Goal: Task Accomplishment & Management: Manage account settings

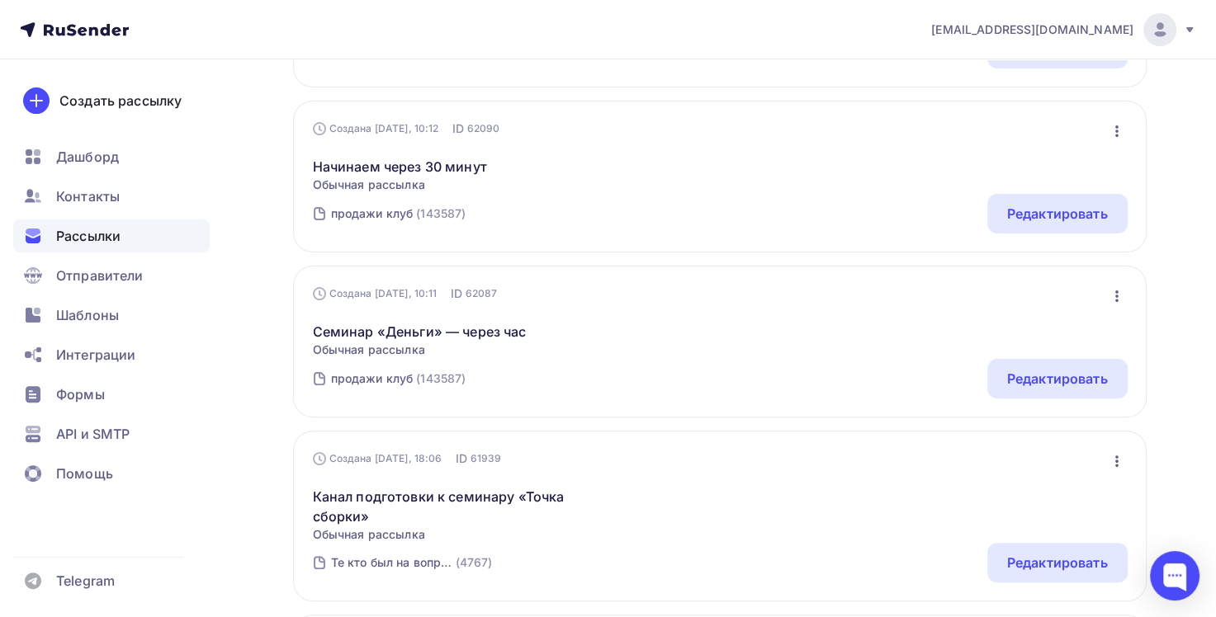
scroll to position [413, 0]
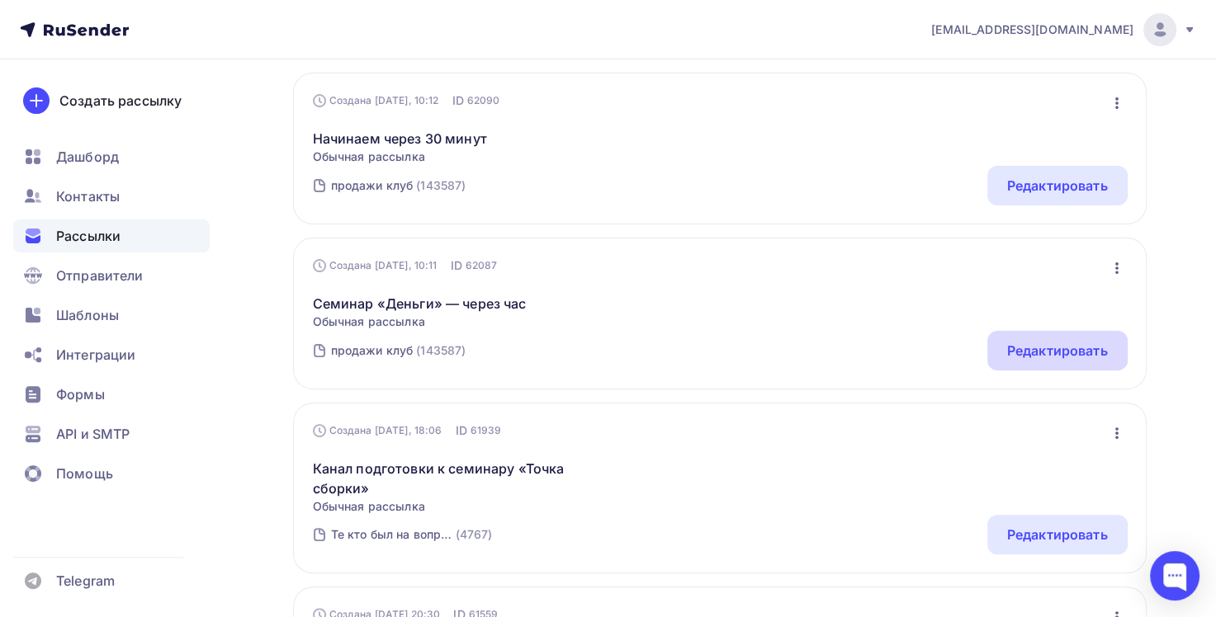
click at [1044, 349] on div "Редактировать" at bounding box center [1057, 351] width 101 height 20
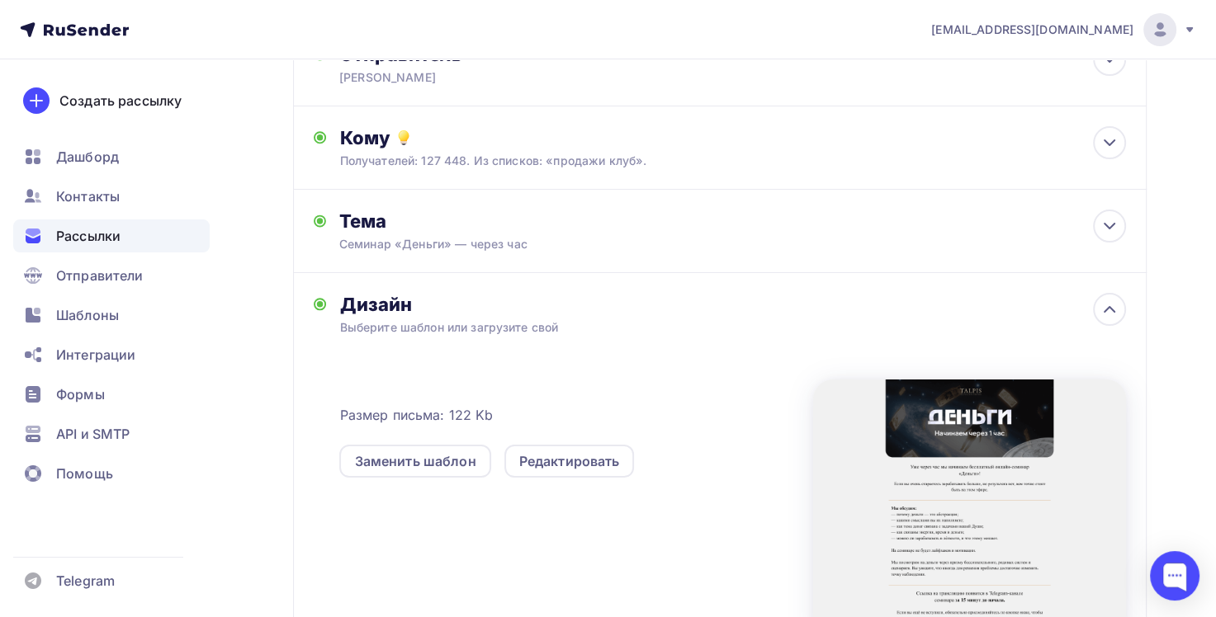
scroll to position [248, 0]
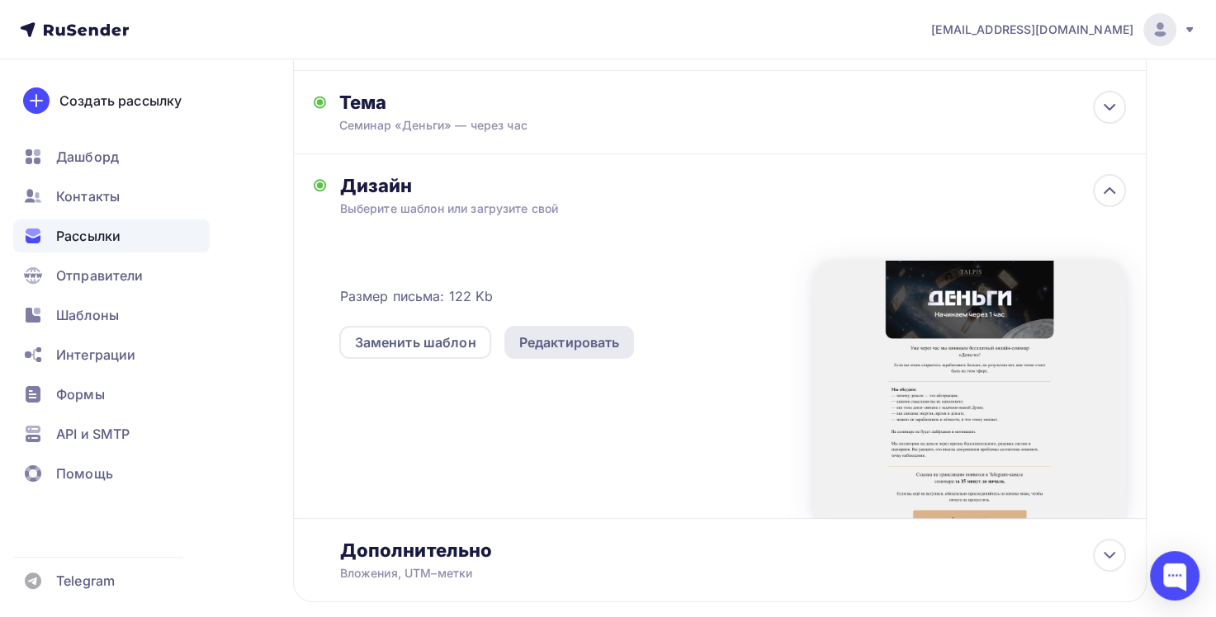
click at [599, 343] on div "Редактировать" at bounding box center [569, 343] width 101 height 20
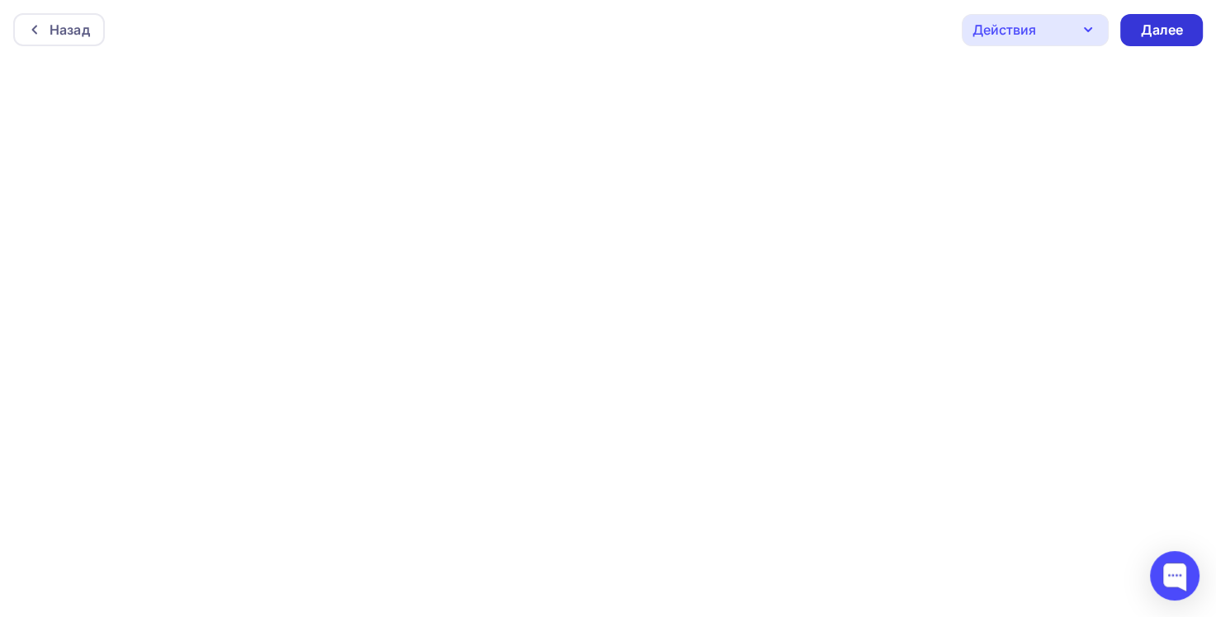
click at [1149, 34] on div "Далее" at bounding box center [1161, 30] width 43 height 19
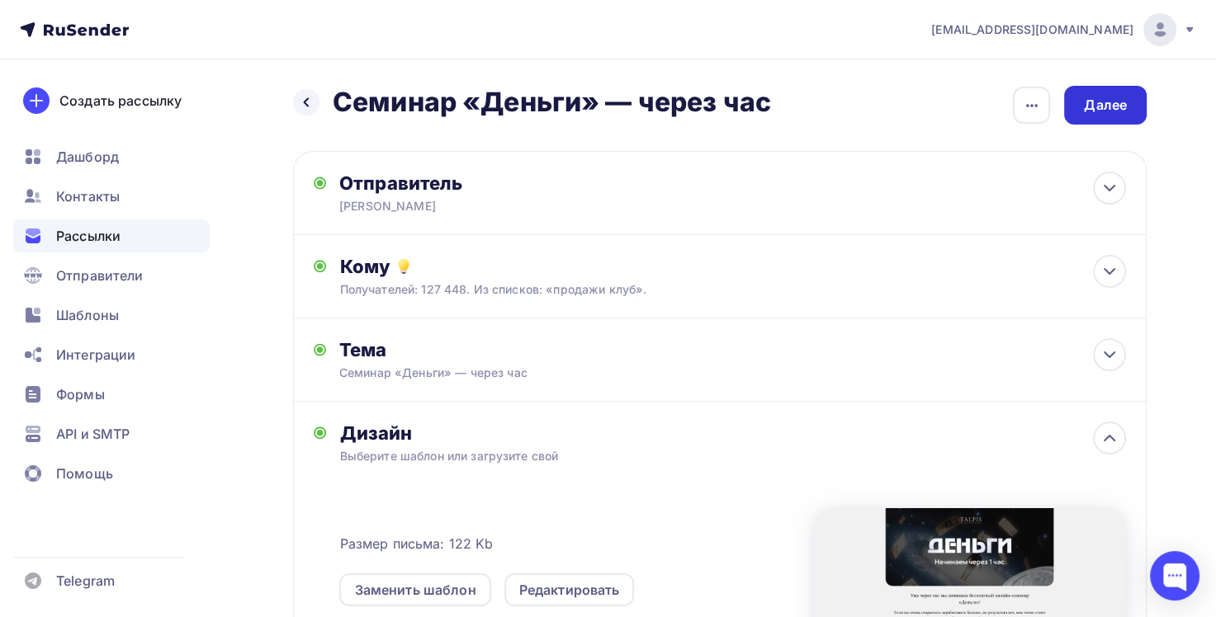
click at [1138, 109] on div "Далее" at bounding box center [1105, 105] width 83 height 39
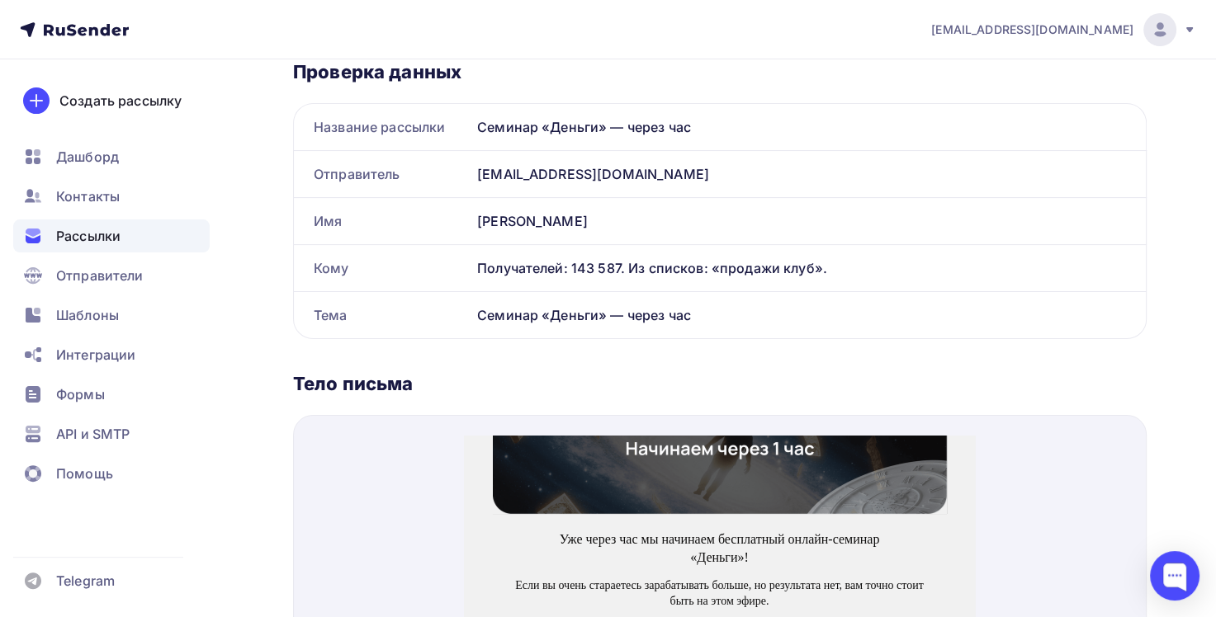
scroll to position [165, 0]
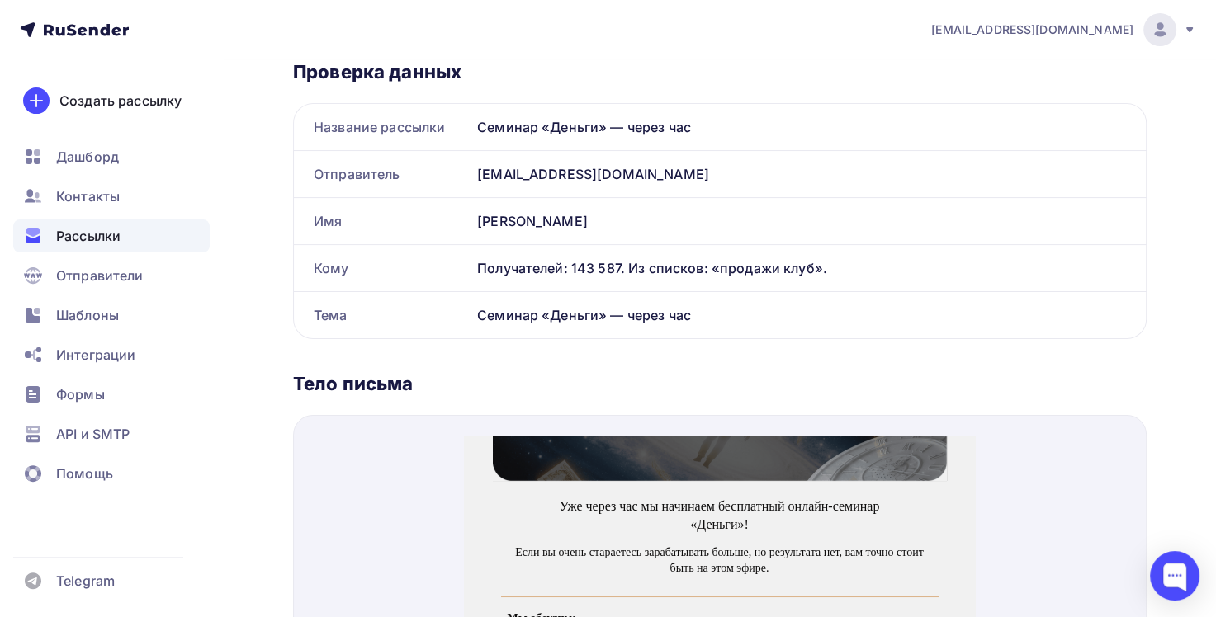
click at [688, 440] on img at bounding box center [720, 356] width 454 height 210
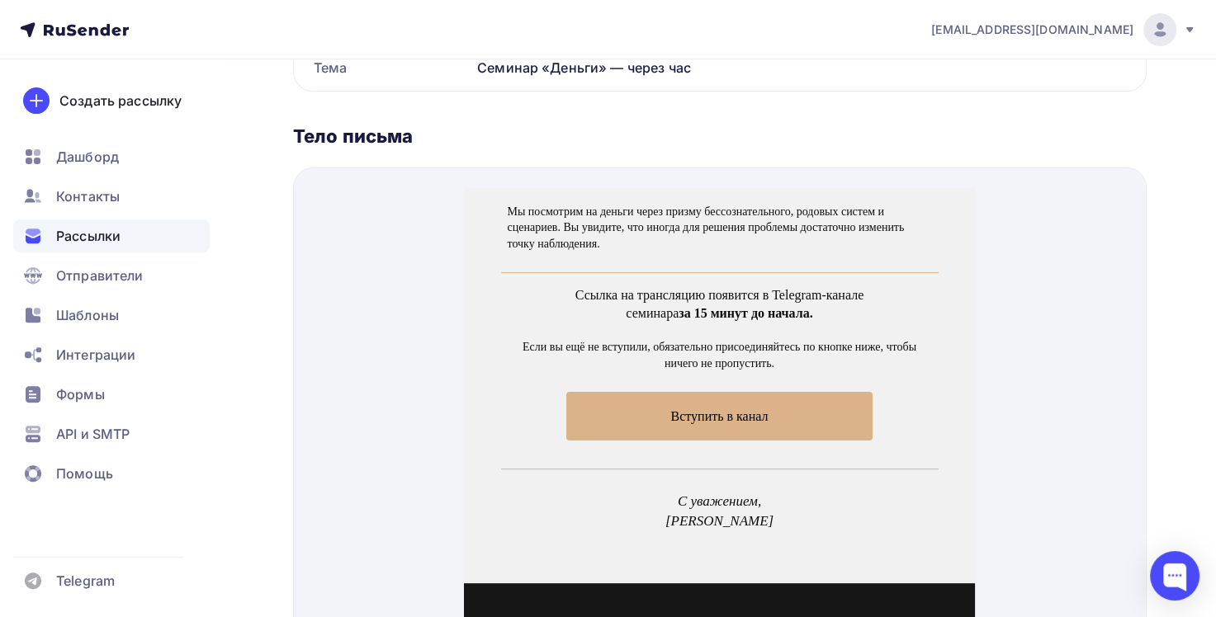
scroll to position [578, 0]
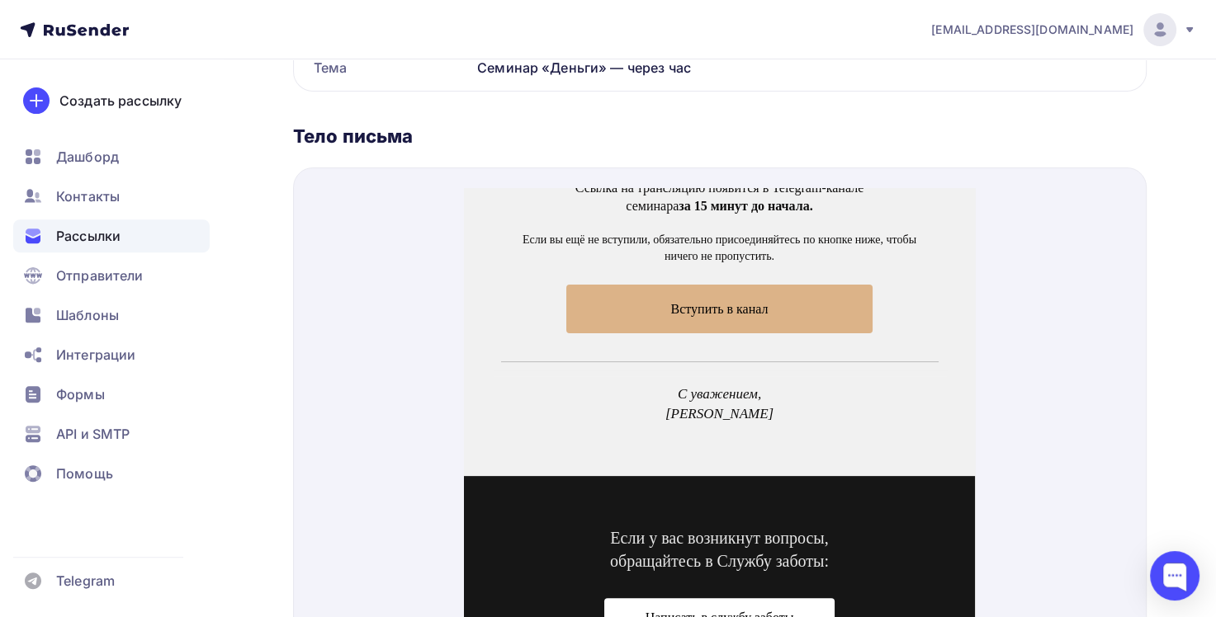
click at [754, 289] on span "Вступить в канал" at bounding box center [719, 289] width 97 height 14
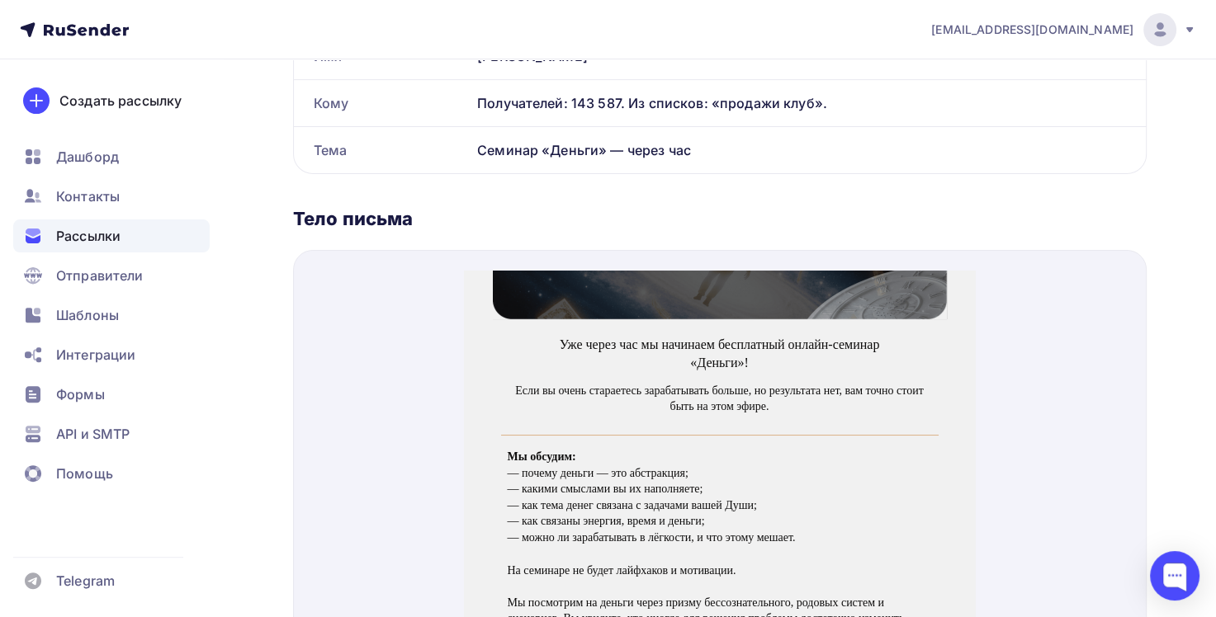
scroll to position [83, 0]
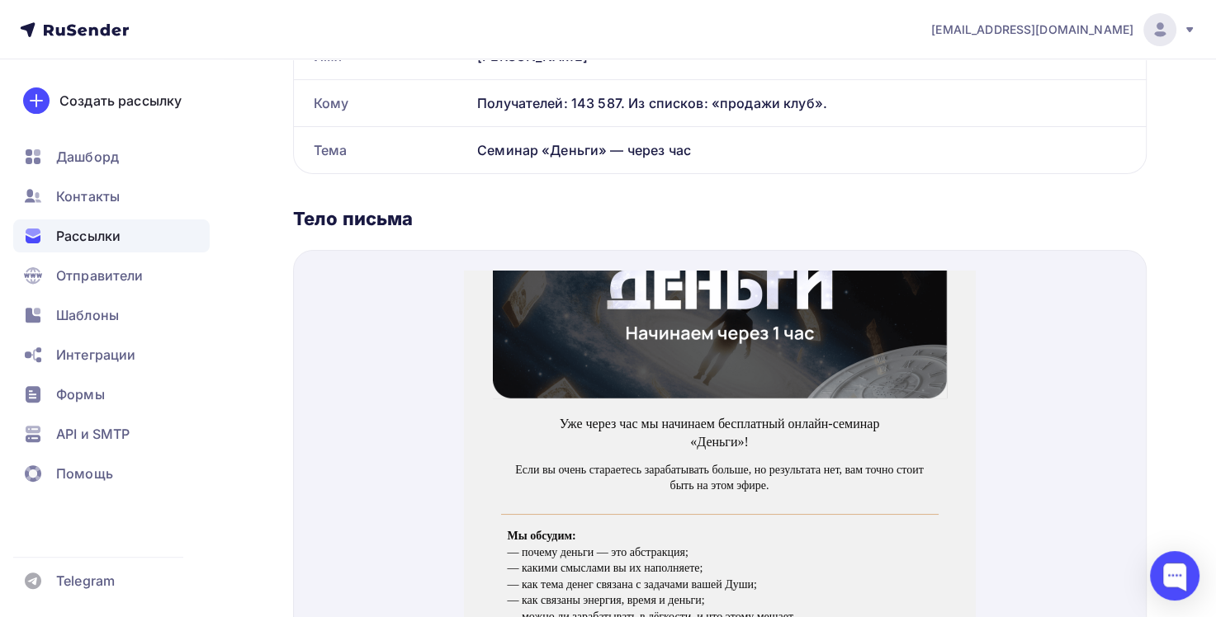
click at [858, 333] on img at bounding box center [720, 273] width 454 height 210
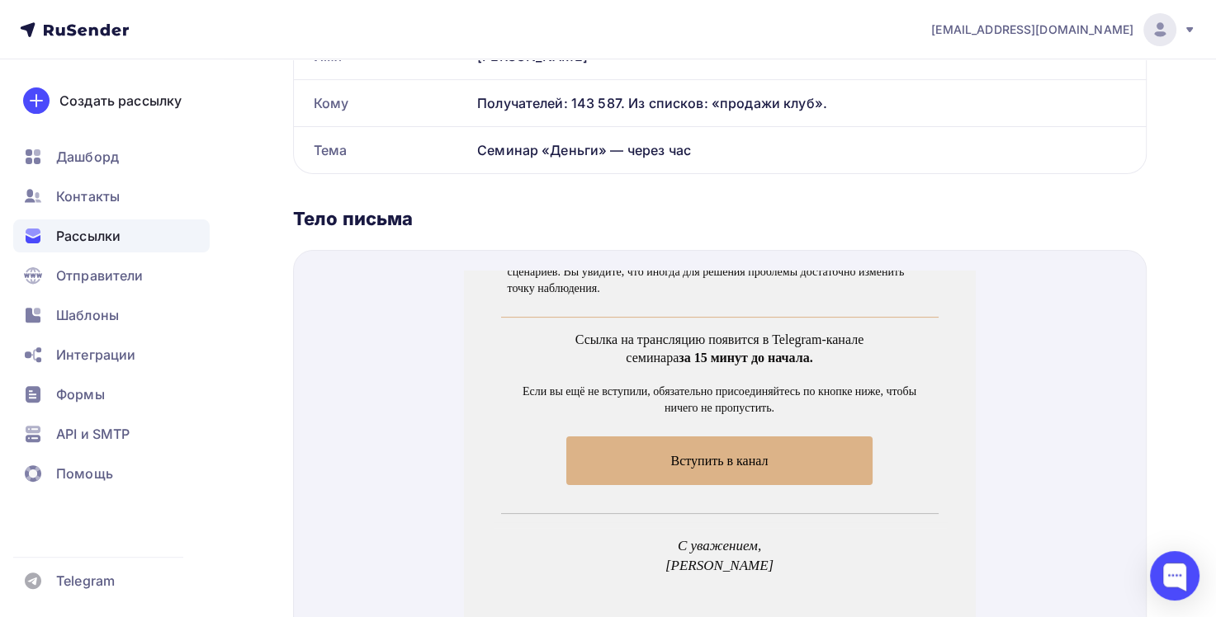
scroll to position [578, 0]
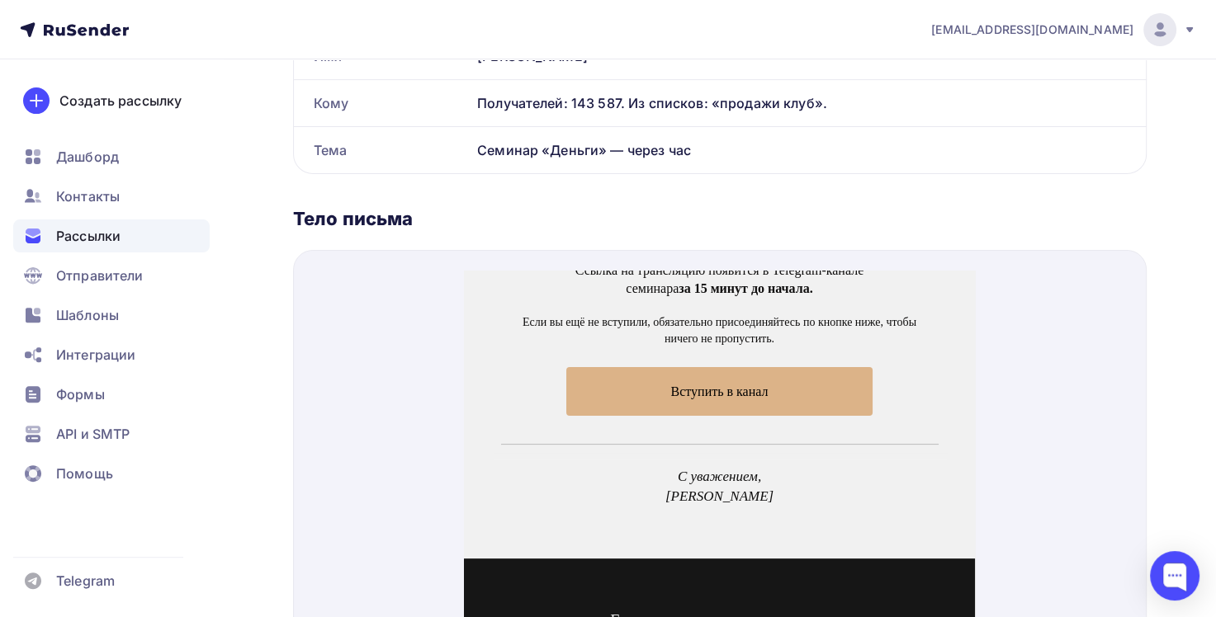
click at [757, 360] on span "Вступить в канал" at bounding box center [719, 372] width 306 height 49
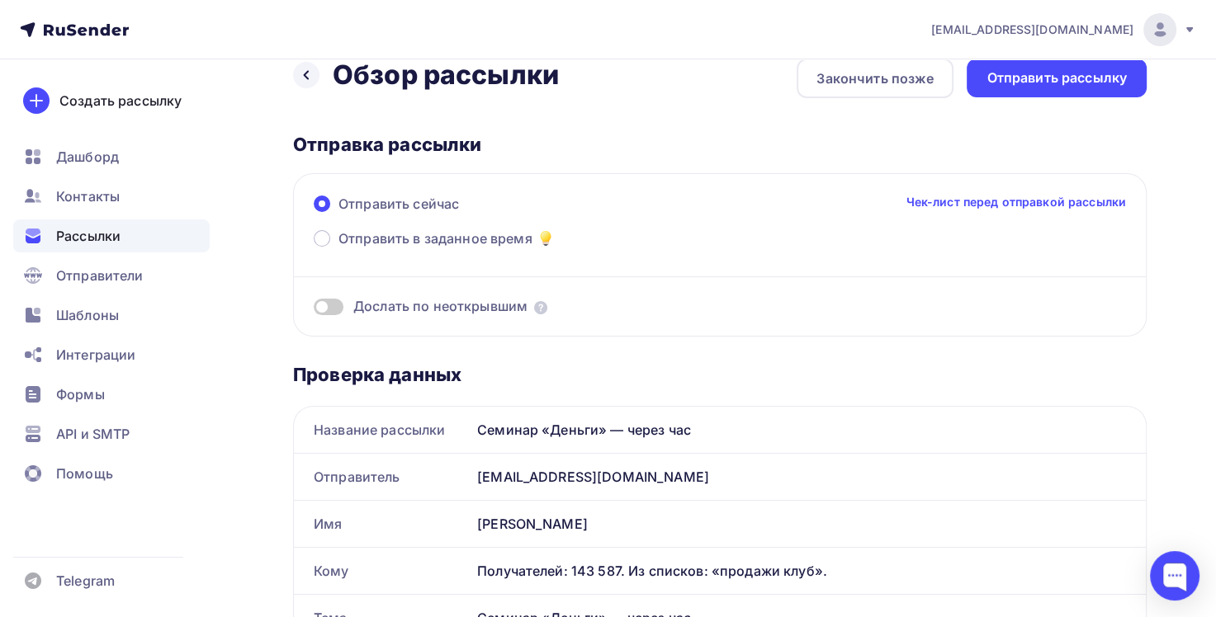
scroll to position [0, 0]
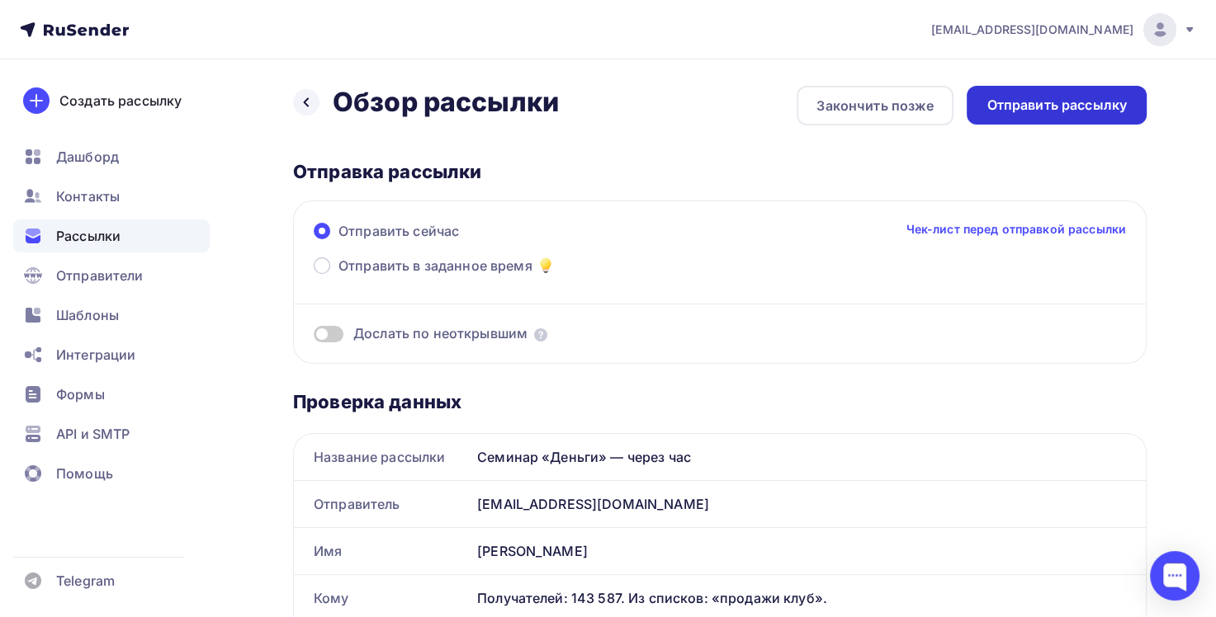
click at [1108, 113] on div "Отправить рассылку" at bounding box center [1056, 105] width 140 height 19
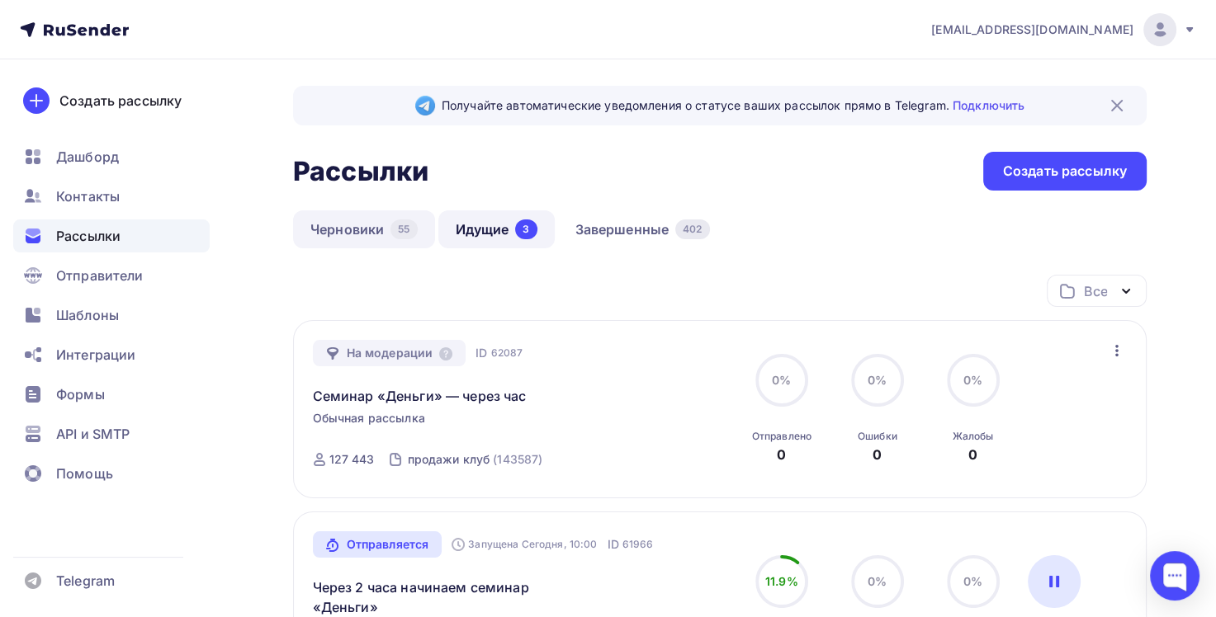
click at [380, 232] on link "Черновики 55" at bounding box center [364, 229] width 142 height 38
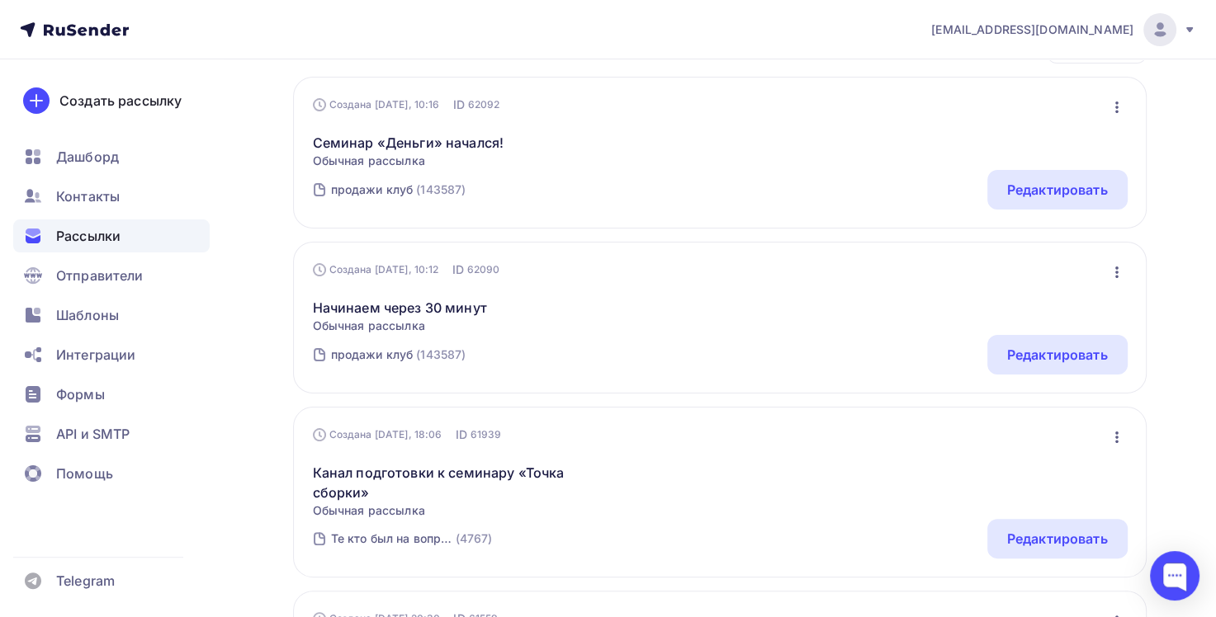
scroll to position [248, 0]
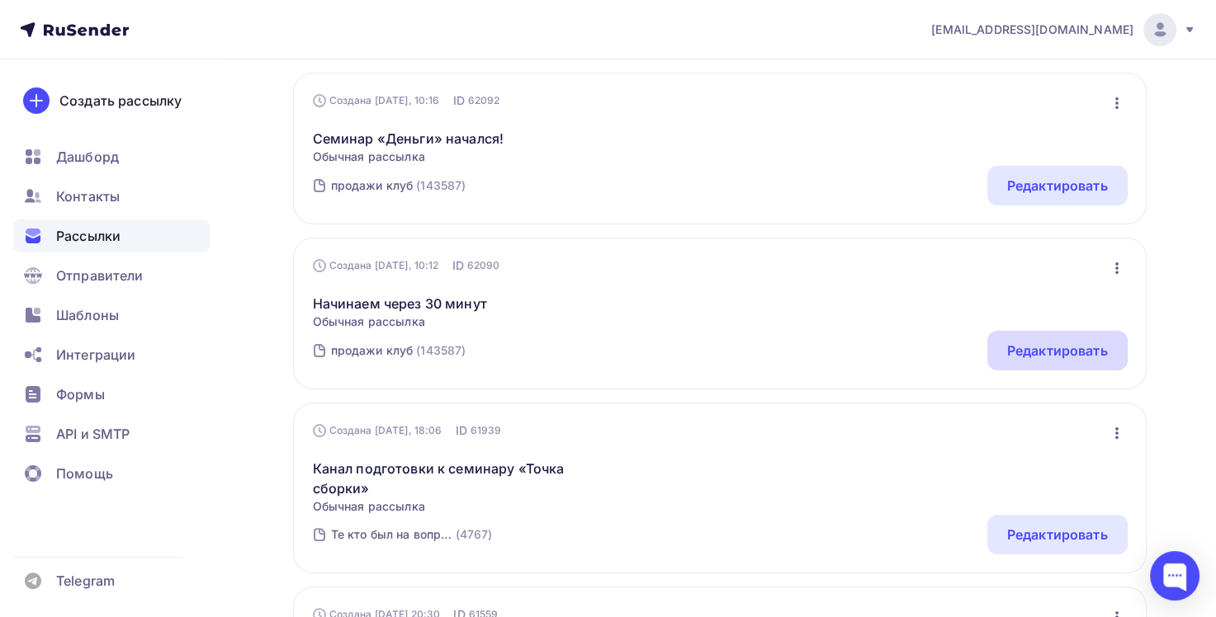
click at [1038, 341] on div "Редактировать" at bounding box center [1057, 351] width 101 height 20
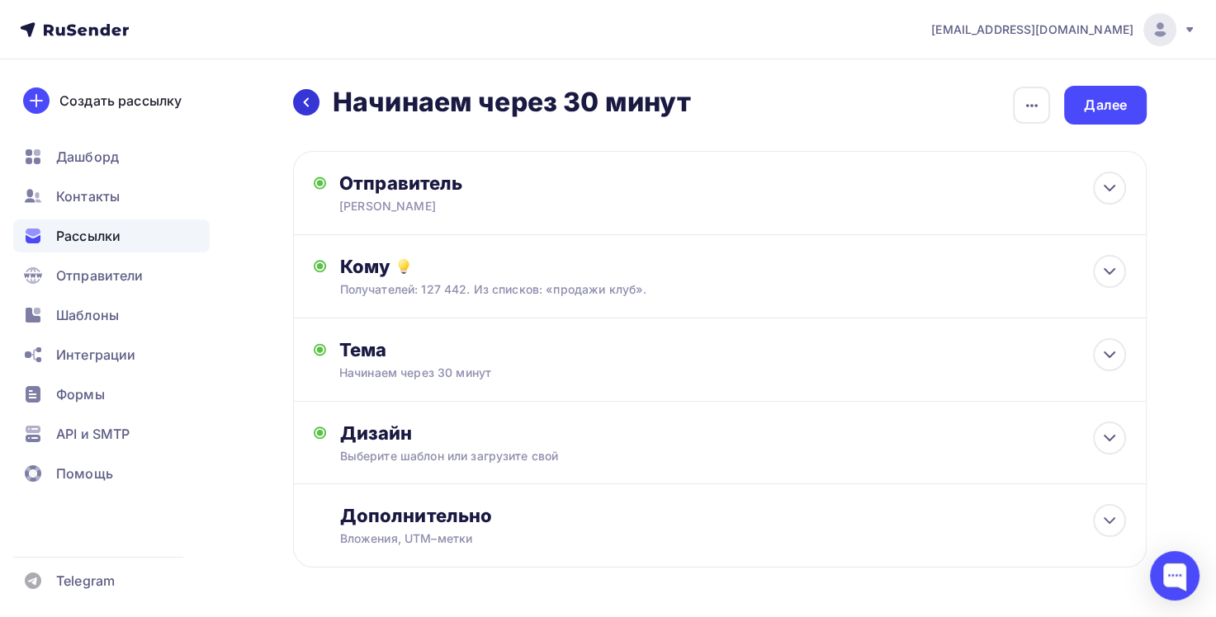
click at [303, 100] on icon at bounding box center [306, 102] width 13 height 13
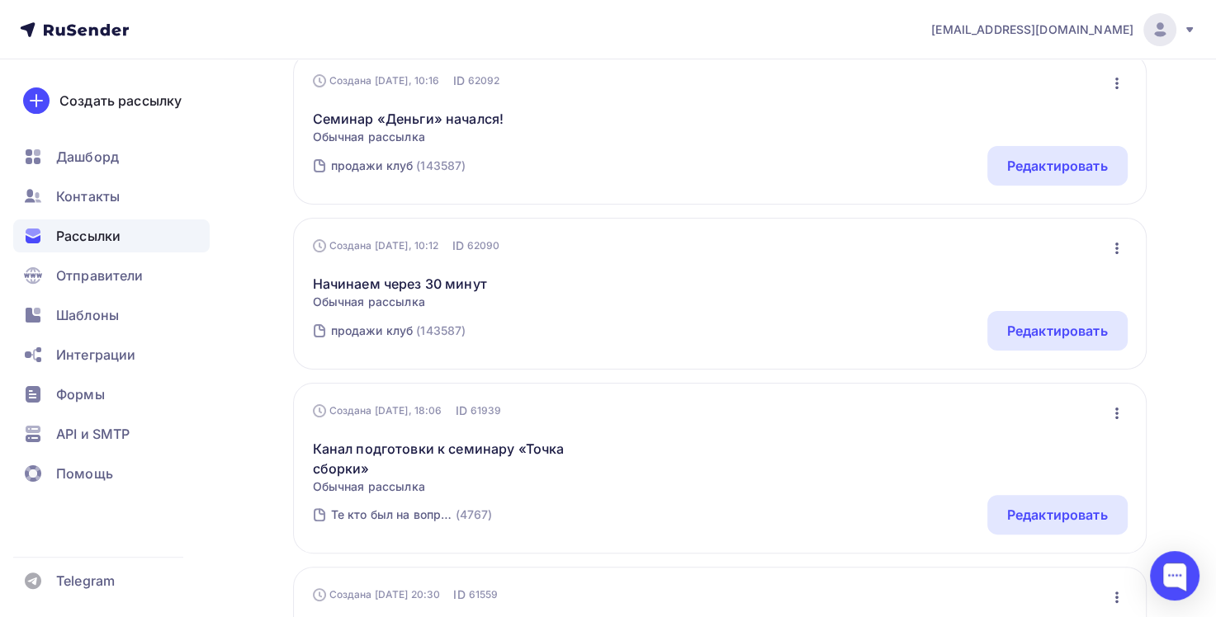
scroll to position [272, 0]
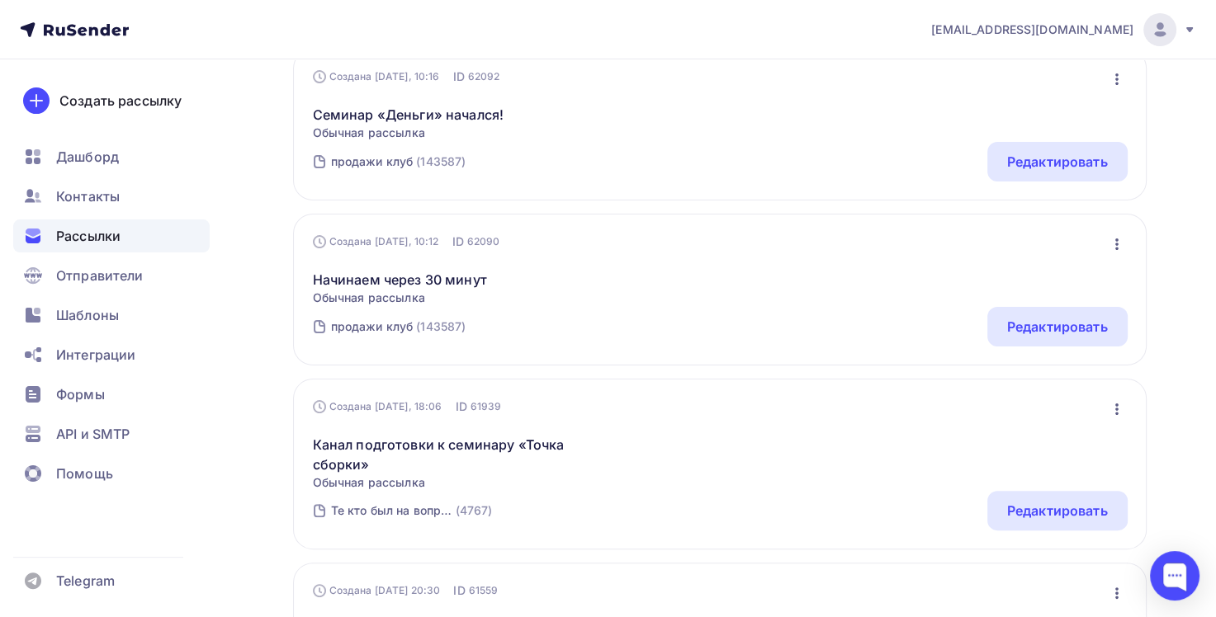
click at [1119, 246] on icon "button" at bounding box center [1117, 244] width 20 height 20
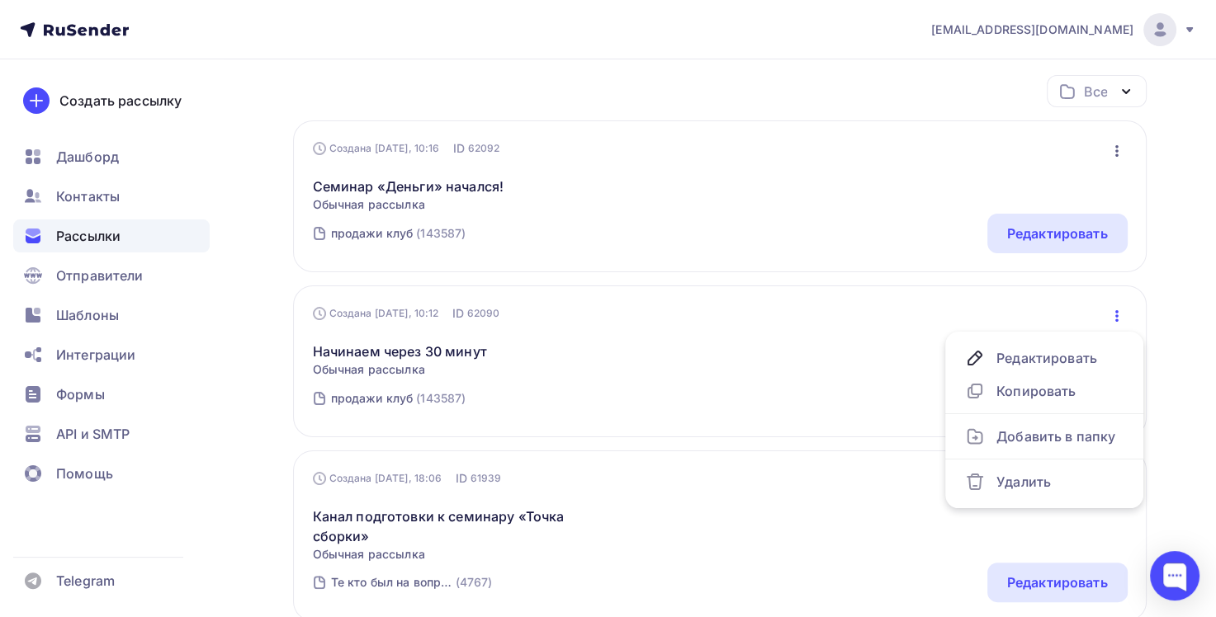
scroll to position [189, 0]
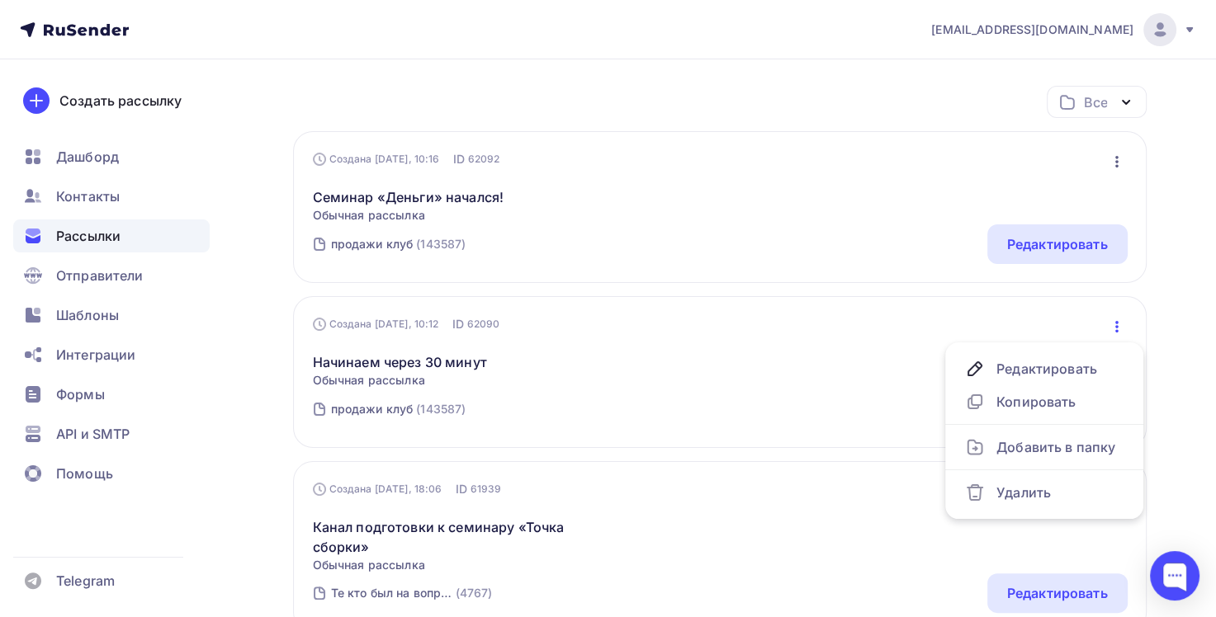
drag, startPoint x: 302, startPoint y: 175, endPoint x: 383, endPoint y: 172, distance: 81.0
click at [304, 174] on div "Создана Сегодня, 10:16 ID 62092 Редактировать Копировать Добавить в папку Удали…" at bounding box center [720, 207] width 854 height 152
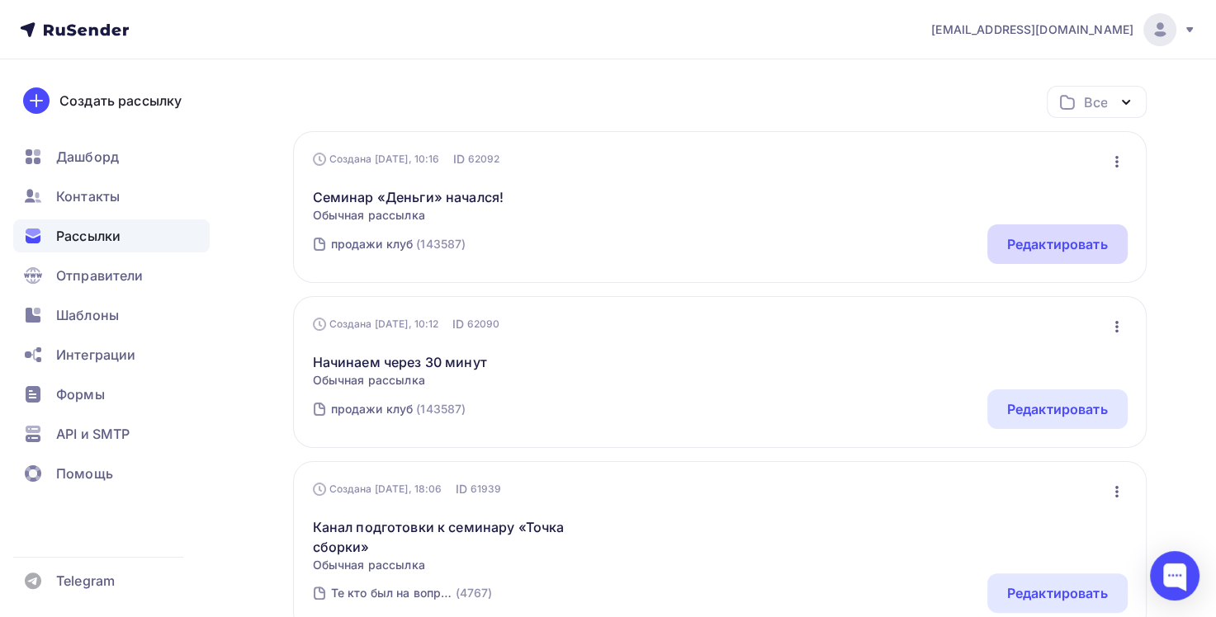
click at [1034, 244] on div "Редактировать" at bounding box center [1057, 244] width 101 height 20
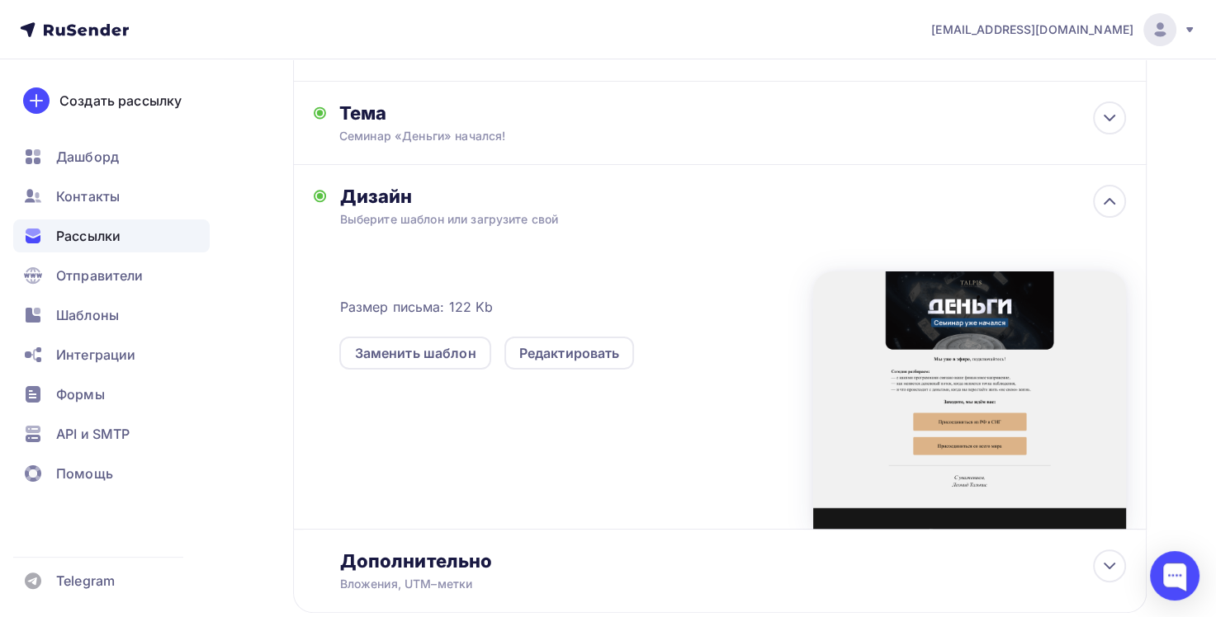
scroll to position [248, 0]
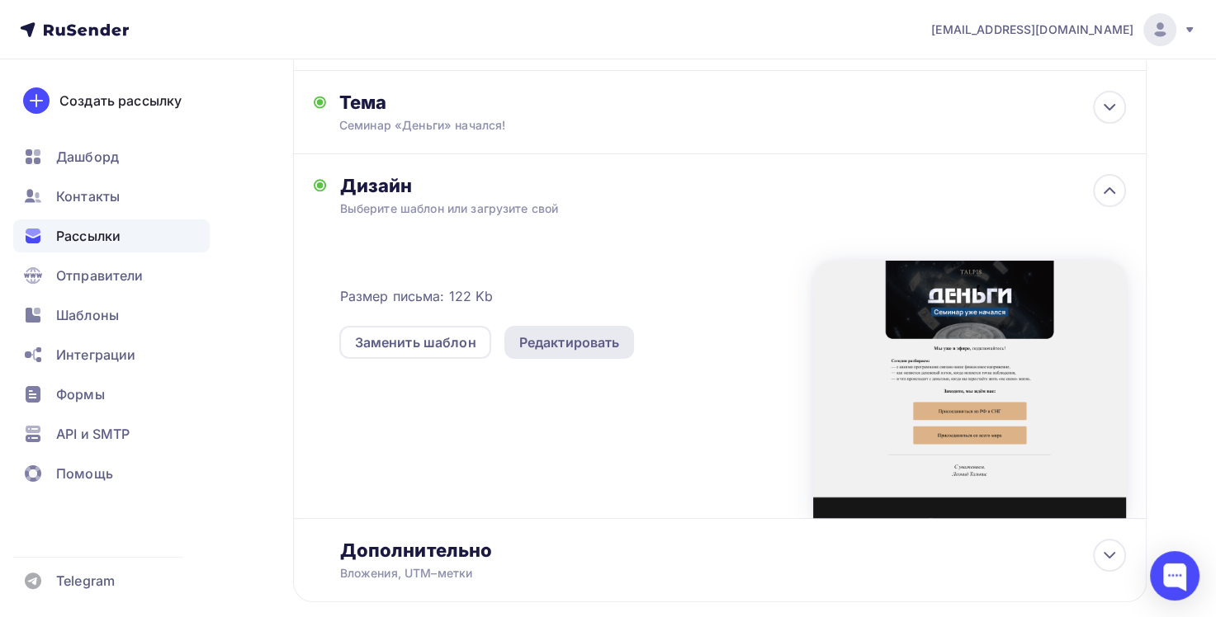
click at [611, 343] on div "Редактировать" at bounding box center [569, 343] width 101 height 20
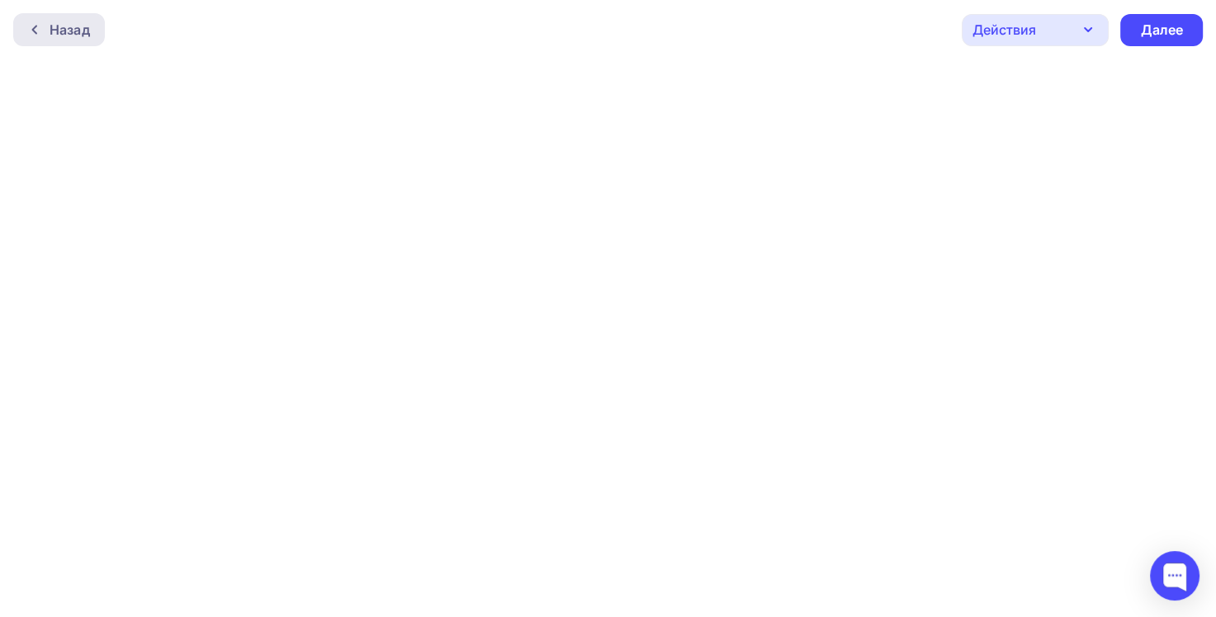
click at [40, 26] on icon at bounding box center [34, 29] width 13 height 13
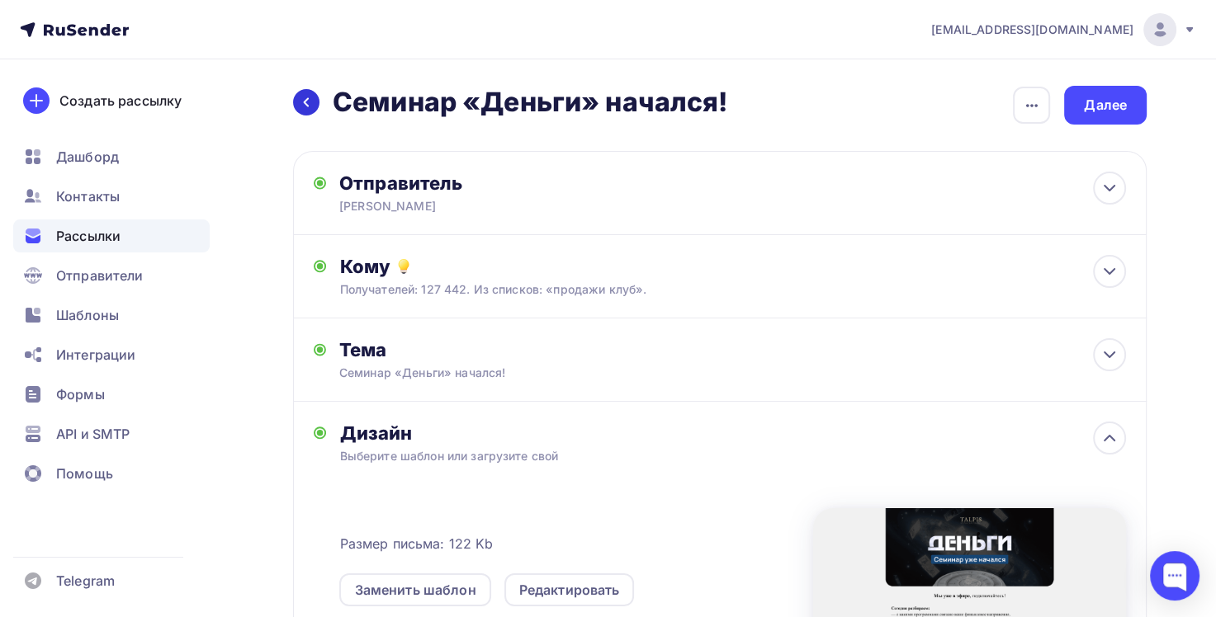
click at [301, 99] on icon at bounding box center [306, 102] width 13 height 13
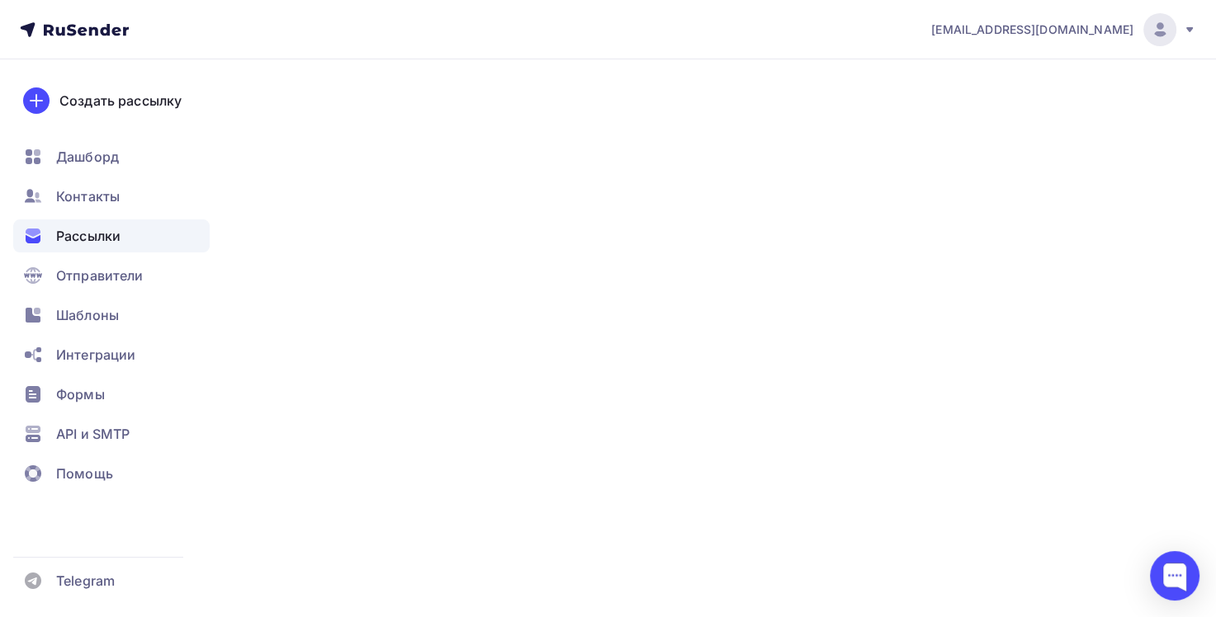
scroll to position [189, 0]
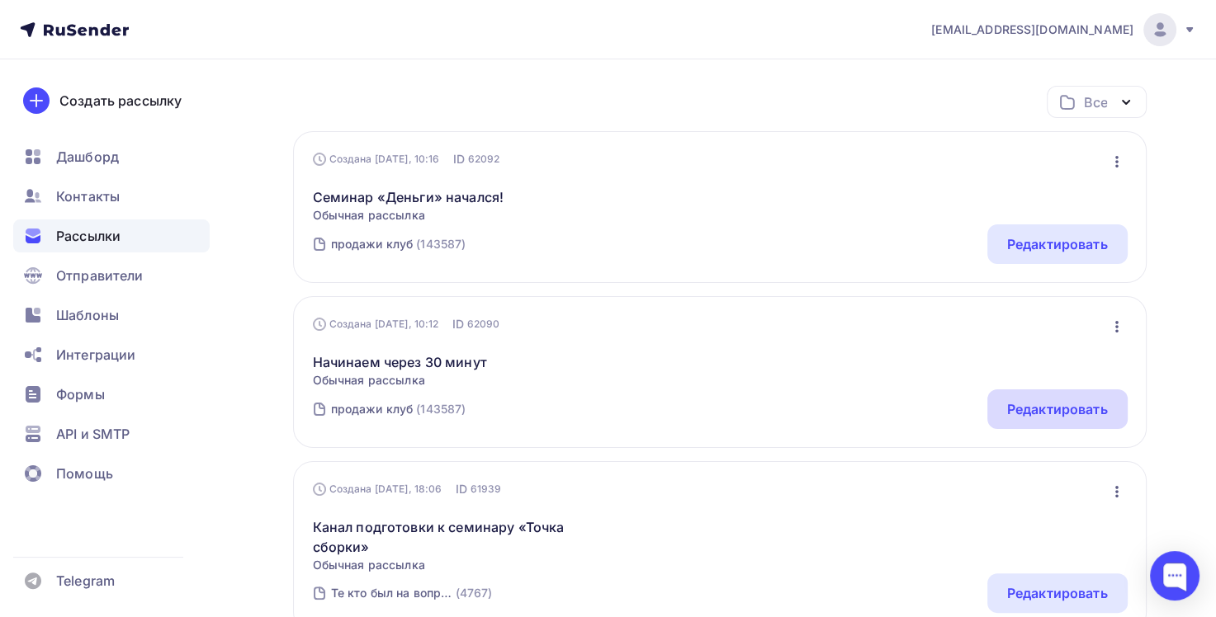
click at [991, 414] on div "Редактировать" at bounding box center [1057, 410] width 140 height 40
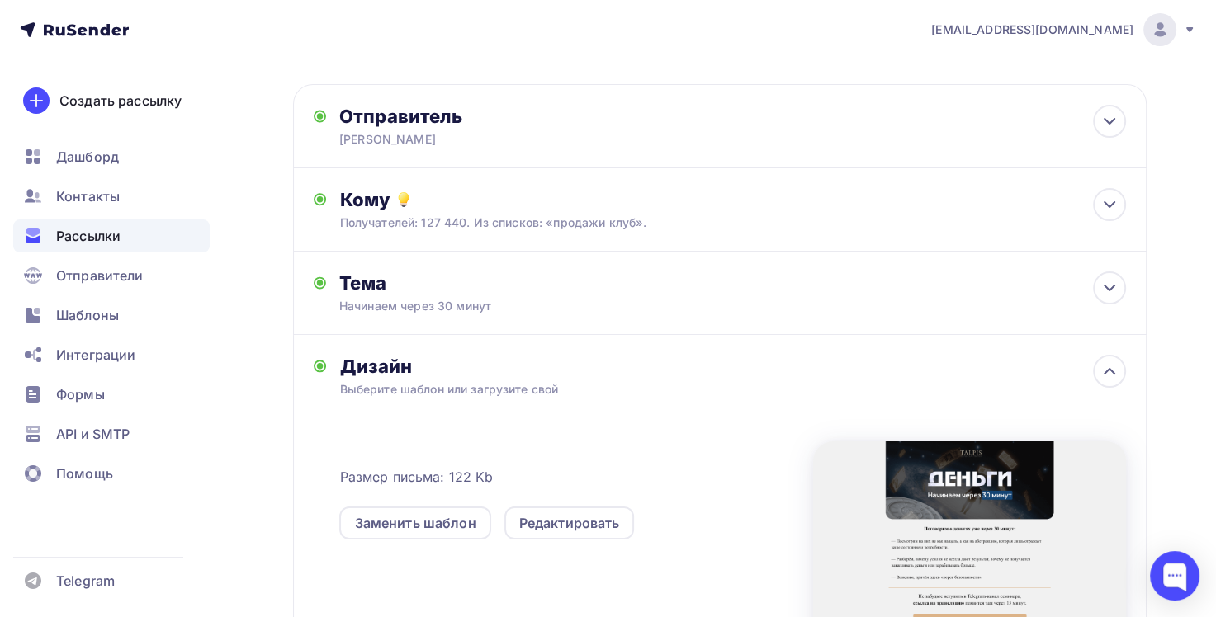
scroll to position [165, 0]
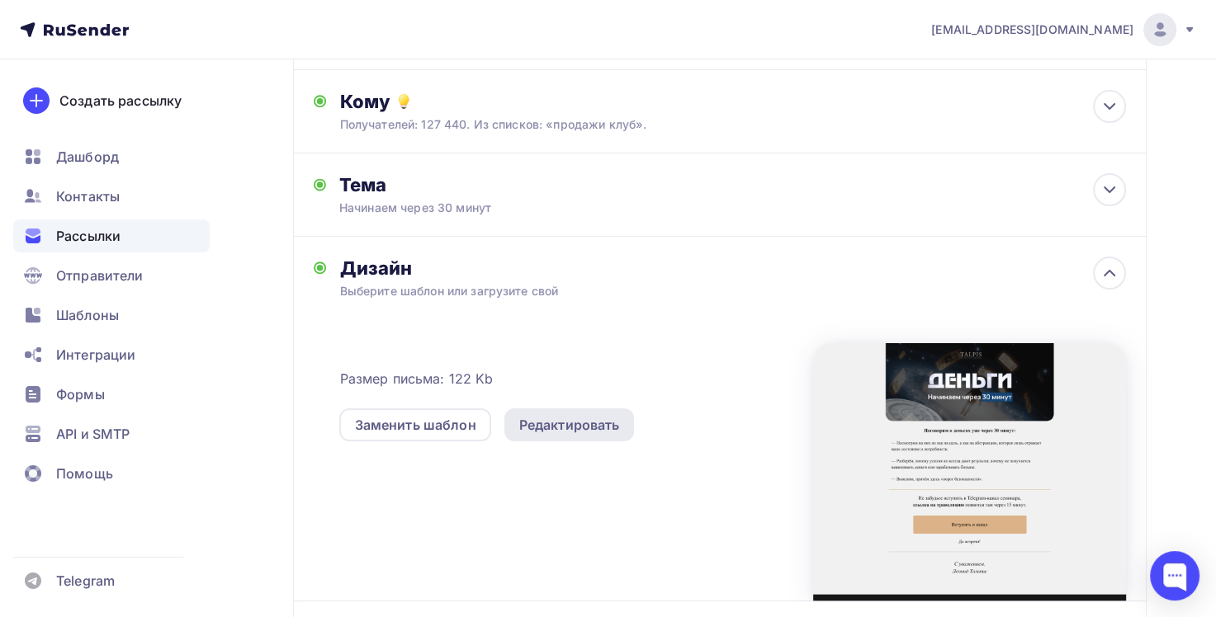
click at [584, 428] on div "Редактировать" at bounding box center [569, 425] width 101 height 20
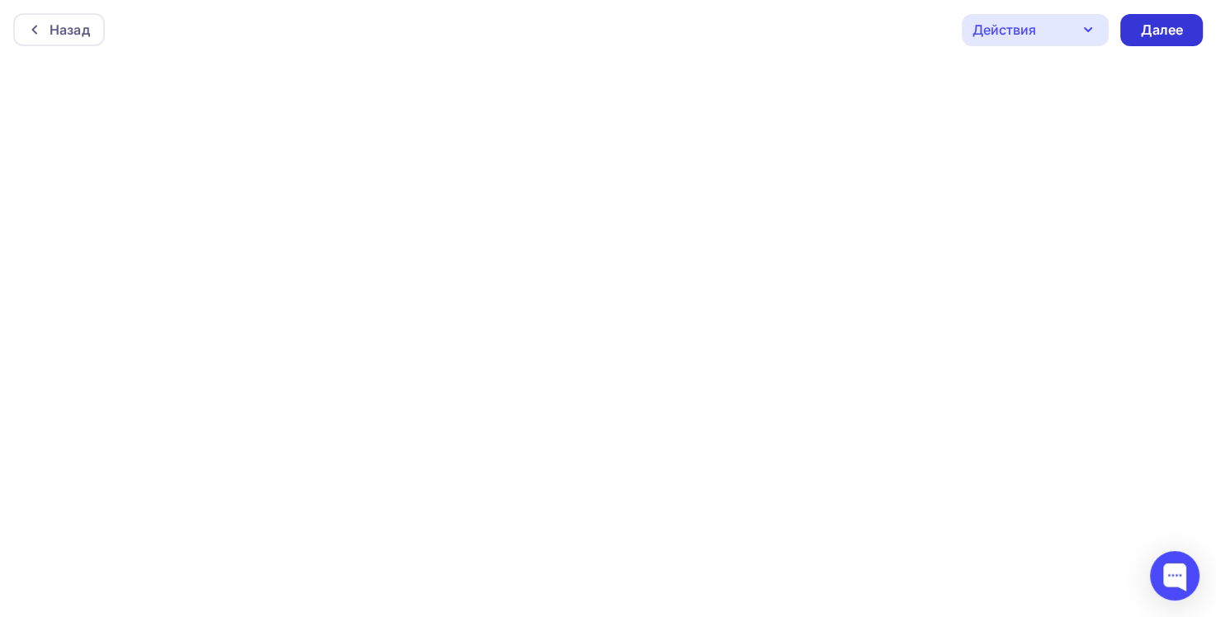
click at [1188, 28] on div "Далее" at bounding box center [1161, 30] width 83 height 32
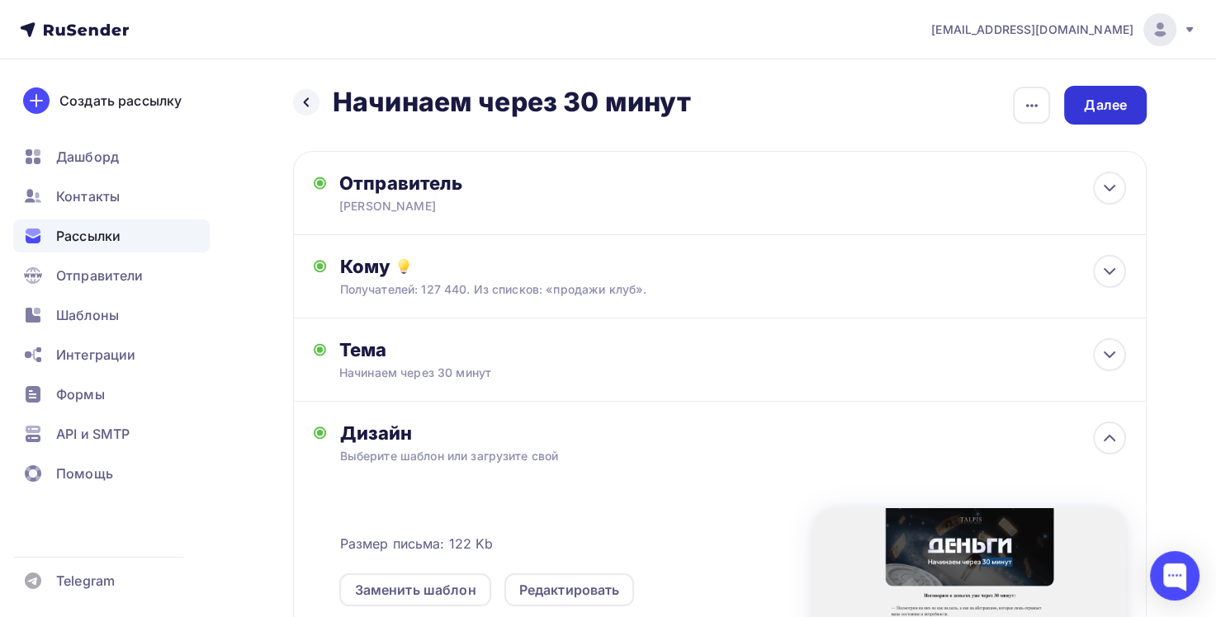
click at [1127, 110] on div "Далее" at bounding box center [1105, 105] width 83 height 39
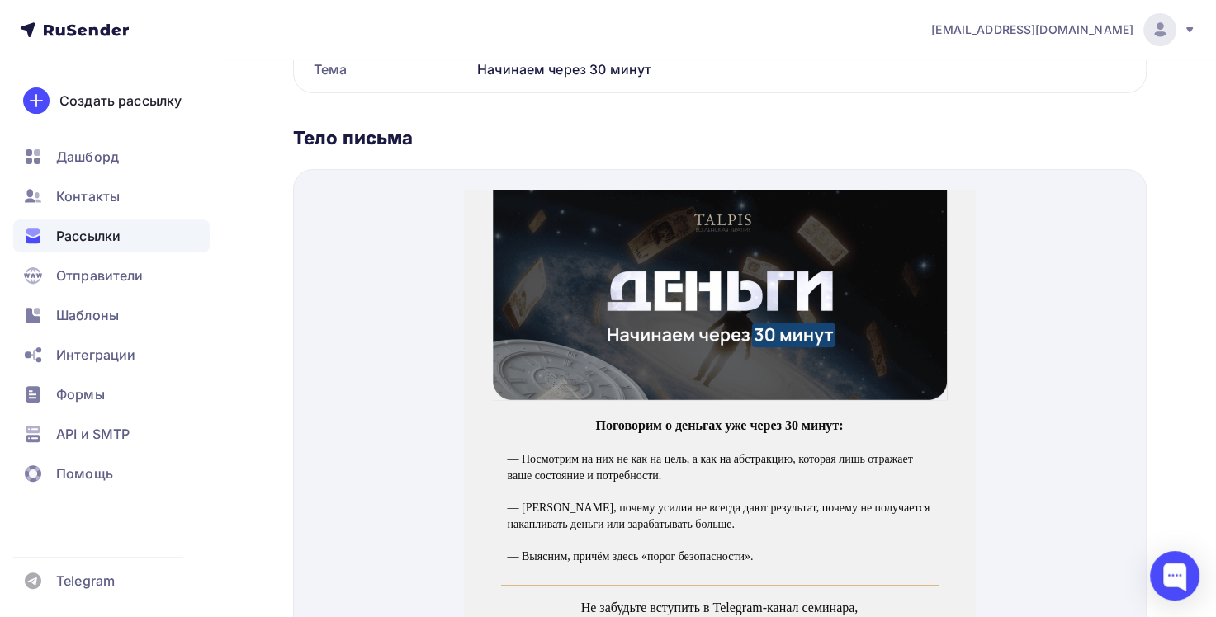
scroll to position [578, 0]
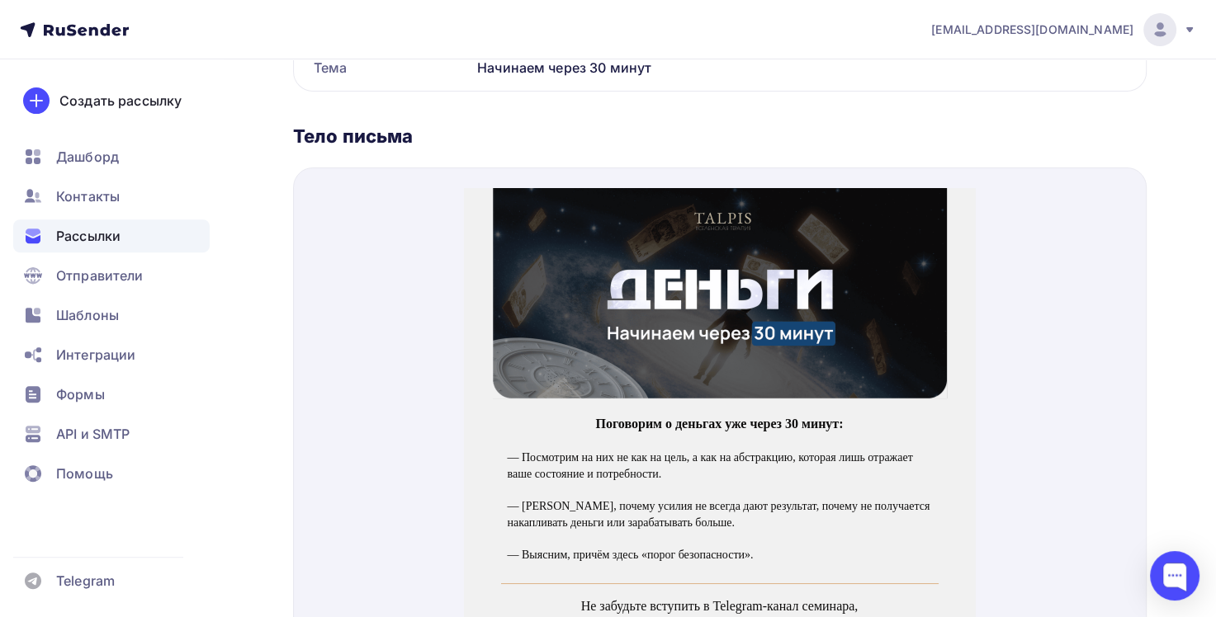
click at [767, 291] on img at bounding box center [720, 273] width 454 height 210
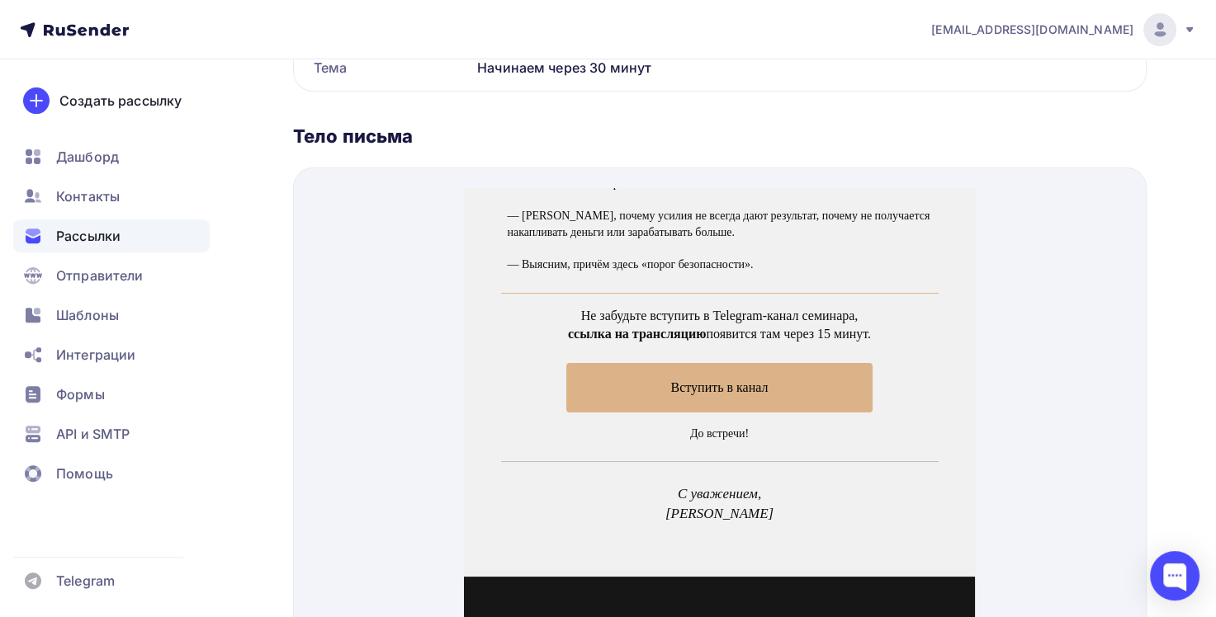
scroll to position [330, 0]
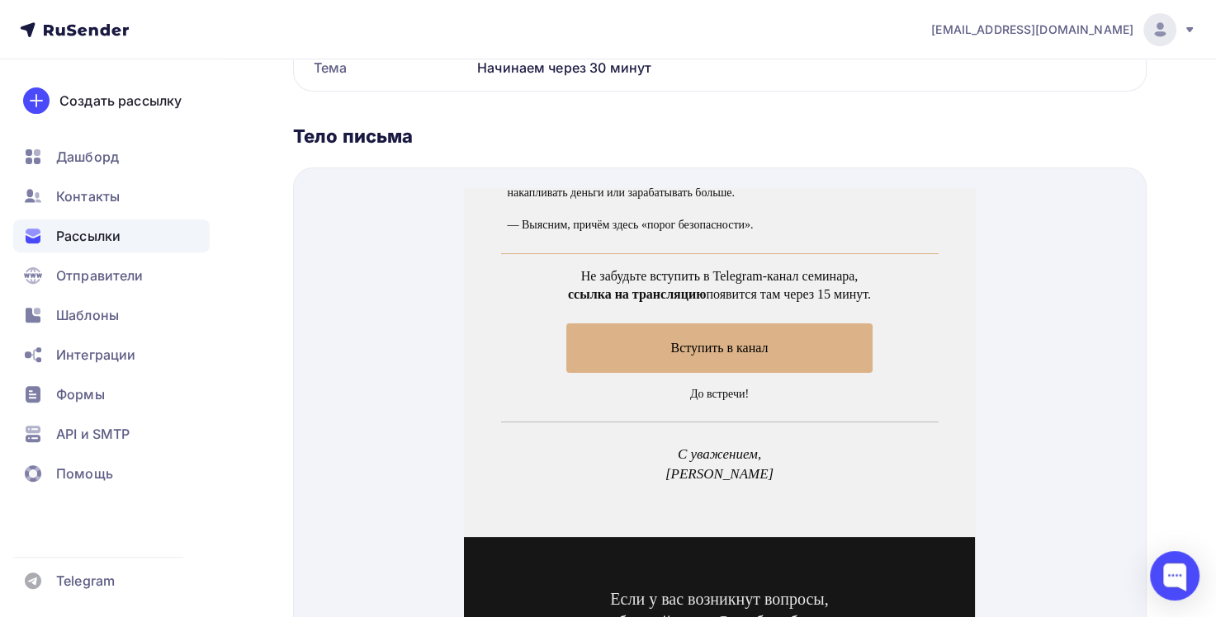
click at [834, 332] on span "Вступить в канал" at bounding box center [719, 328] width 306 height 49
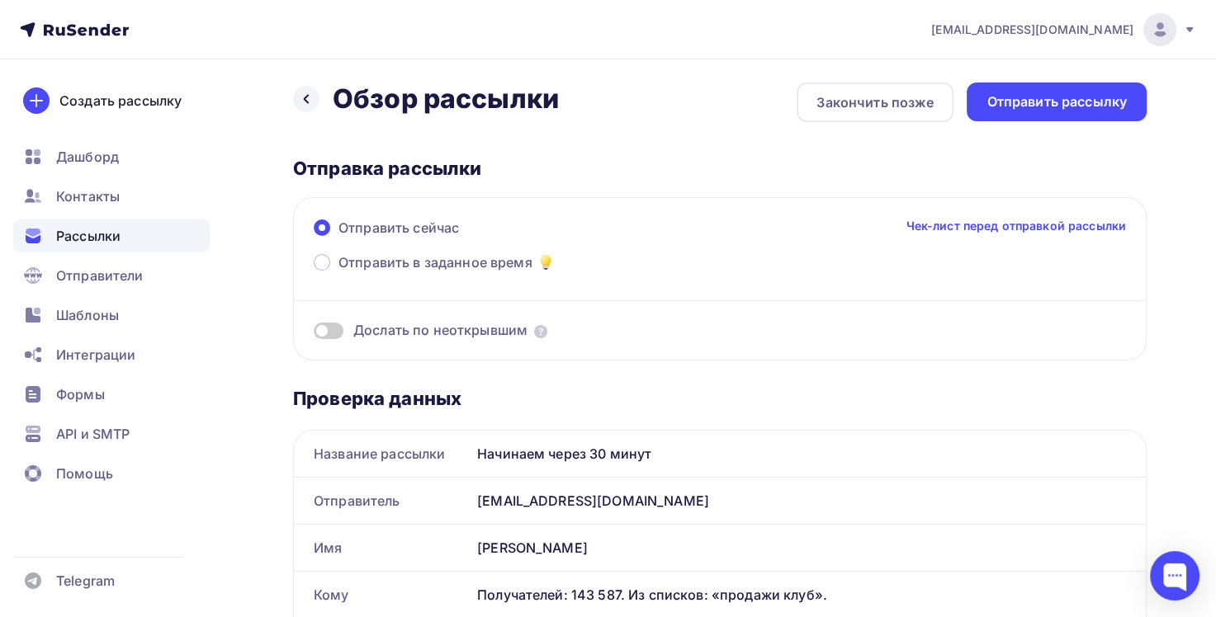
scroll to position [0, 0]
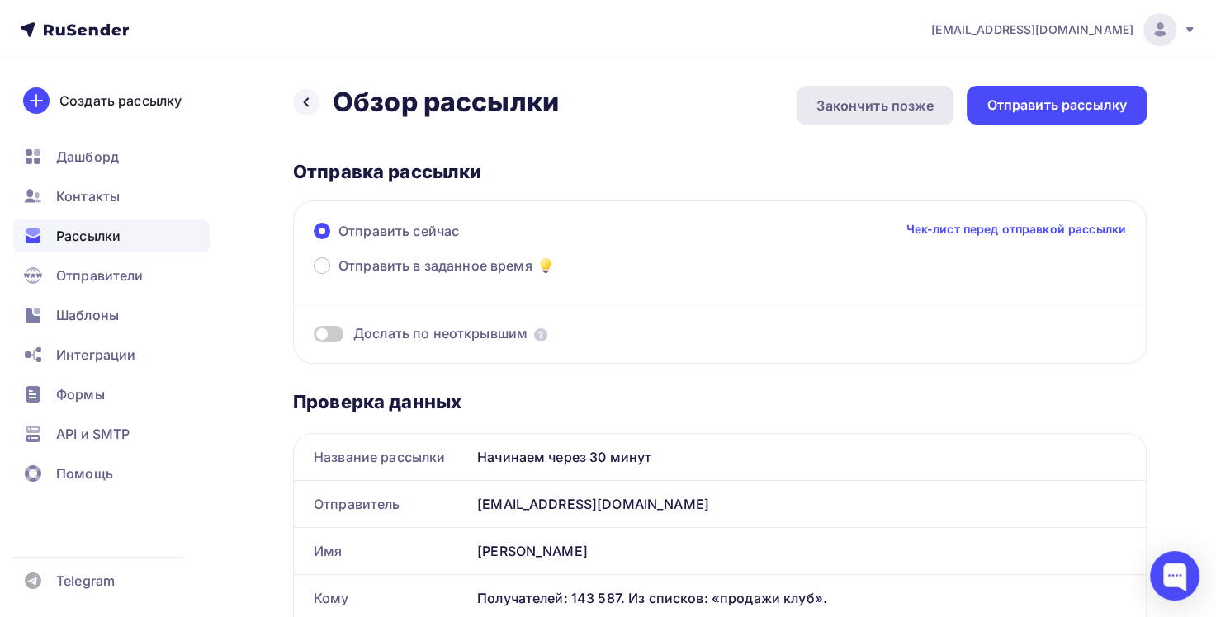
click at [883, 98] on div "Закончить позже" at bounding box center [874, 106] width 117 height 20
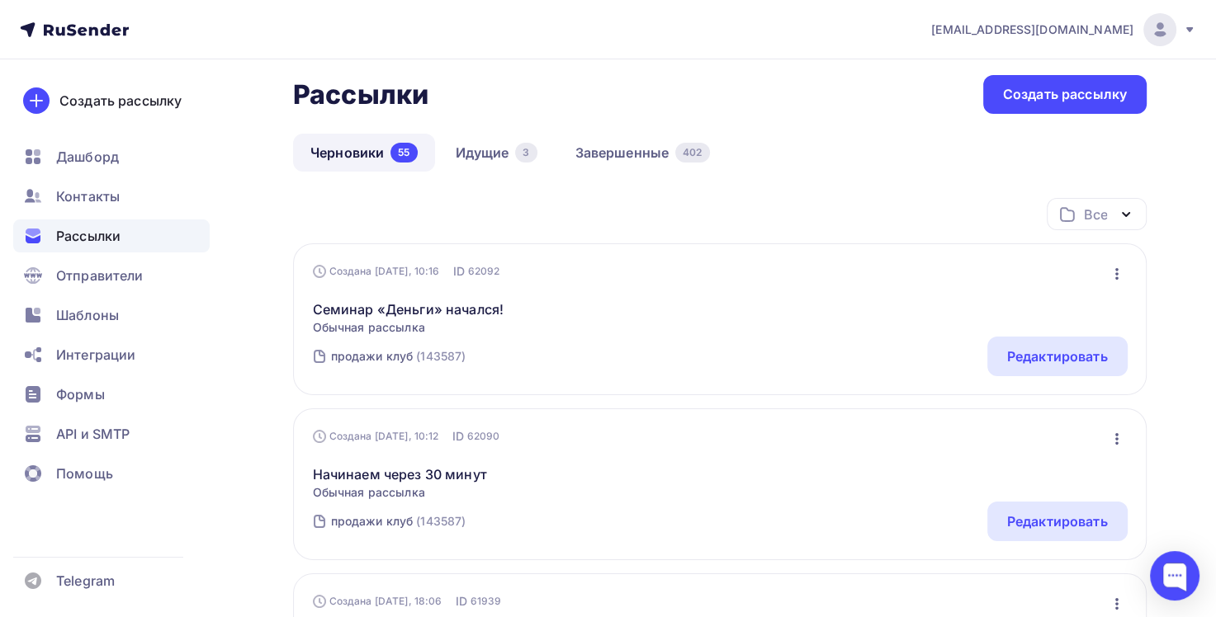
scroll to position [165, 0]
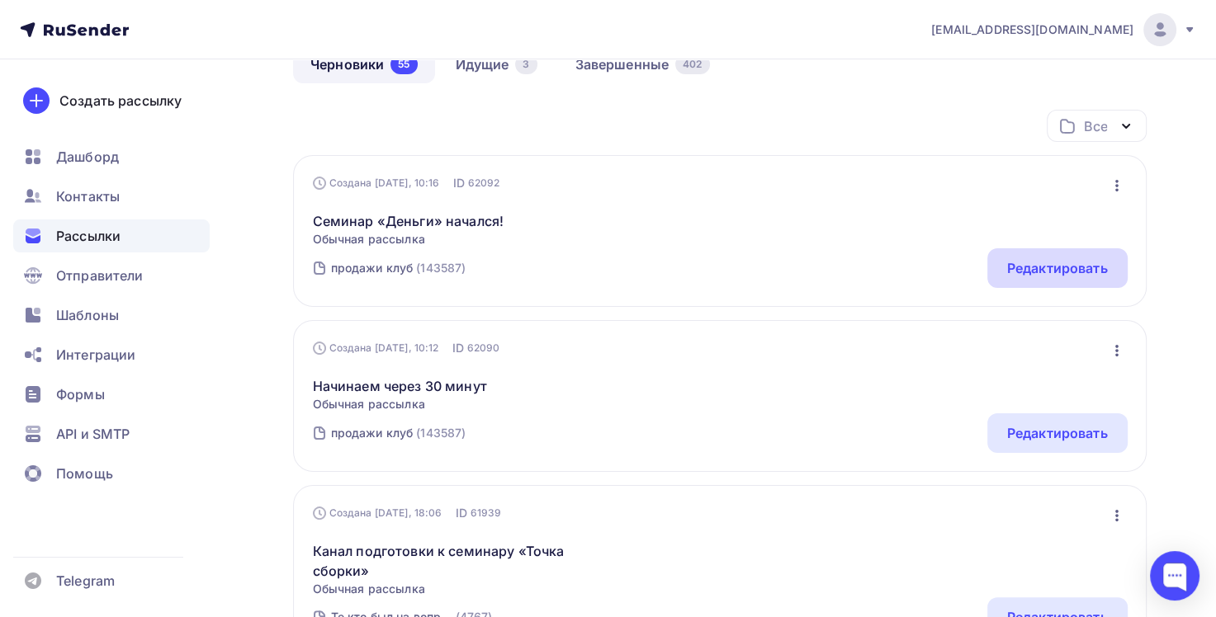
click at [1019, 275] on div "Редактировать" at bounding box center [1057, 268] width 101 height 20
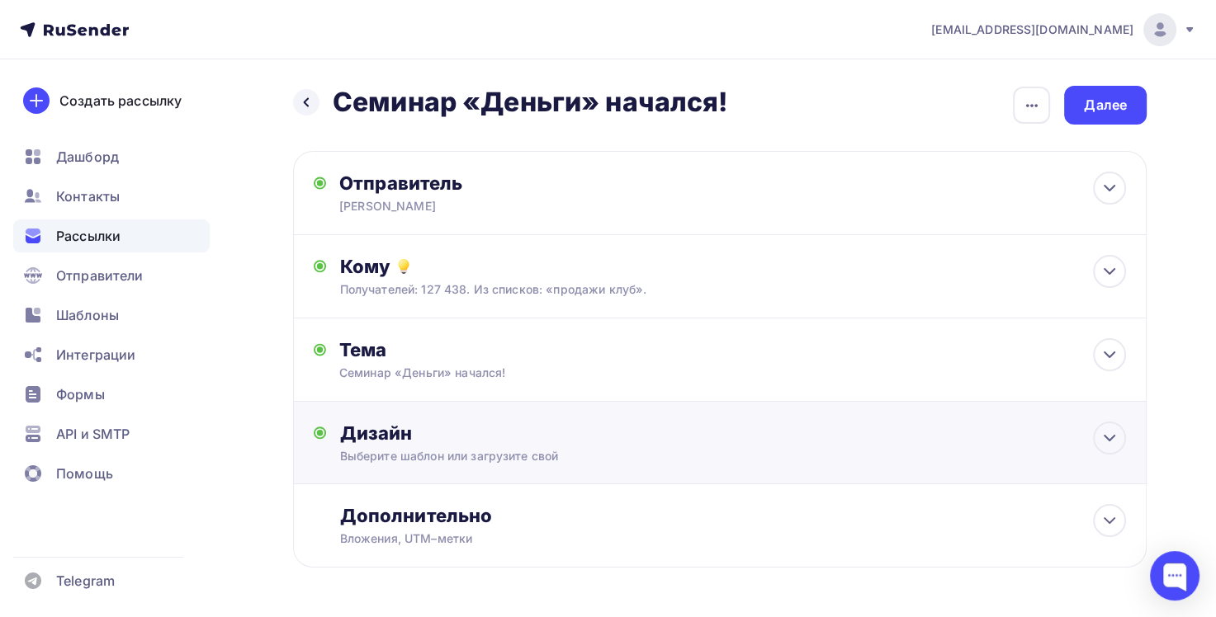
click at [797, 423] on div "Дизайн" at bounding box center [732, 433] width 787 height 23
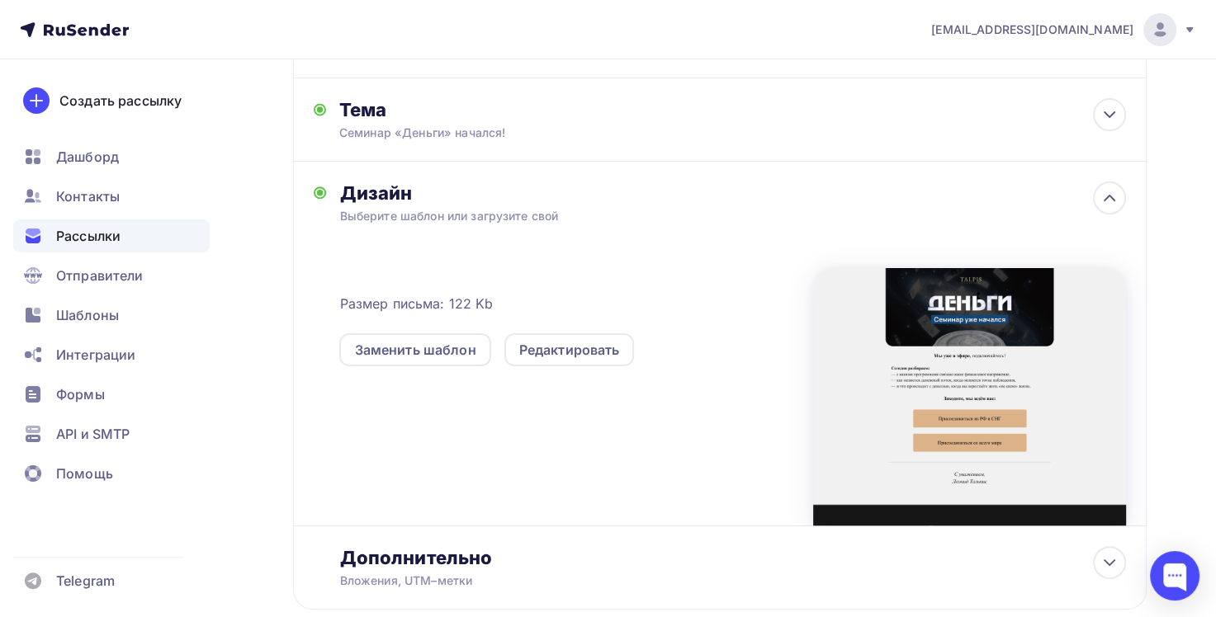
scroll to position [248, 0]
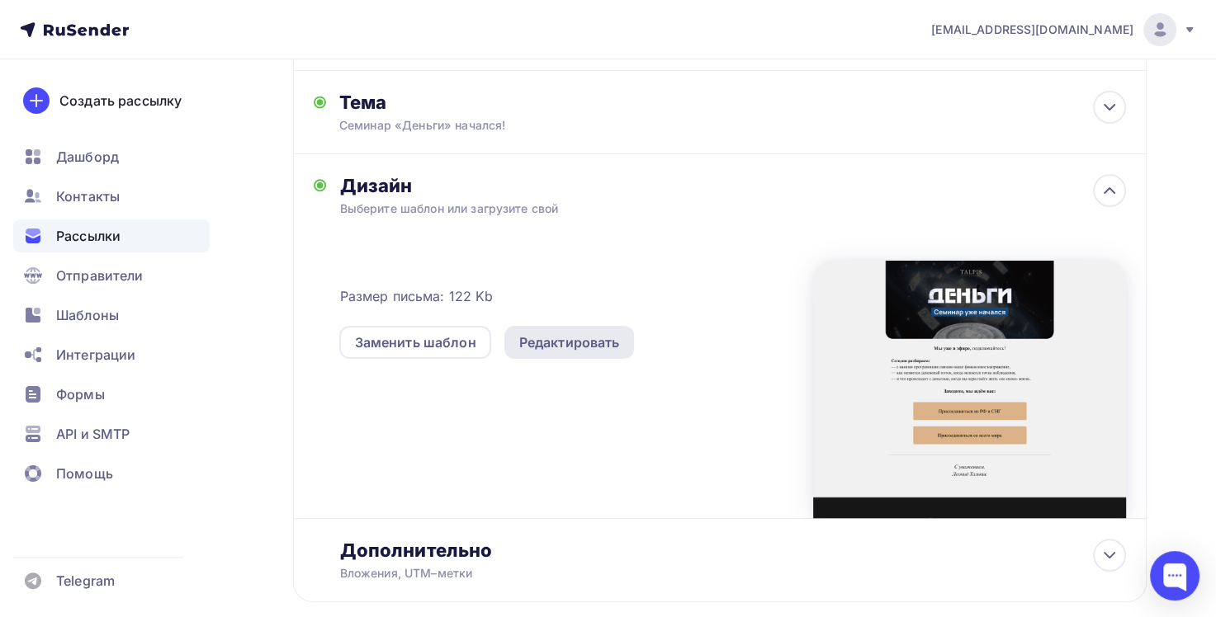
click at [626, 347] on div "Редактировать" at bounding box center [569, 342] width 130 height 33
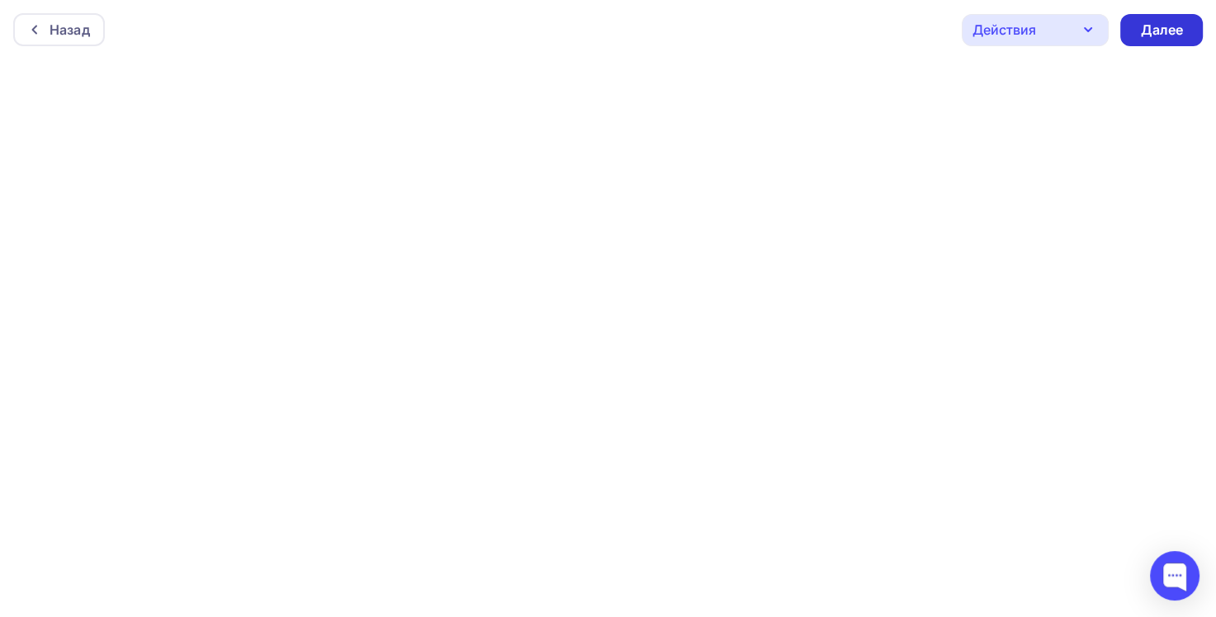
click at [1168, 28] on div "Далее" at bounding box center [1161, 30] width 43 height 19
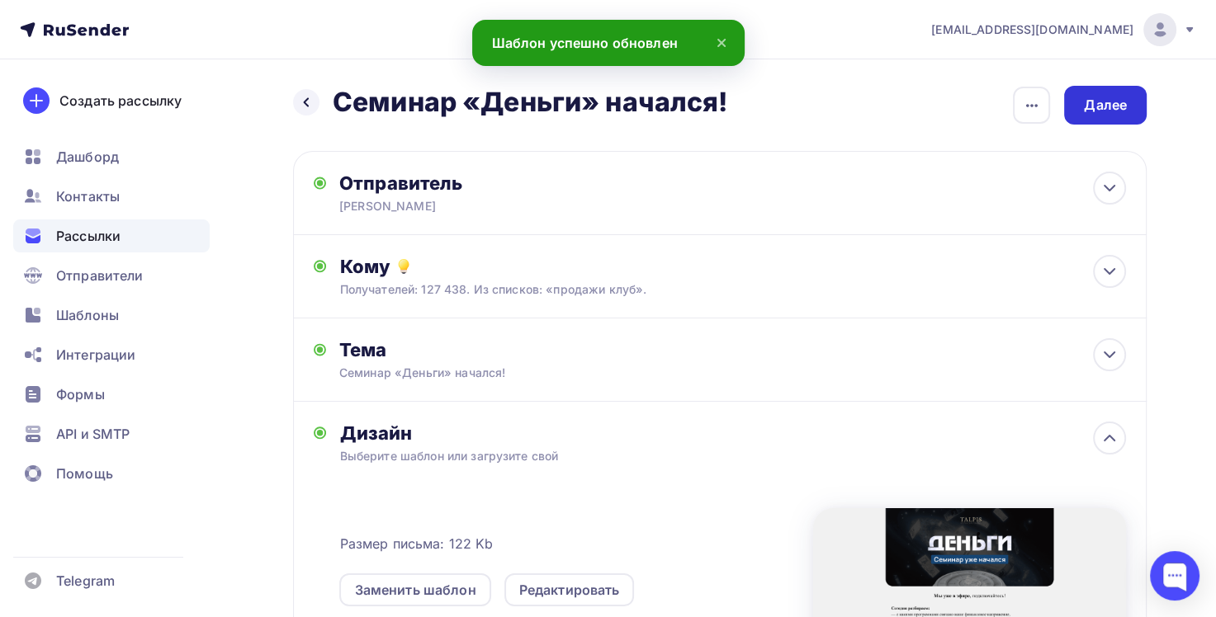
click at [1131, 107] on div "Далее" at bounding box center [1105, 105] width 83 height 39
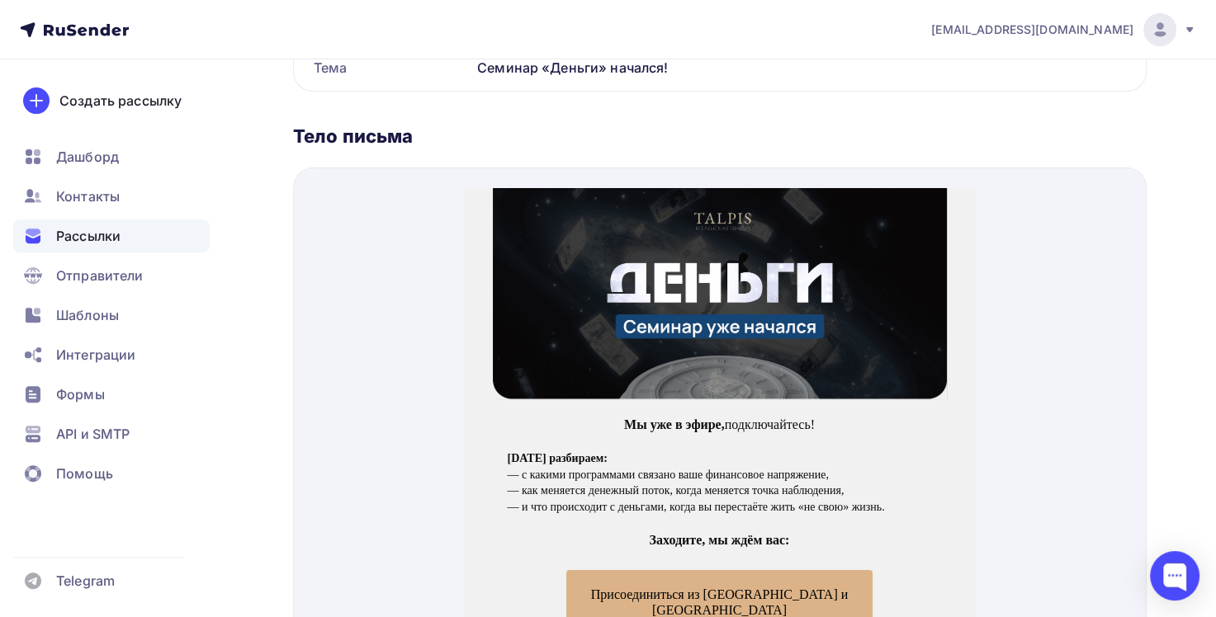
scroll to position [690, 0]
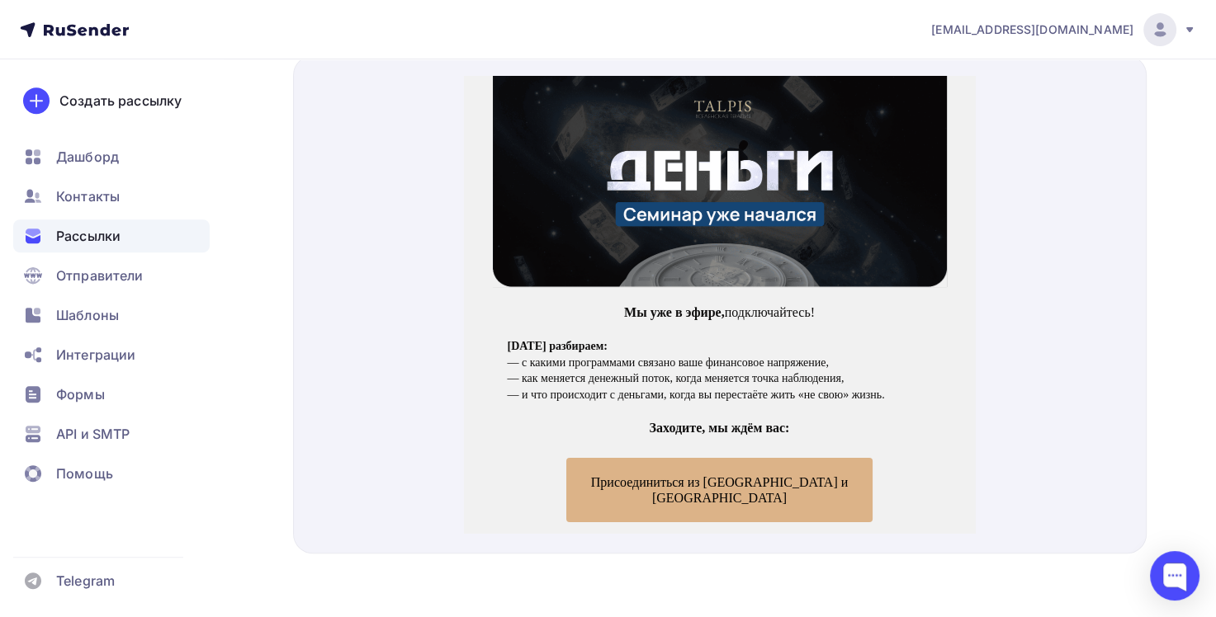
click at [816, 471] on span "Присоединиться из РФ и СНГ" at bounding box center [719, 470] width 306 height 64
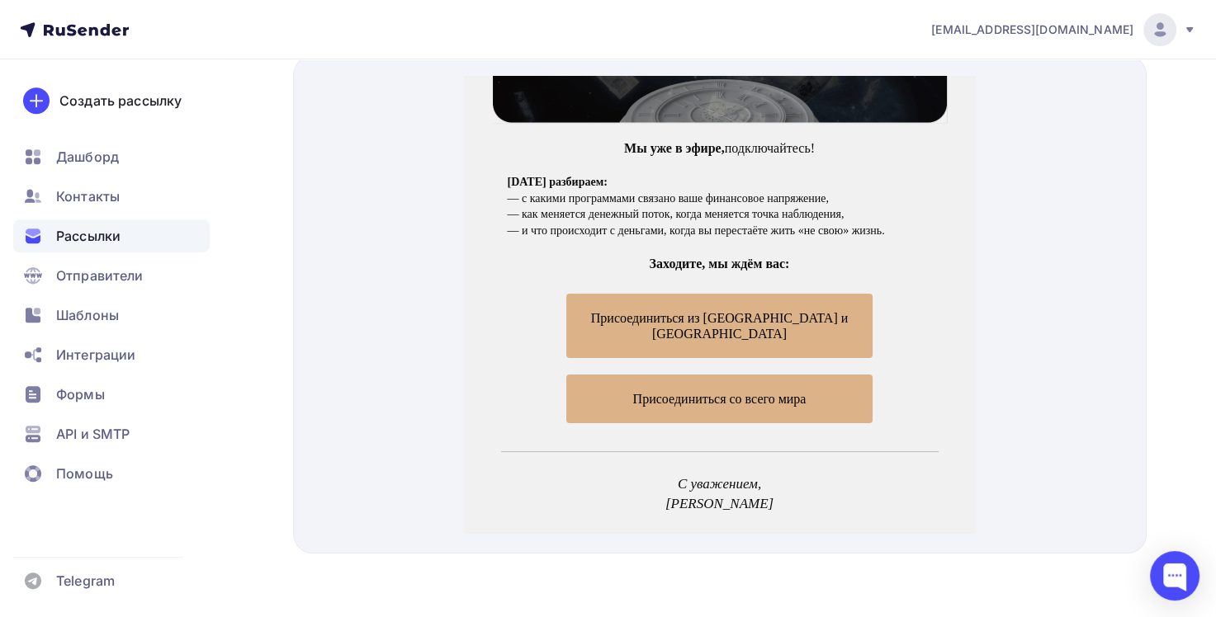
scroll to position [165, 0]
click at [769, 371] on span "Присоединиться со всего мира" at bounding box center [719, 378] width 173 height 14
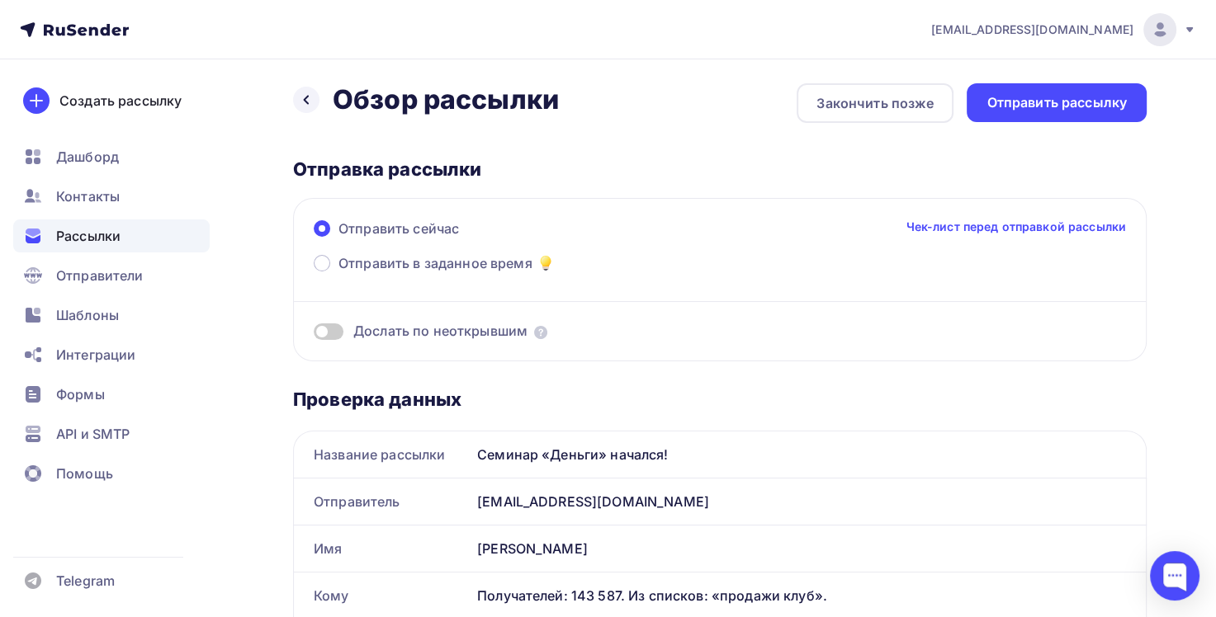
scroll to position [0, 0]
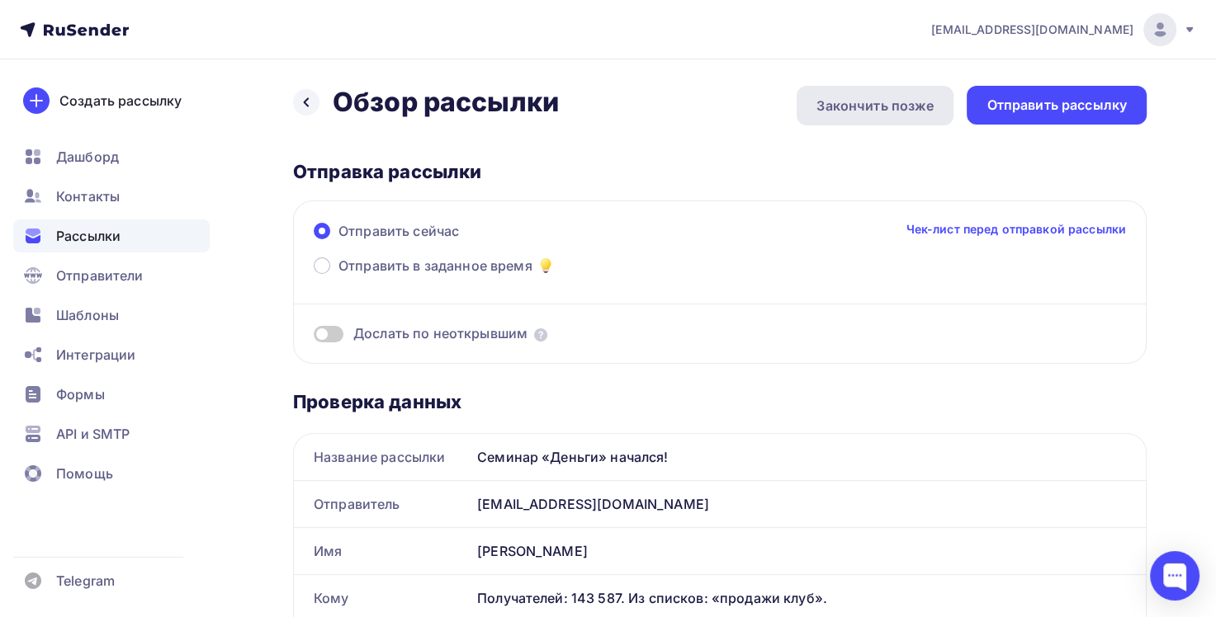
click at [882, 106] on div "Закончить позже" at bounding box center [874, 106] width 117 height 20
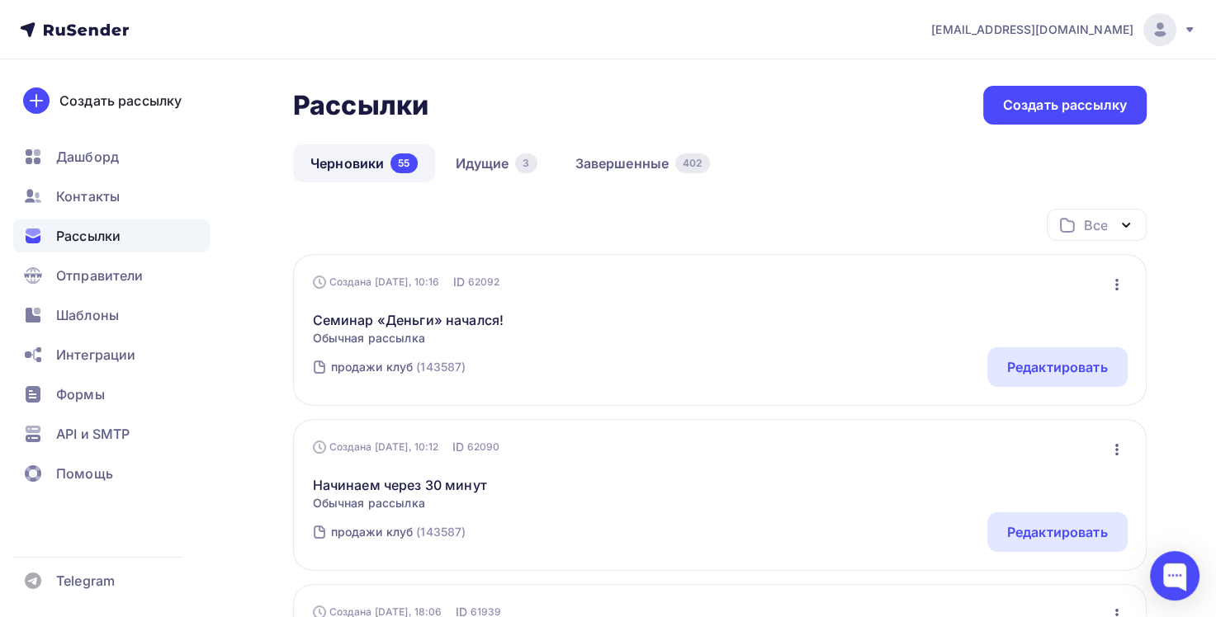
scroll to position [165, 0]
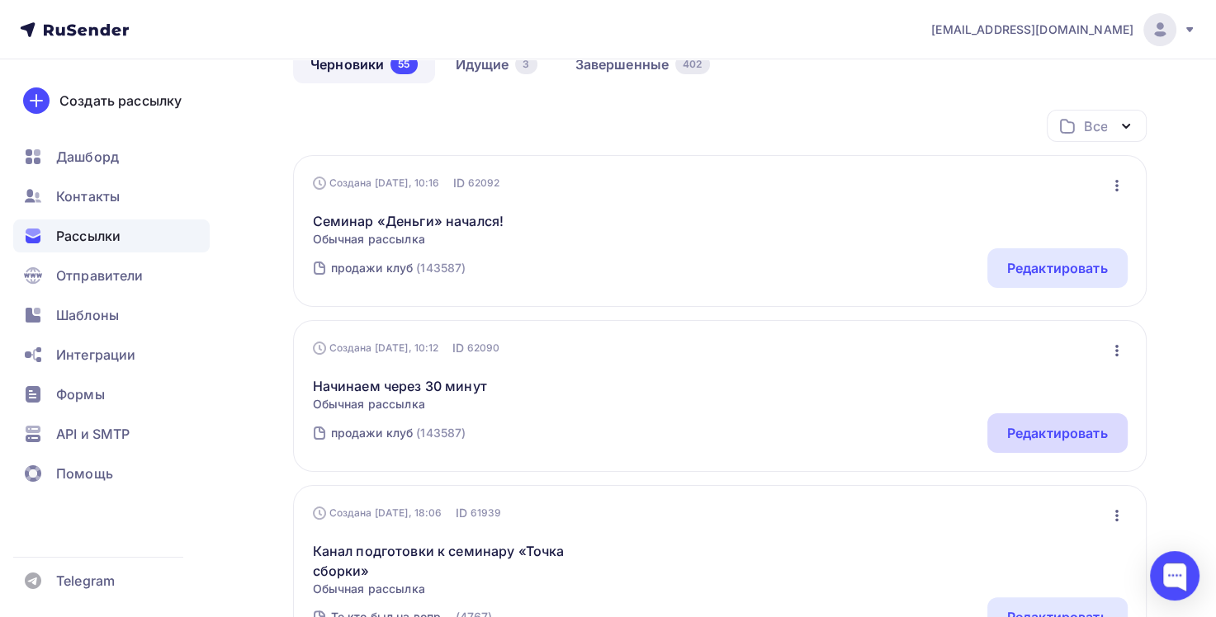
click at [1089, 433] on div "Редактировать" at bounding box center [1057, 433] width 101 height 20
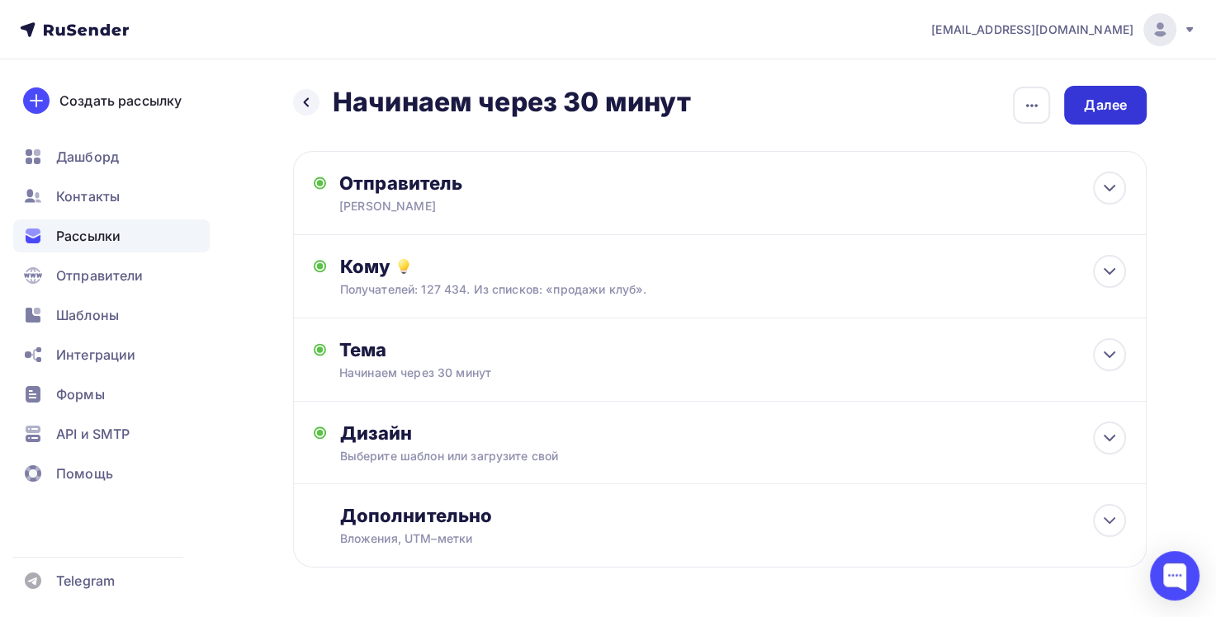
click at [1100, 92] on div "Далее" at bounding box center [1105, 105] width 83 height 39
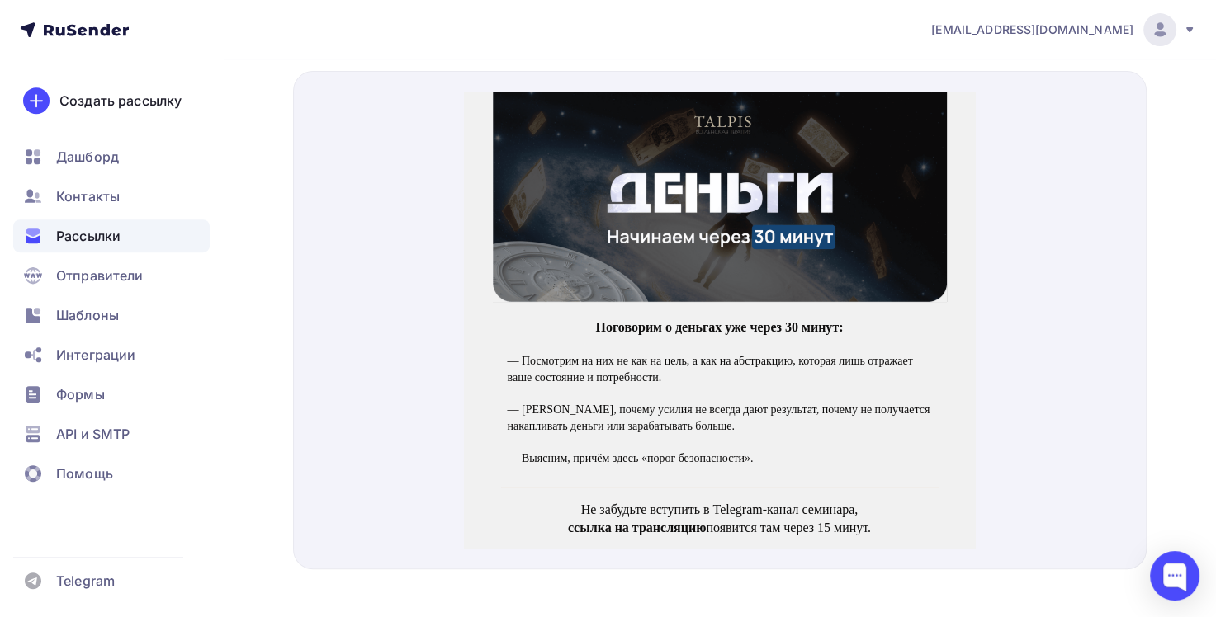
scroll to position [690, 0]
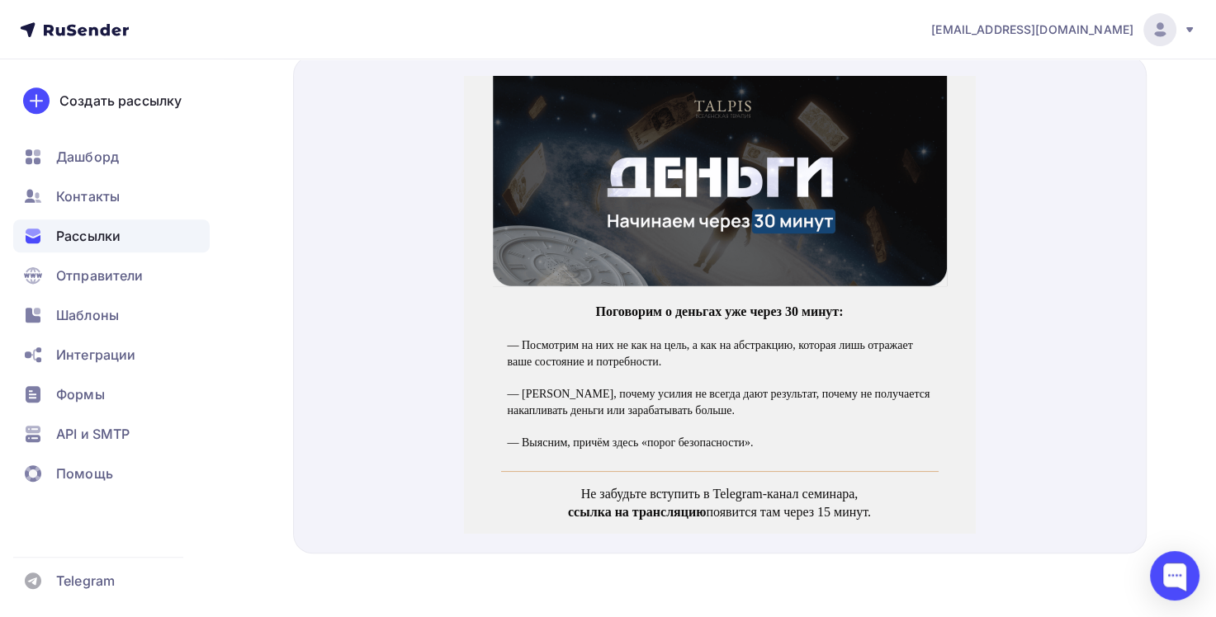
click at [781, 137] on img at bounding box center [720, 161] width 454 height 210
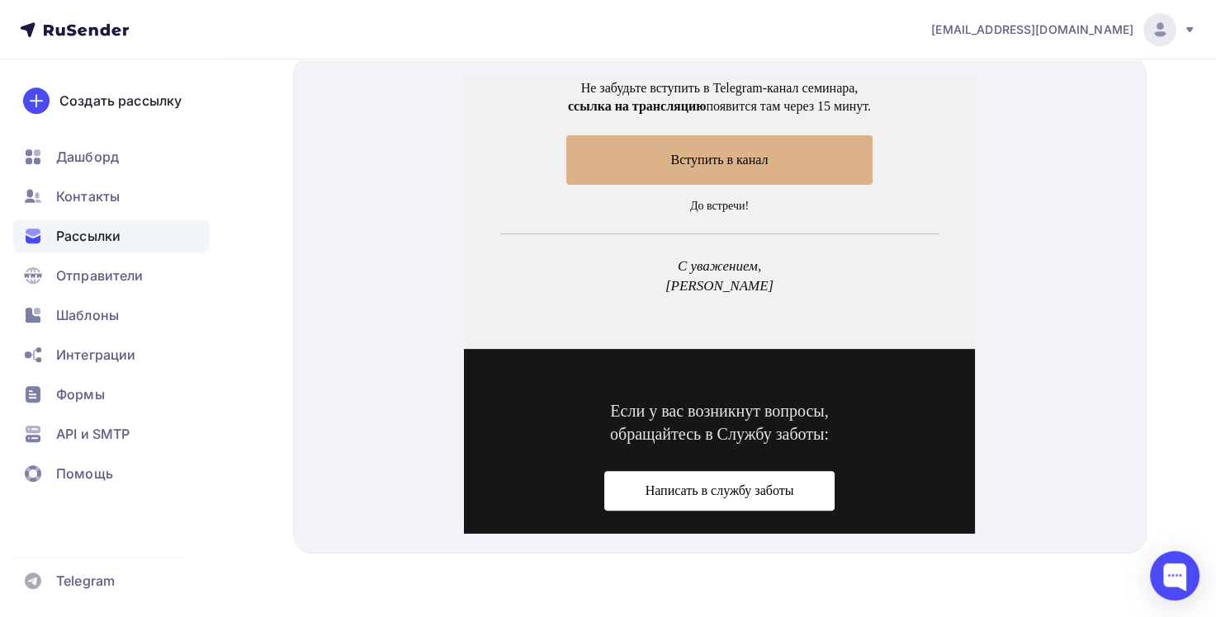
scroll to position [475, 0]
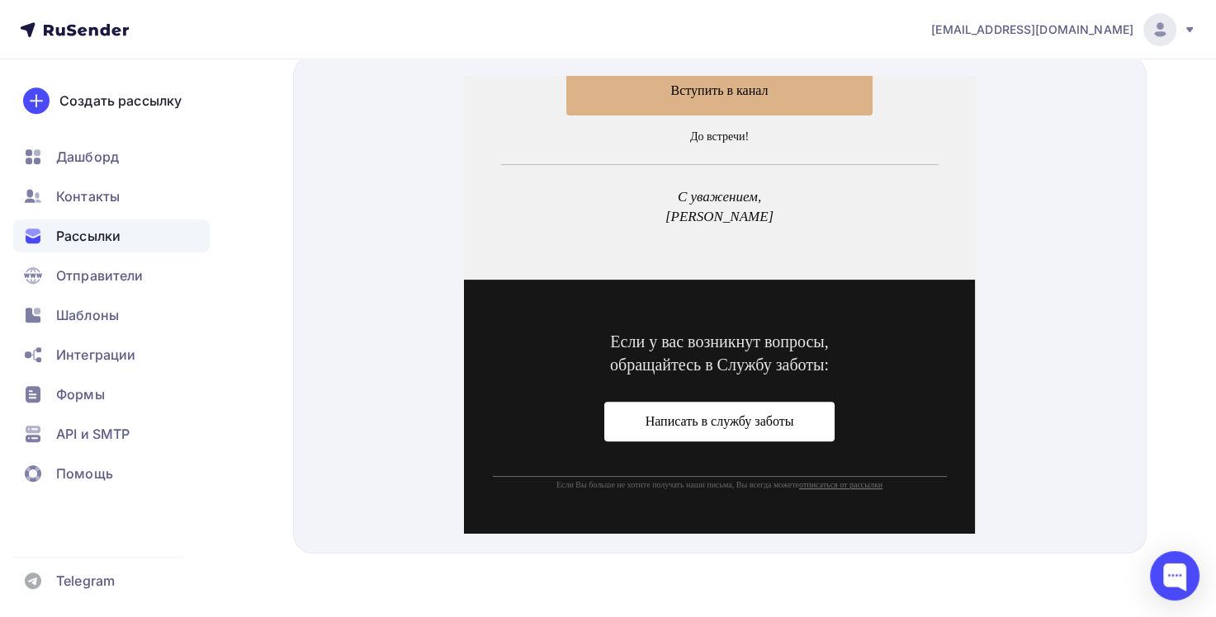
click at [822, 83] on span "Вступить в канал" at bounding box center [719, 70] width 306 height 49
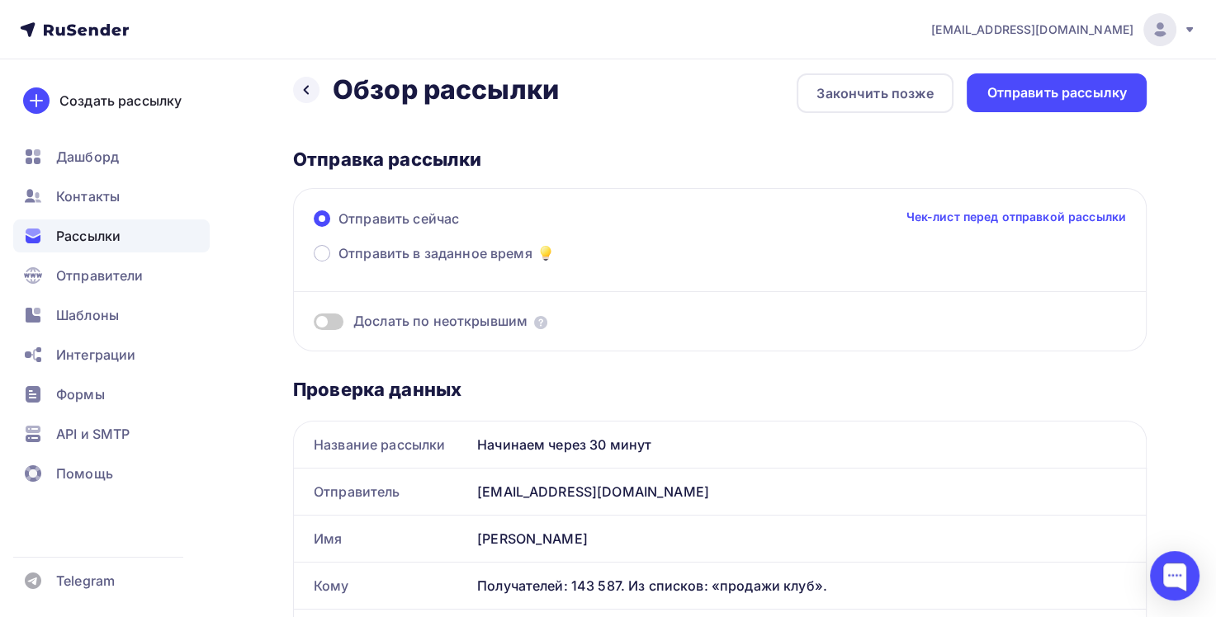
scroll to position [0, 0]
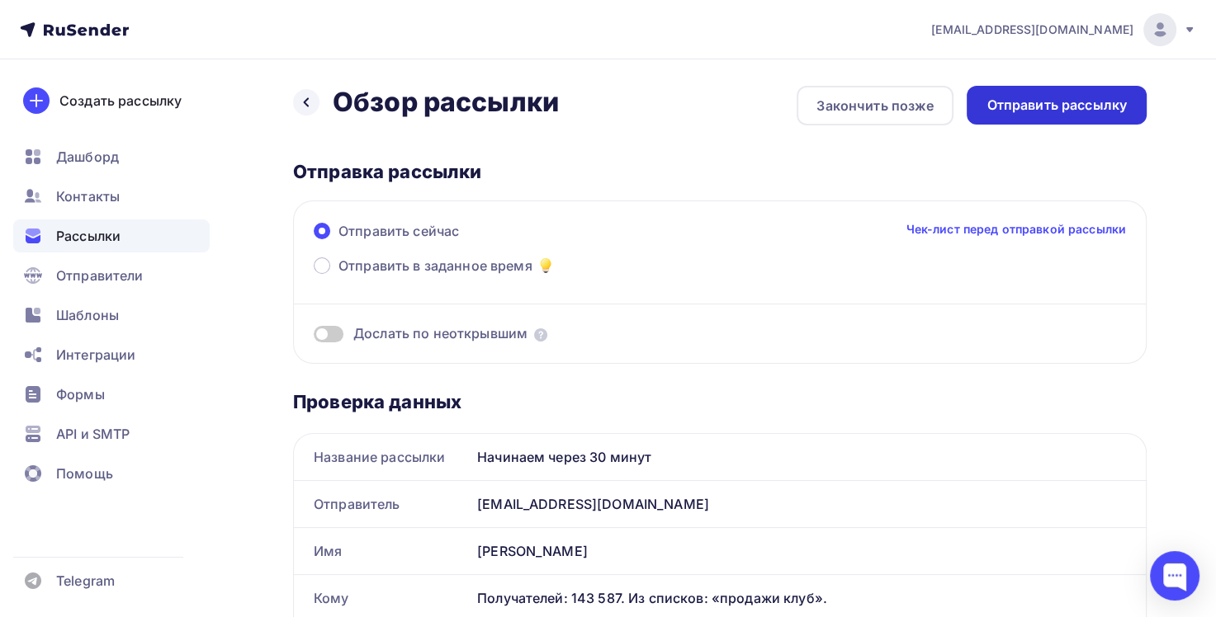
click at [1043, 106] on div "Отправить рассылку" at bounding box center [1056, 105] width 140 height 19
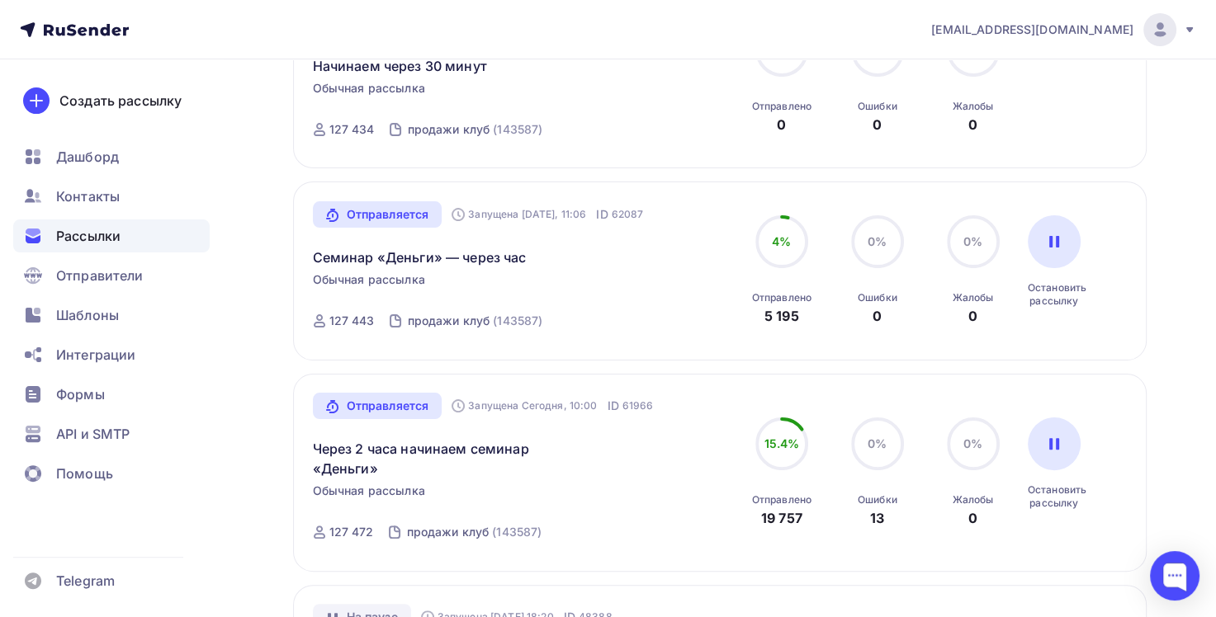
scroll to position [413, 0]
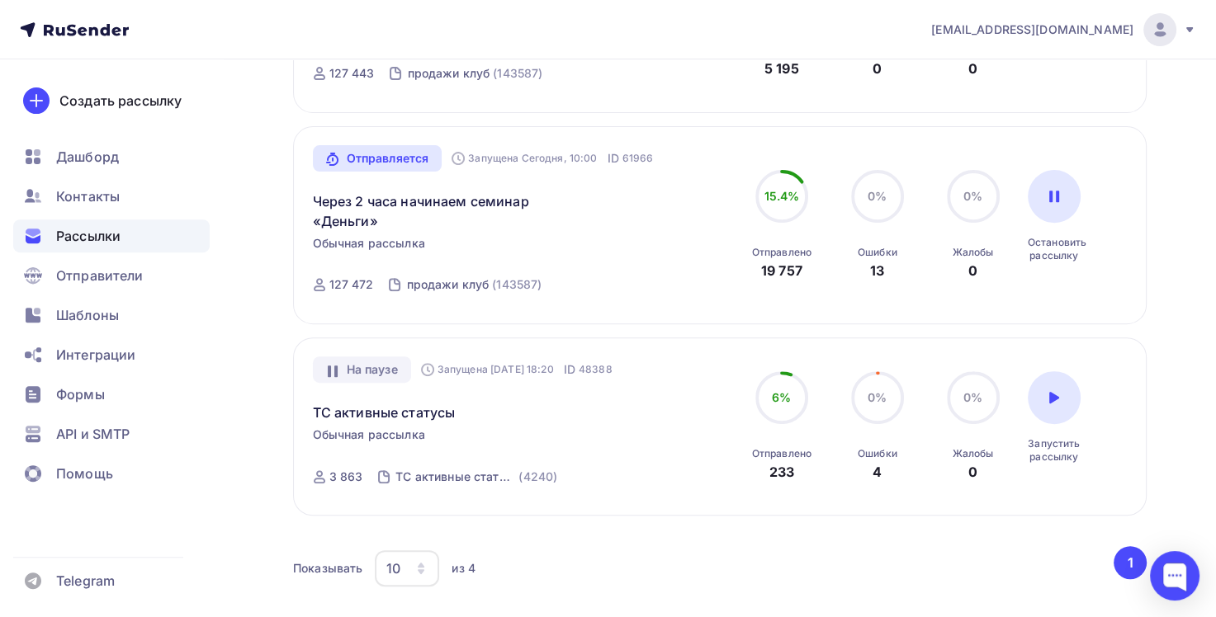
scroll to position [714, 0]
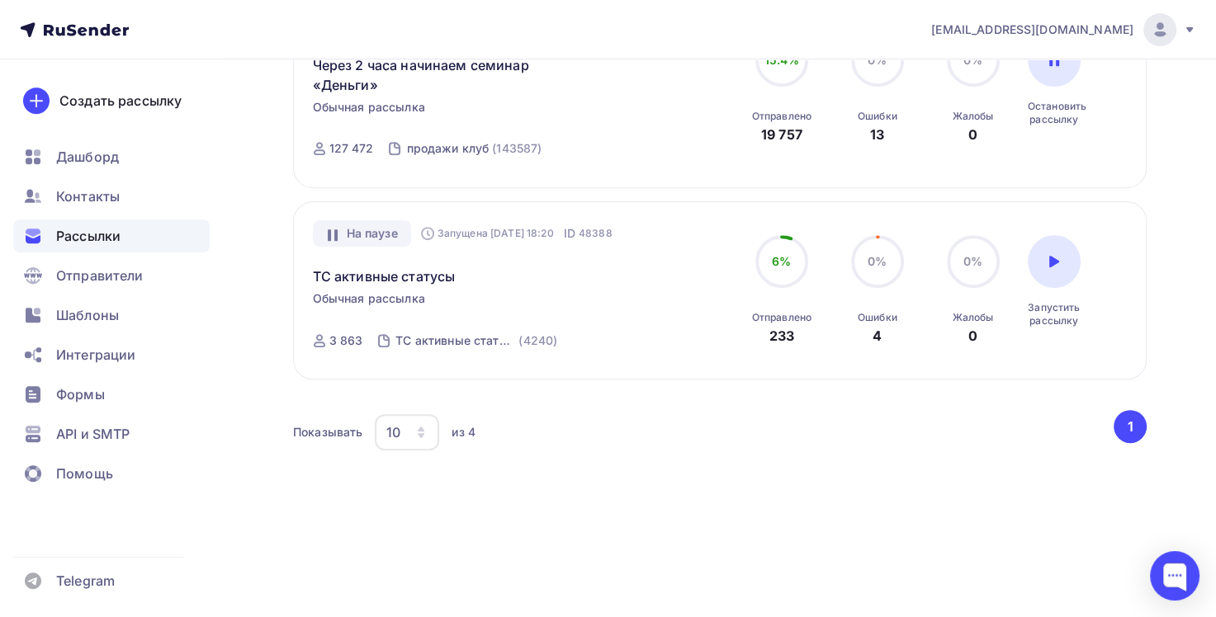
click at [420, 433] on icon "button" at bounding box center [421, 435] width 7 height 5
click at [414, 543] on div "50" at bounding box center [473, 547] width 158 height 20
click at [428, 429] on icon "button" at bounding box center [420, 432] width 13 height 13
click at [433, 467] on link "10" at bounding box center [473, 481] width 178 height 33
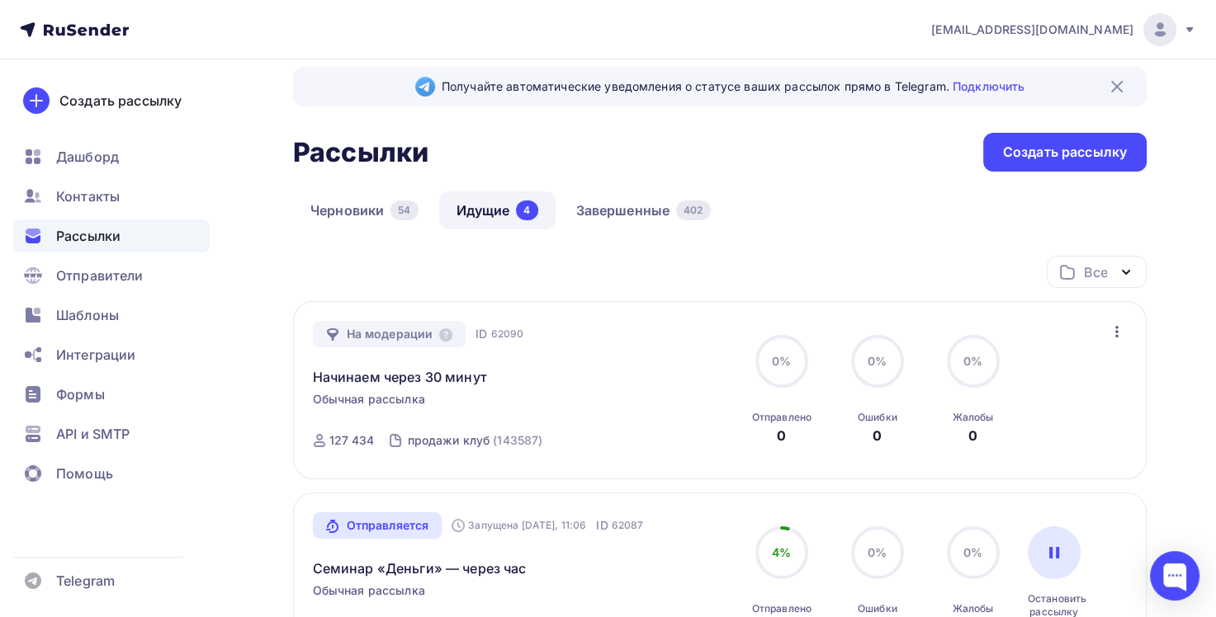
scroll to position [0, 0]
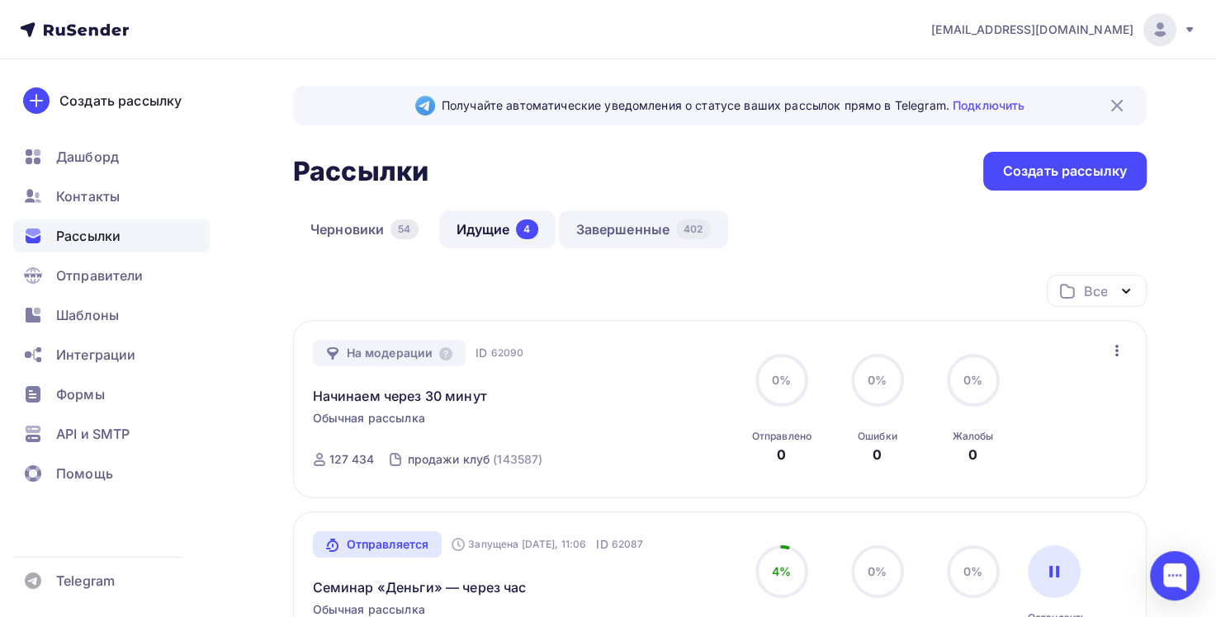
click at [660, 236] on link "Завершенные 402" at bounding box center [643, 229] width 169 height 38
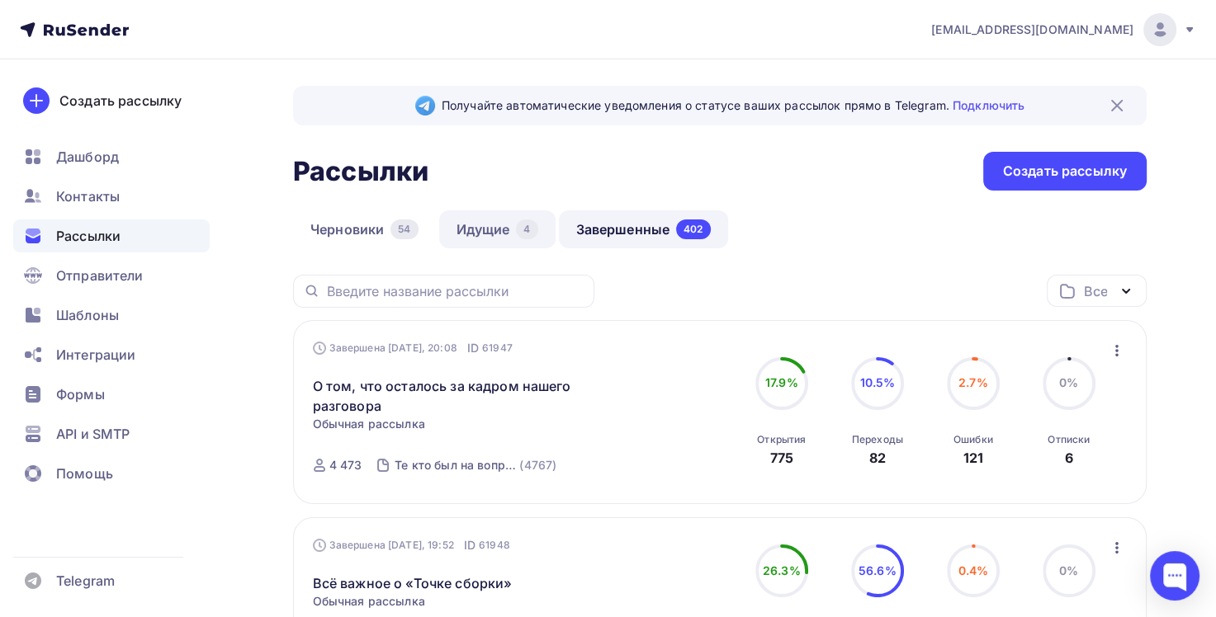
click at [518, 230] on div "4" at bounding box center [526, 230] width 21 height 20
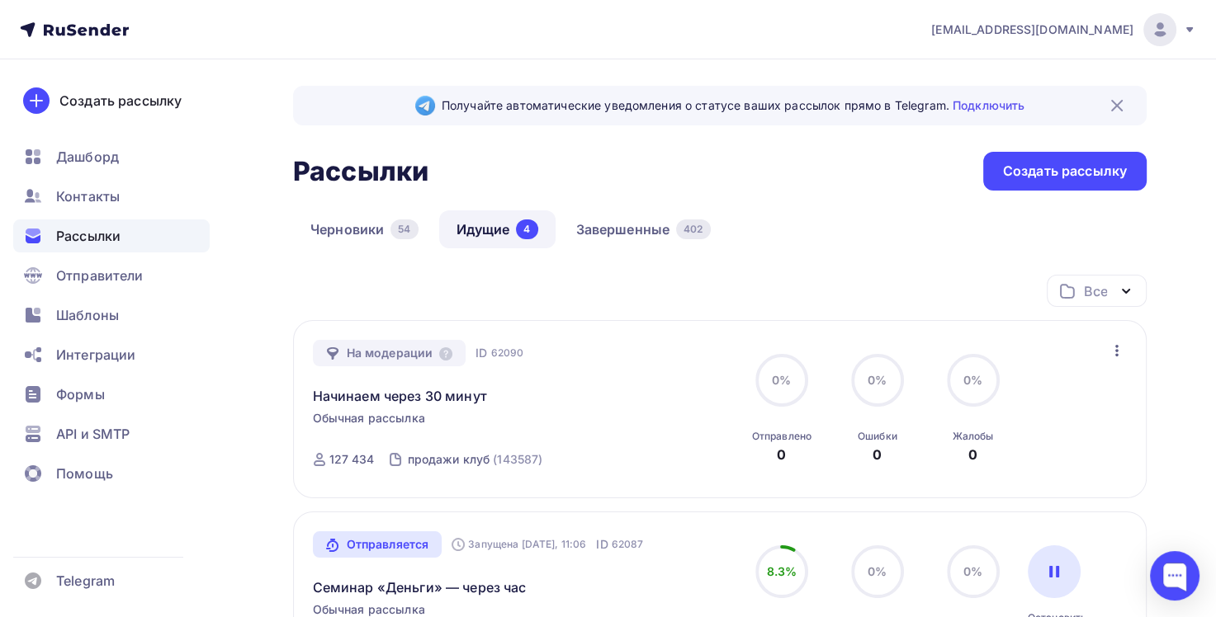
scroll to position [83, 0]
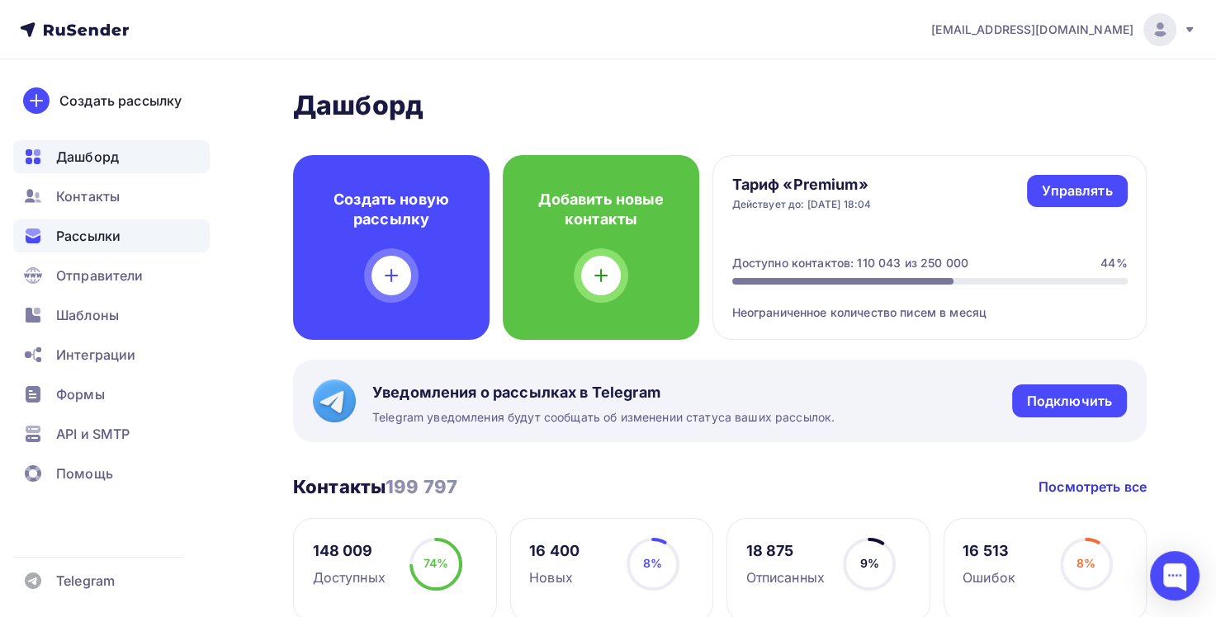
click at [95, 238] on span "Рассылки" at bounding box center [88, 236] width 64 height 20
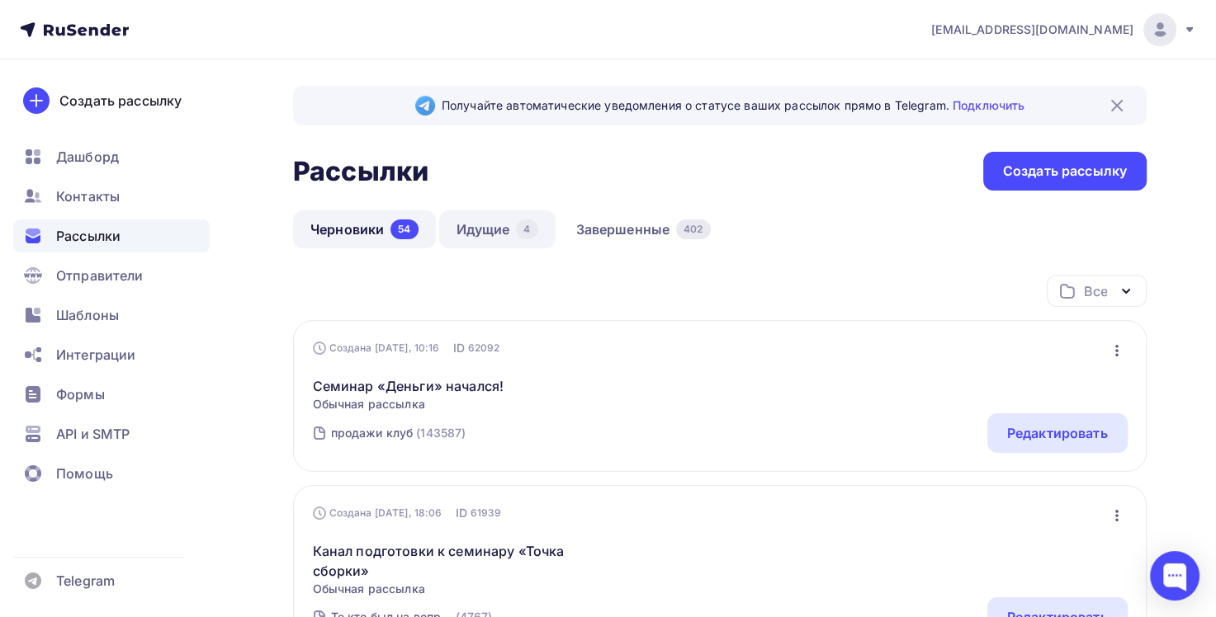
click at [513, 234] on link "Идущие 4" at bounding box center [497, 229] width 116 height 38
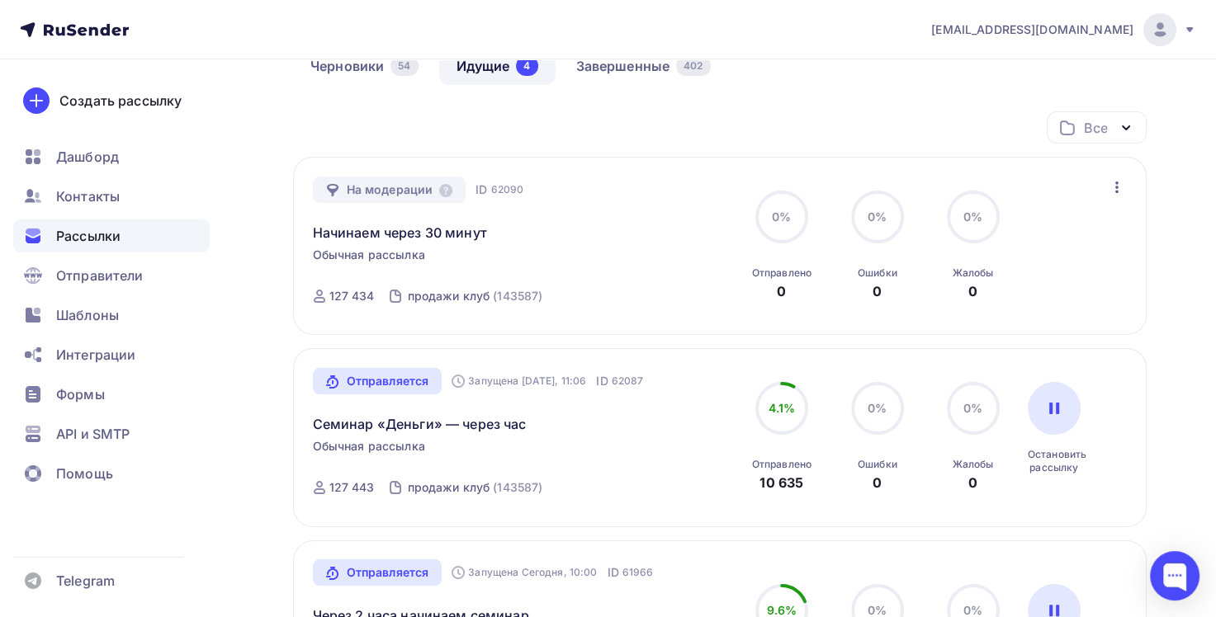
scroll to position [165, 0]
click at [1112, 184] on icon "button" at bounding box center [1117, 186] width 20 height 20
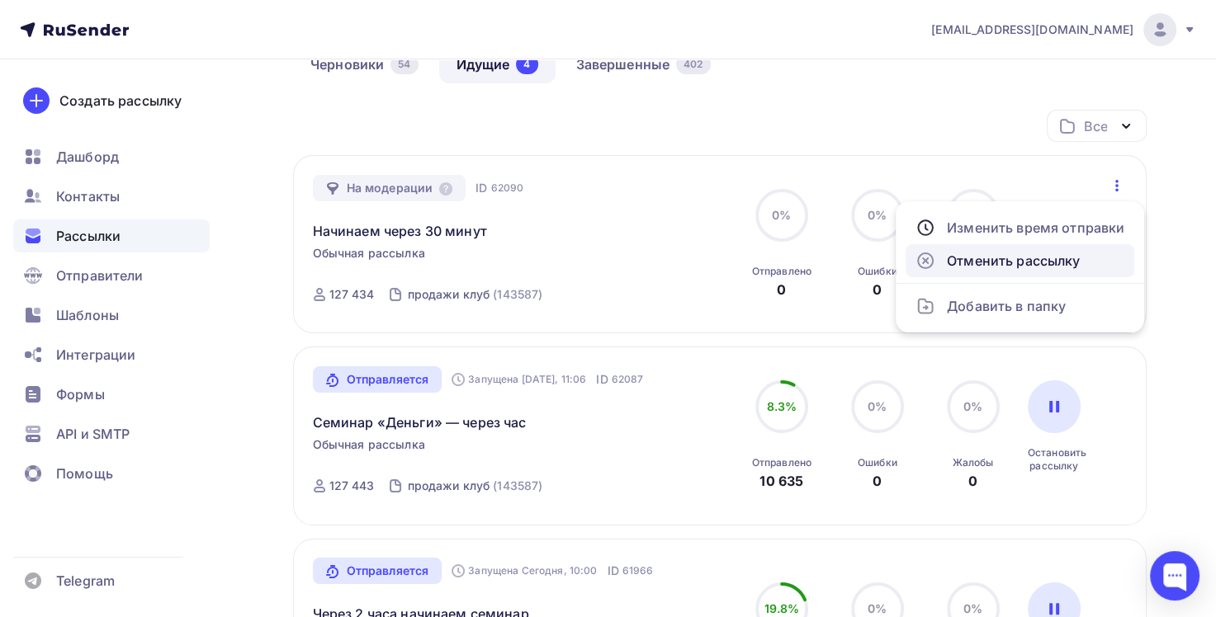
click at [1027, 260] on div "Отменить рассылку" at bounding box center [1019, 261] width 209 height 20
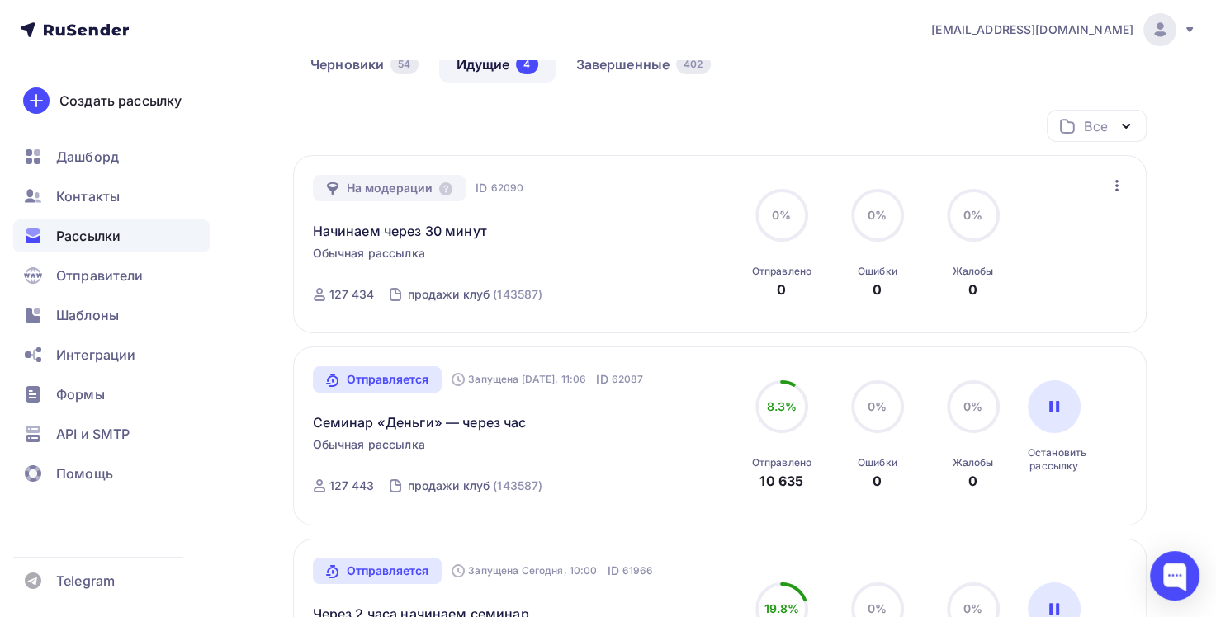
click at [1116, 185] on icon "button" at bounding box center [1116, 186] width 3 height 12
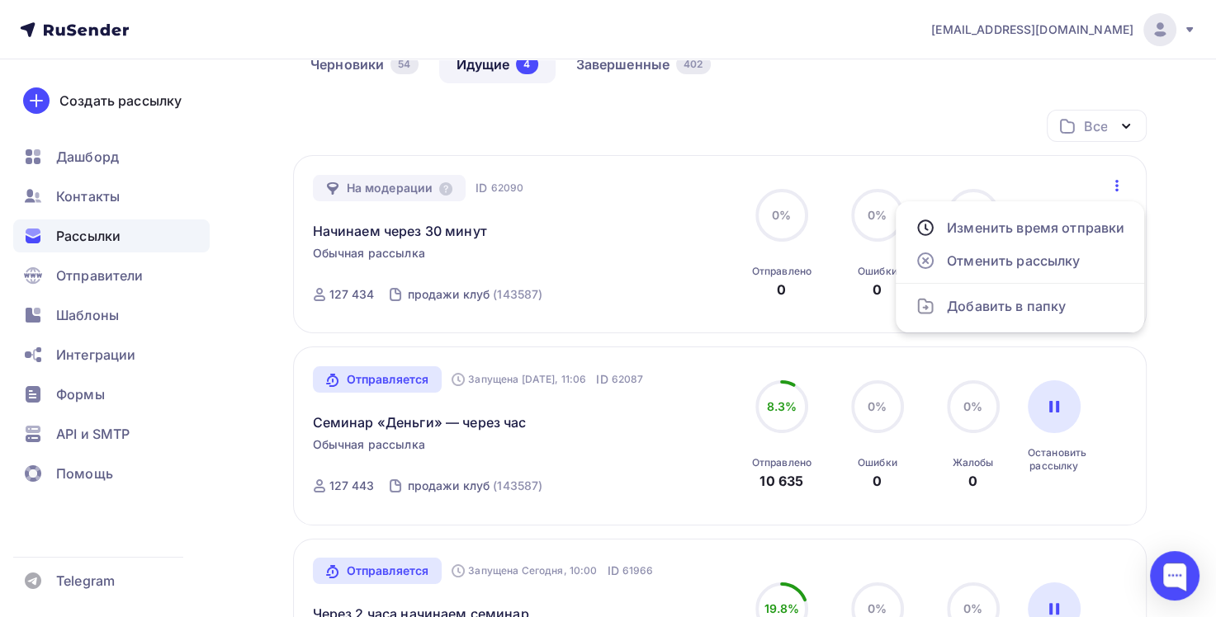
scroll to position [0, 0]
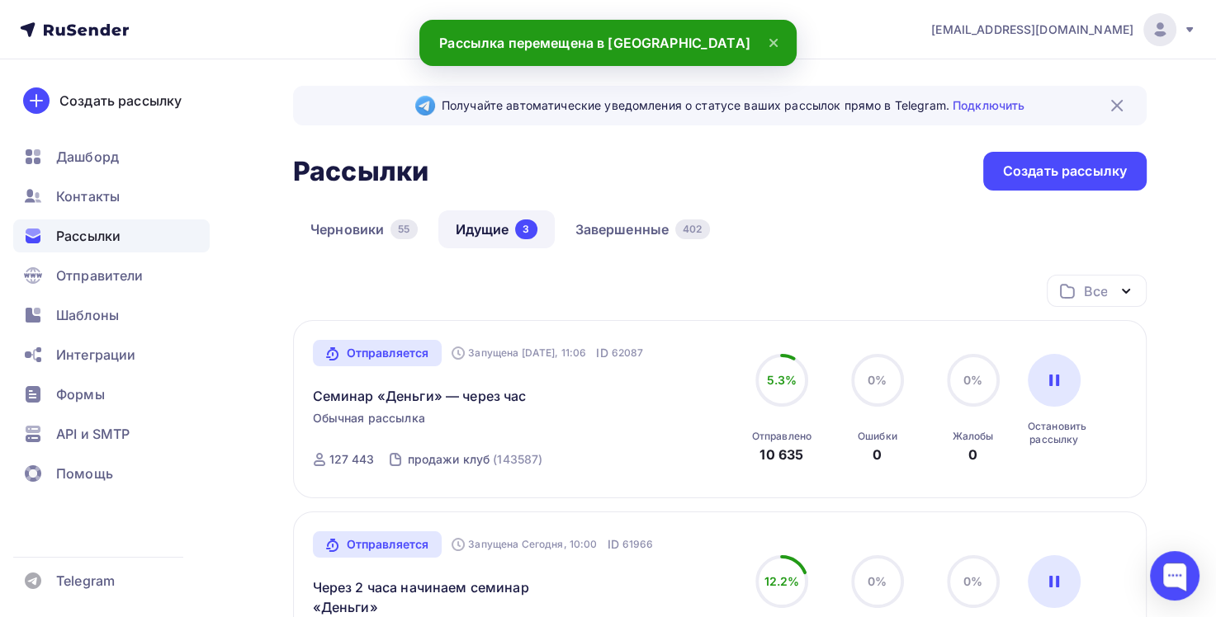
click at [845, 245] on div "Черновики 55 Идущие 3 Завершенные 402" at bounding box center [720, 242] width 854 height 64
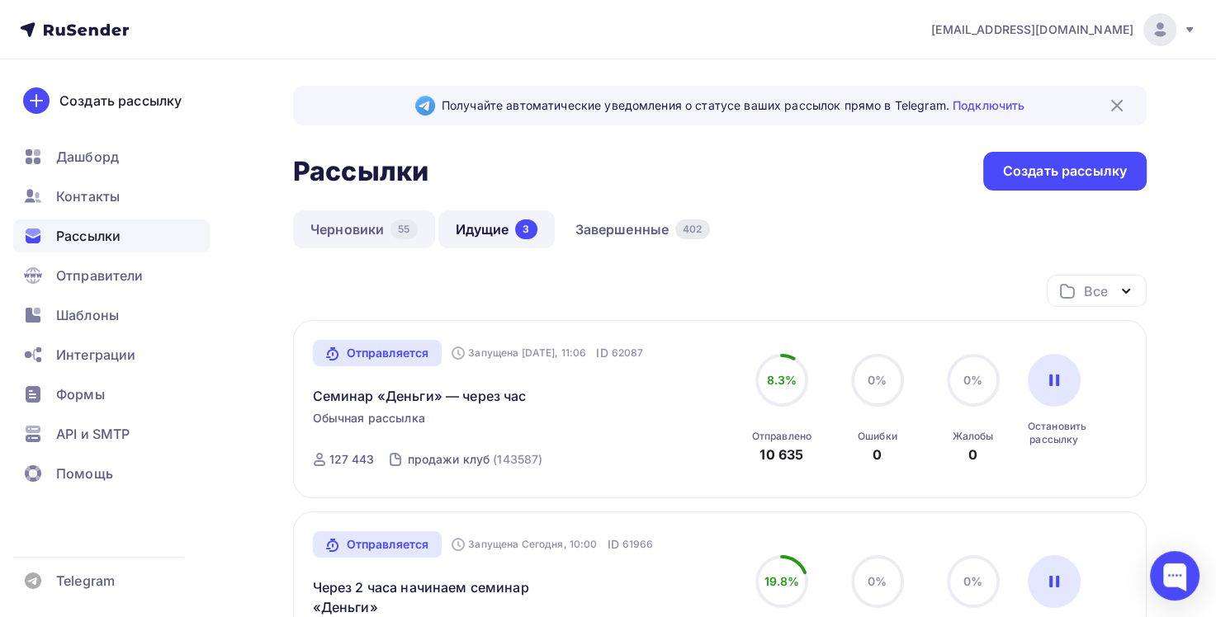
click at [362, 228] on link "Черновики 55" at bounding box center [364, 229] width 142 height 38
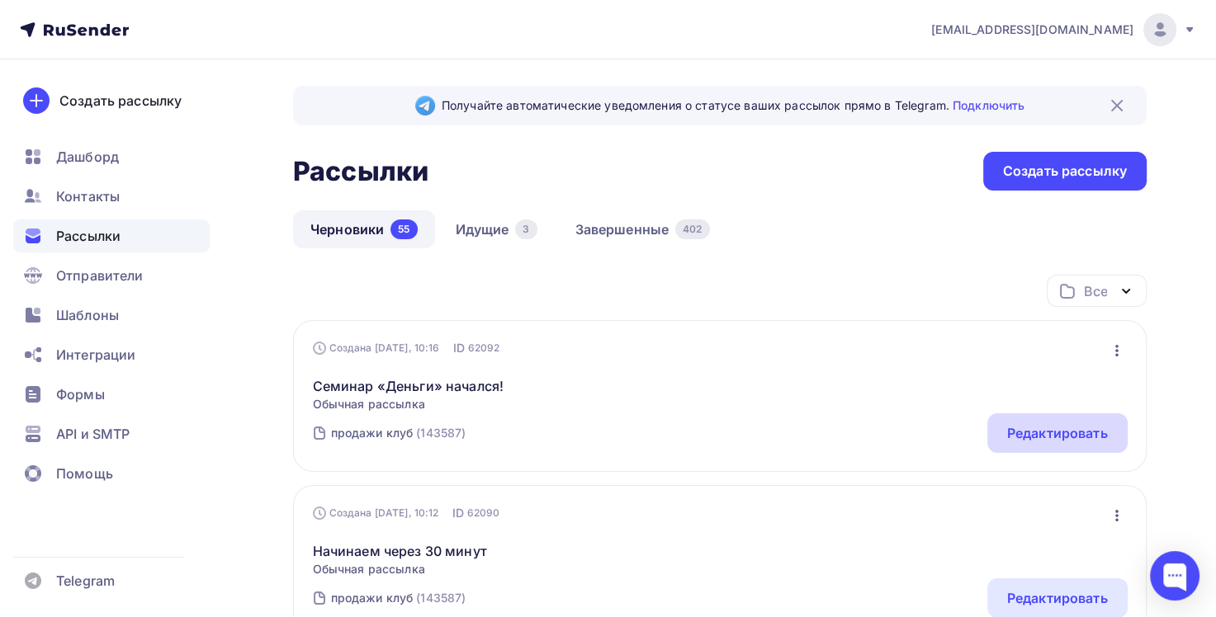
click at [1029, 428] on div "Редактировать" at bounding box center [1057, 433] width 101 height 20
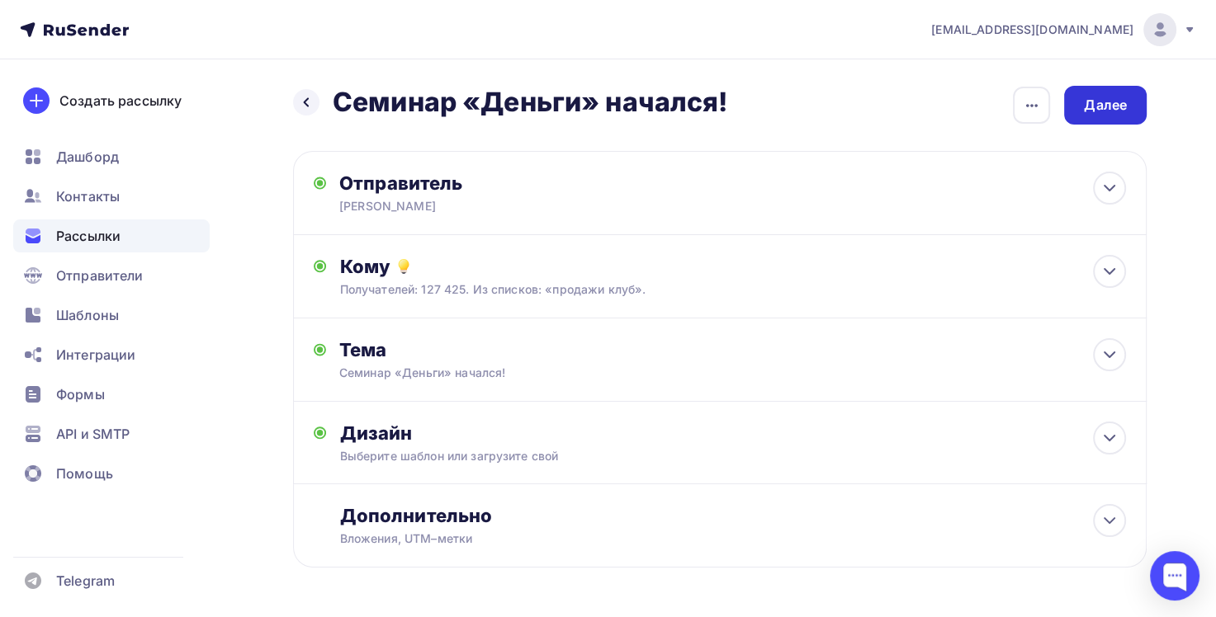
click at [1109, 100] on div "Далее" at bounding box center [1105, 105] width 43 height 19
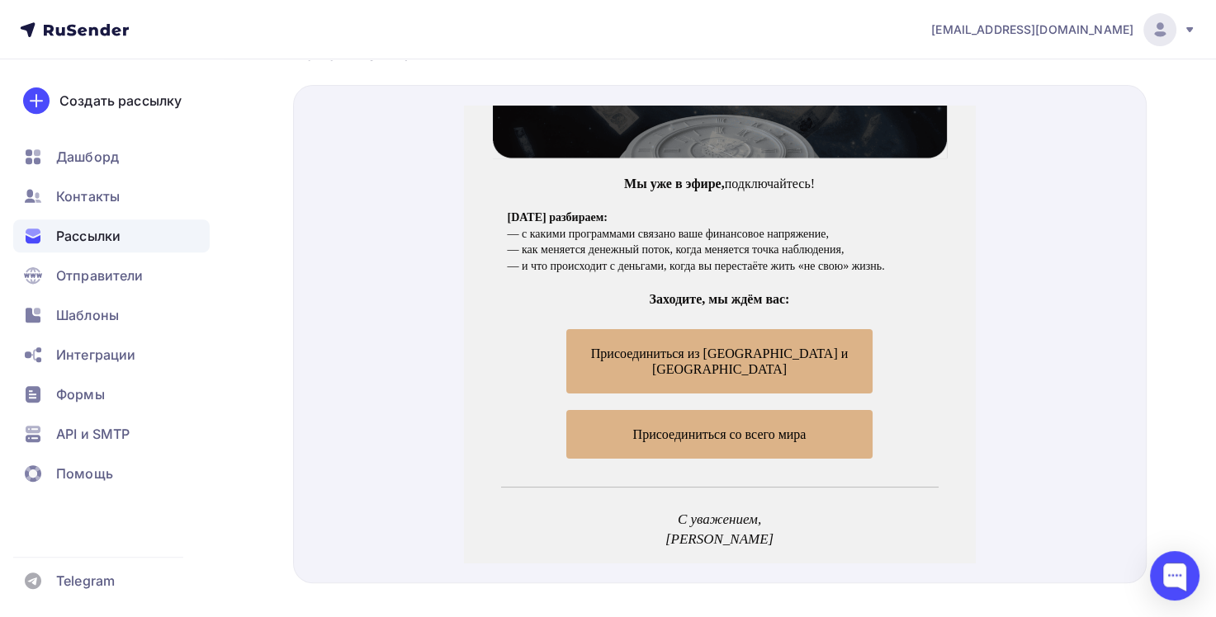
scroll to position [165, 0]
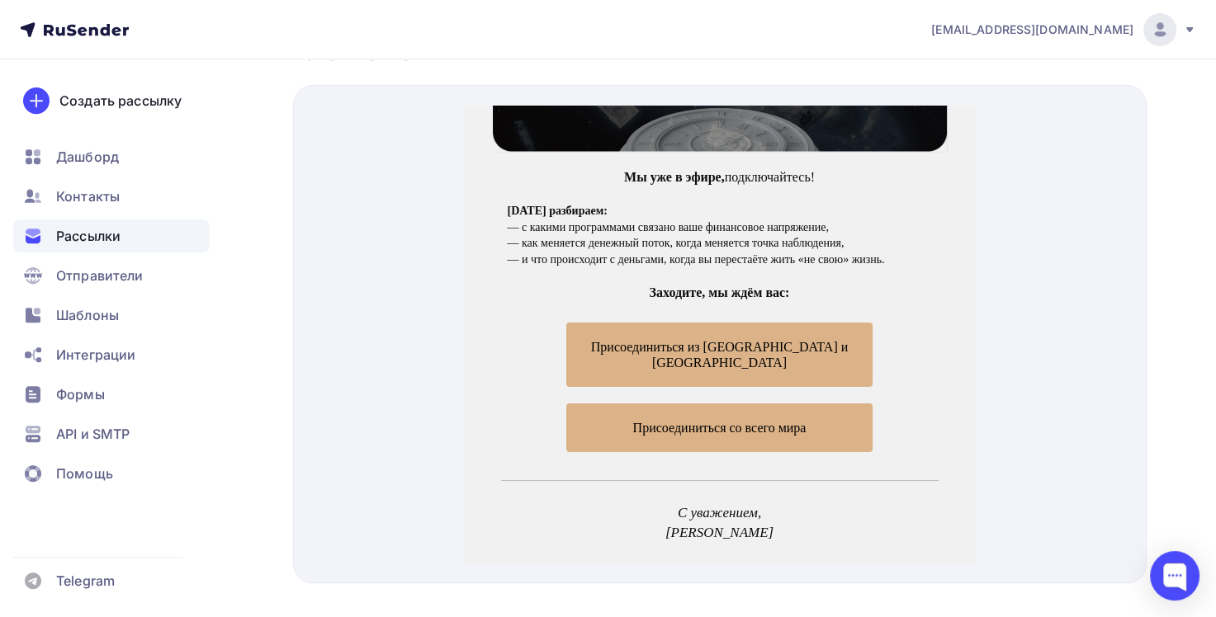
click at [798, 315] on span "Присоединиться из РФ и СНГ" at bounding box center [719, 335] width 306 height 64
click at [826, 384] on span "Присоединиться со всего мира" at bounding box center [719, 408] width 306 height 49
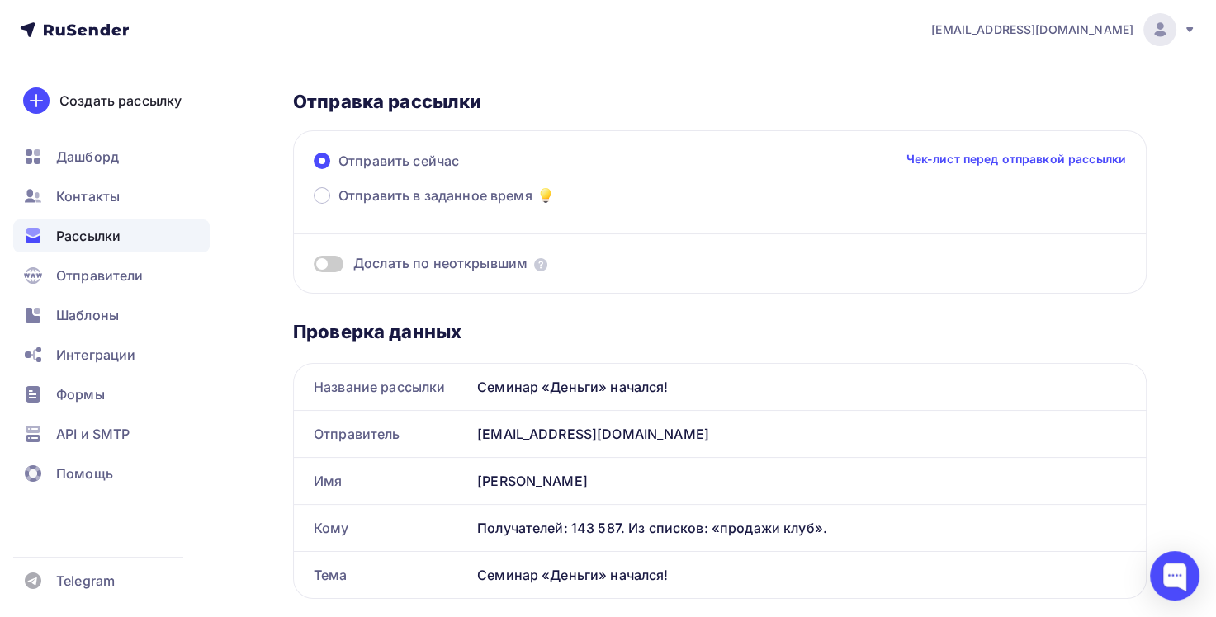
scroll to position [0, 0]
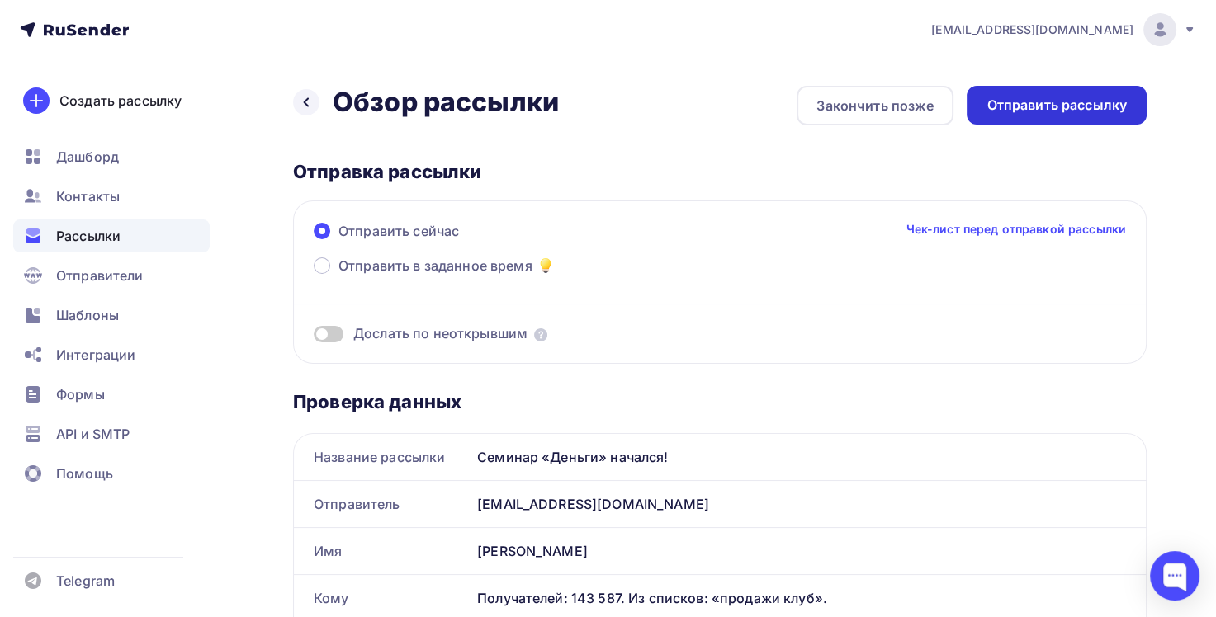
click at [1034, 109] on div "Отправить рассылку" at bounding box center [1056, 105] width 140 height 19
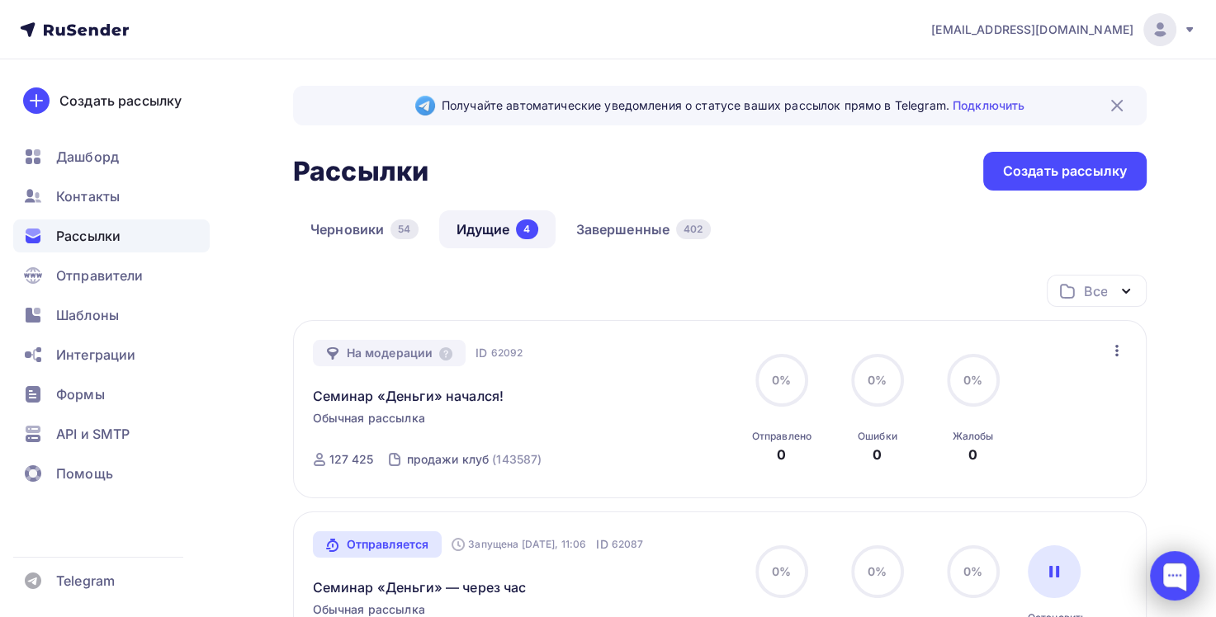
click at [1181, 569] on div at bounding box center [1175, 576] width 50 height 50
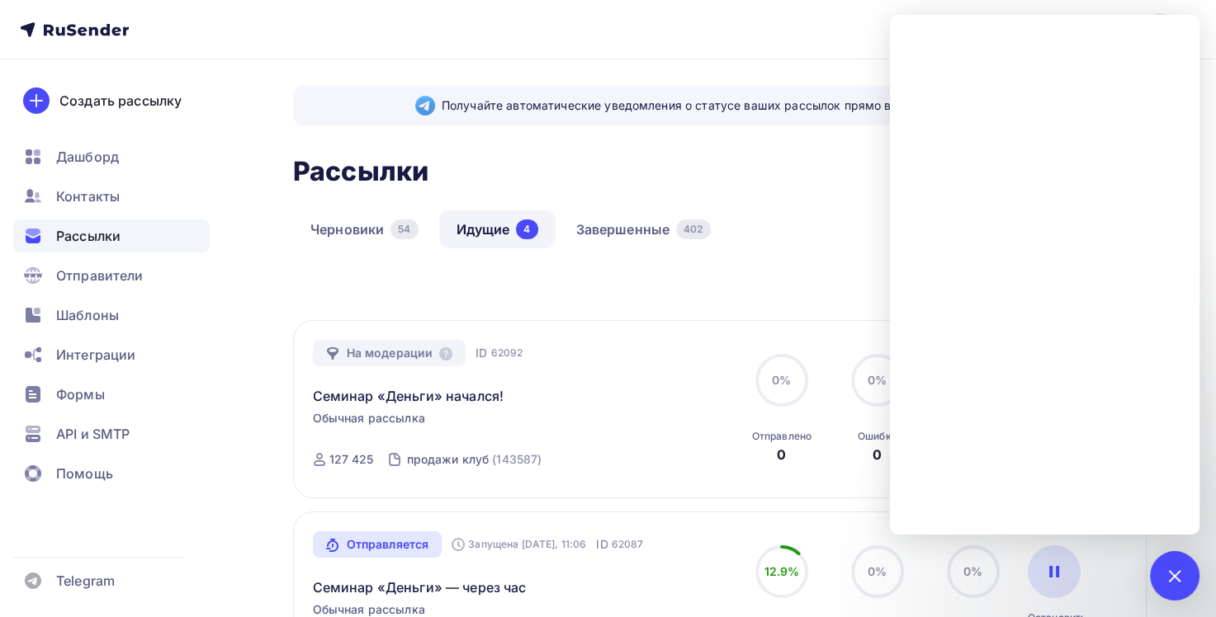
click at [764, 258] on div "Черновики 54 Идущие 4 Завершенные 402" at bounding box center [720, 242] width 854 height 64
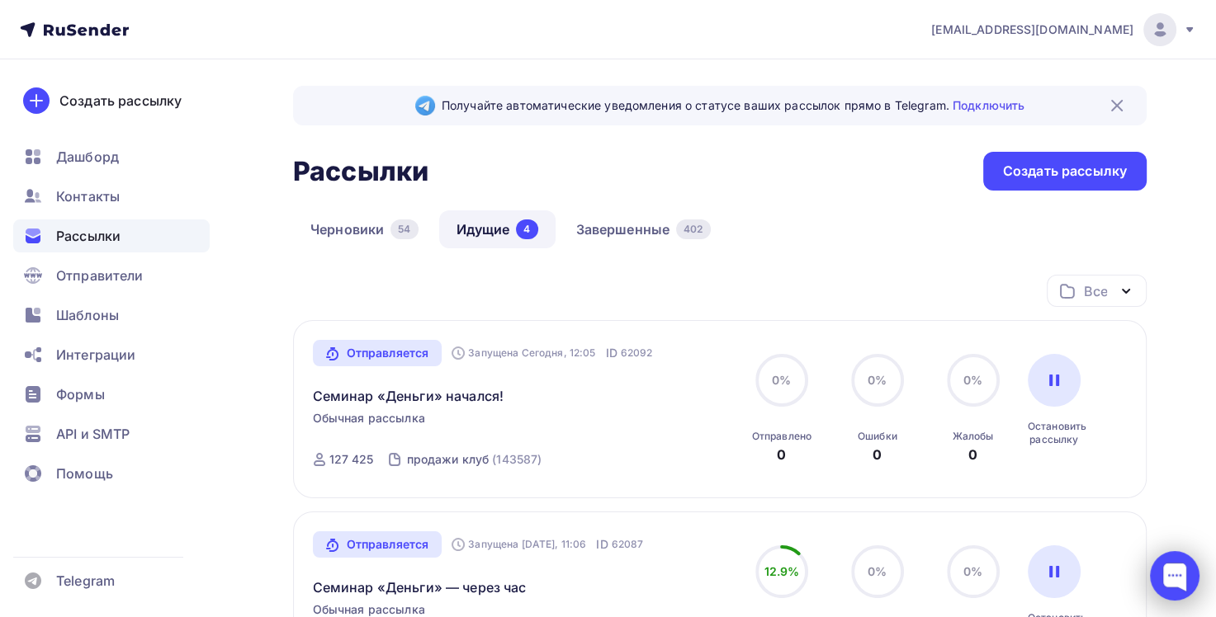
click at [1195, 578] on div at bounding box center [1175, 576] width 50 height 50
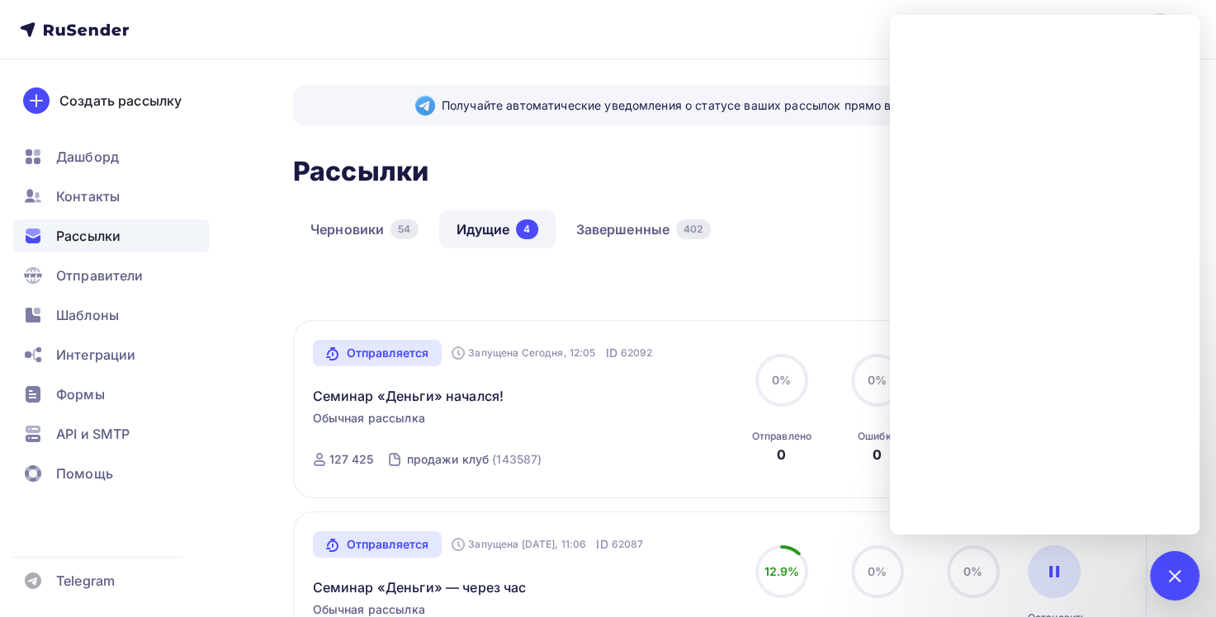
click at [759, 307] on div "Все Все папки Повышение цен (0) Создать новую папку" at bounding box center [720, 297] width 854 height 45
drag, startPoint x: 789, startPoint y: 144, endPoint x: 775, endPoint y: 172, distance: 31.4
click at [1192, 575] on div at bounding box center [1175, 576] width 50 height 50
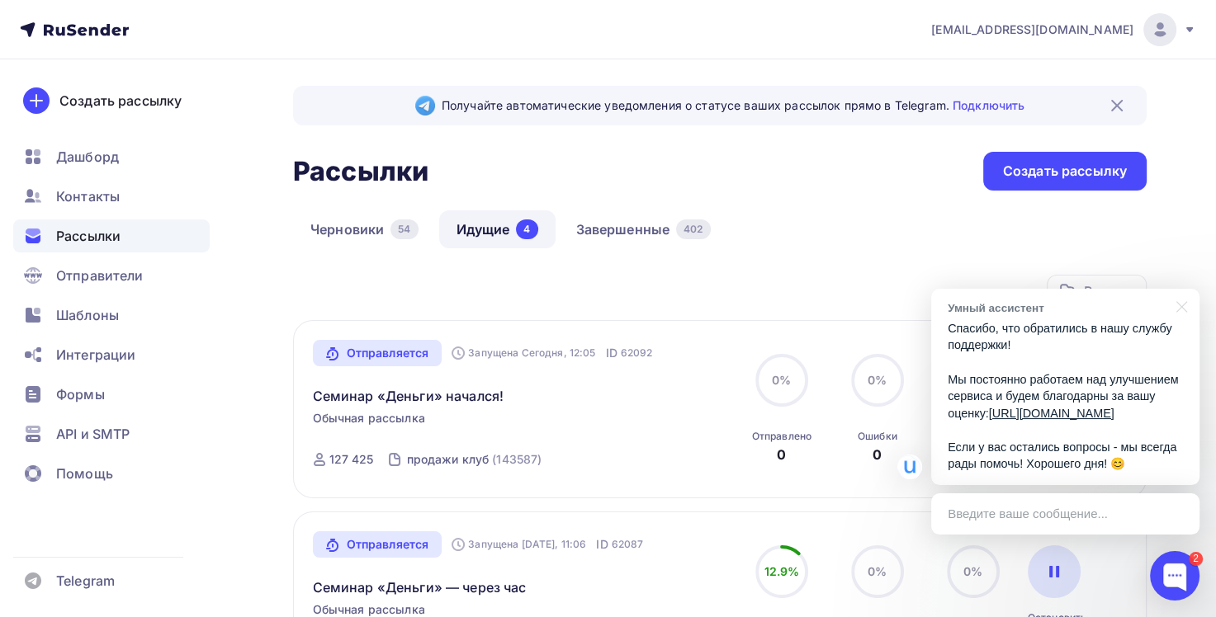
click at [935, 270] on div "Черновики 54 Идущие 4 Завершенные 402" at bounding box center [720, 242] width 854 height 64
click at [1045, 512] on div "Введите ваше сообщение..." at bounding box center [1065, 514] width 268 height 41
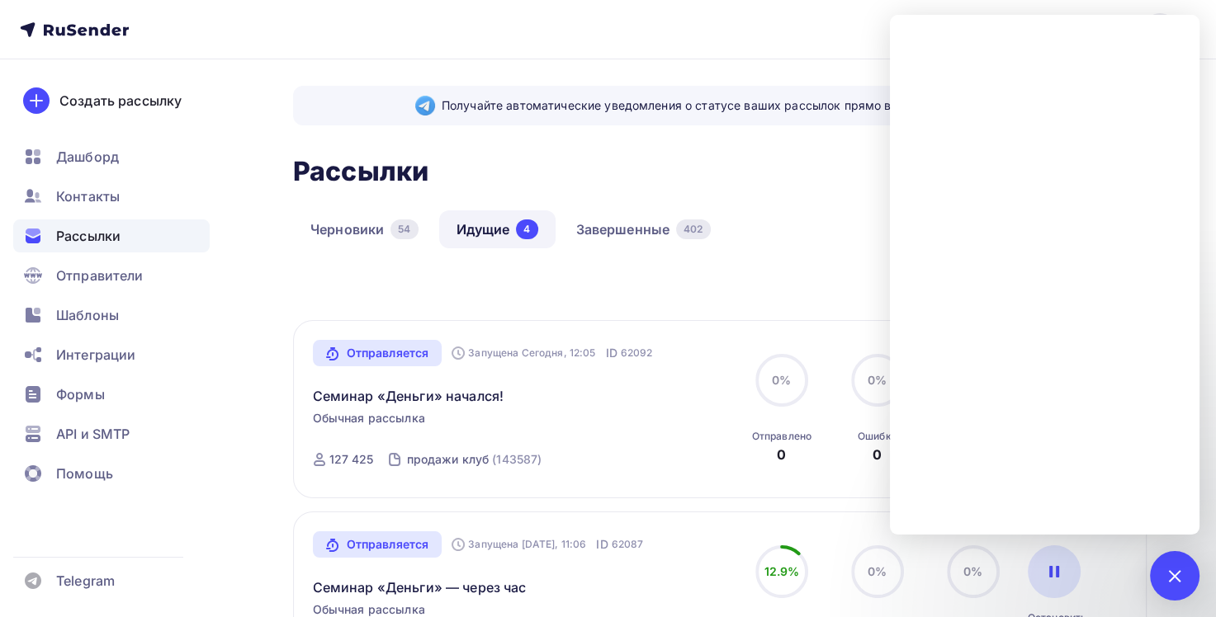
click at [882, 218] on div "Черновики 54 Идущие 4 Завершенные 402" at bounding box center [720, 242] width 854 height 64
click at [1182, 581] on div "2" at bounding box center [1175, 576] width 50 height 50
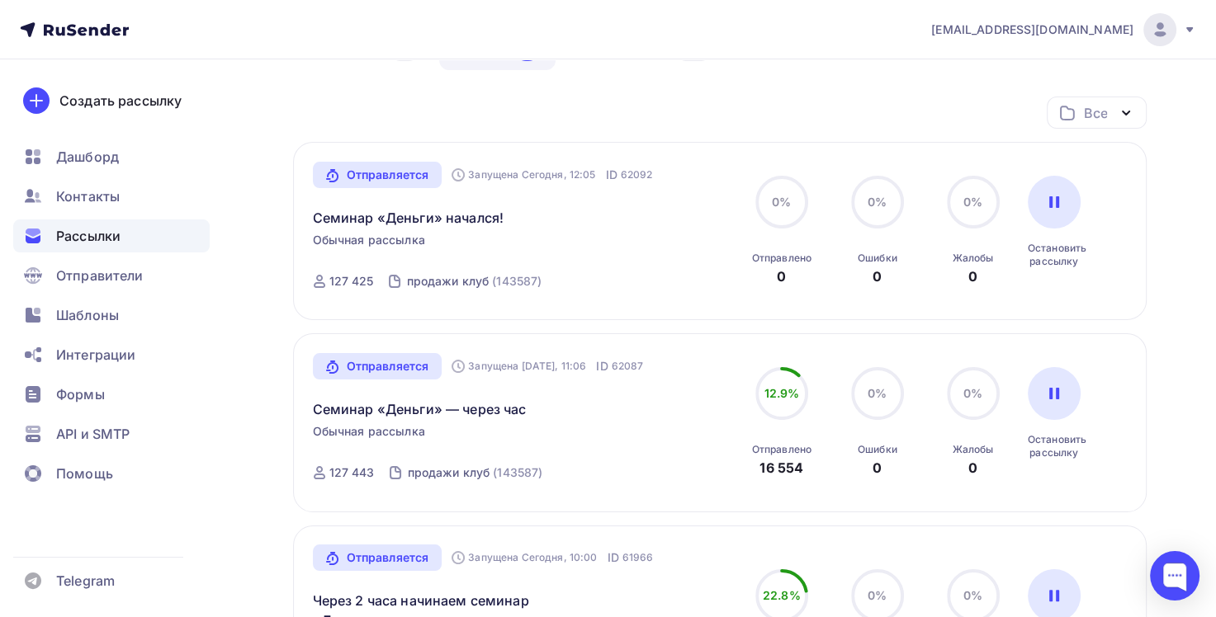
scroll to position [165, 0]
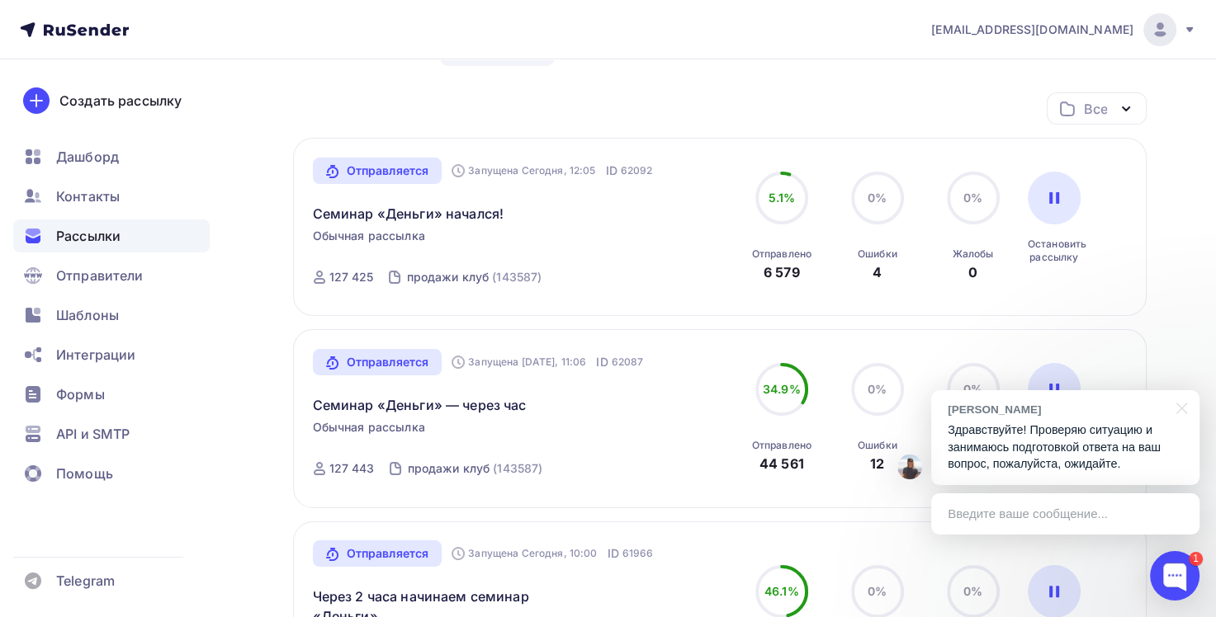
scroll to position [165, 0]
